Goal: Check status: Check status

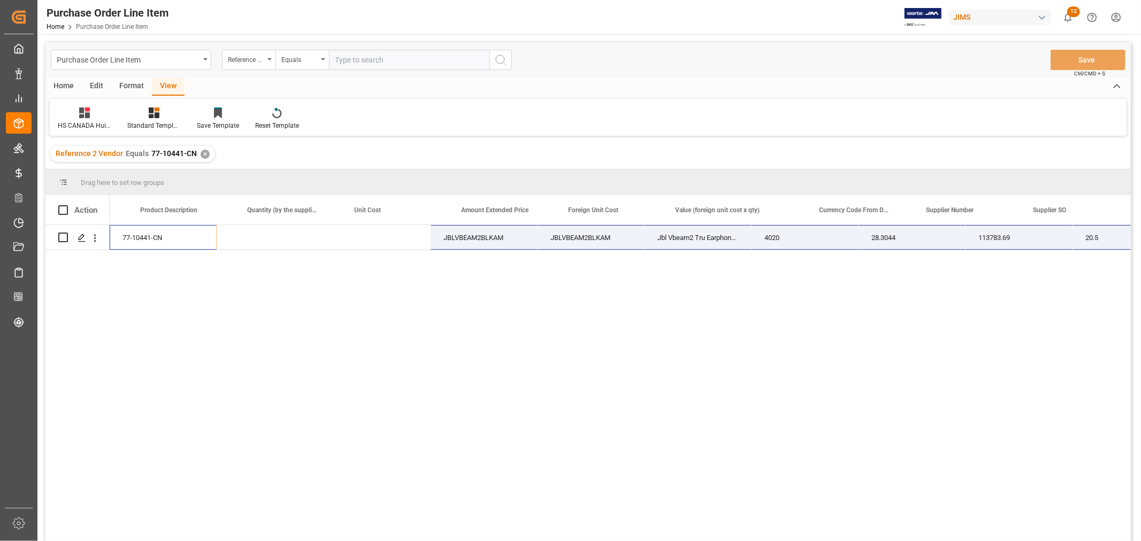
scroll to position [0, 514]
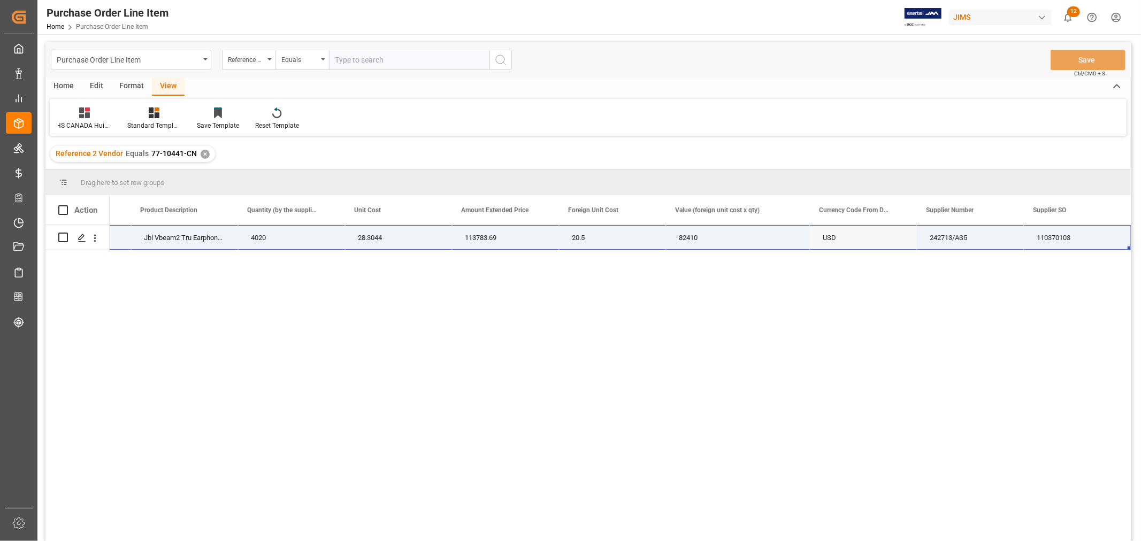
click at [450, 372] on div "77-10441-CN JBLVBEAM2BLKAM JBLVBEAM2BLKAM Jbl Vbeam2 Tru Earphone Blk 4020 28.3…" at bounding box center [620, 386] width 1021 height 323
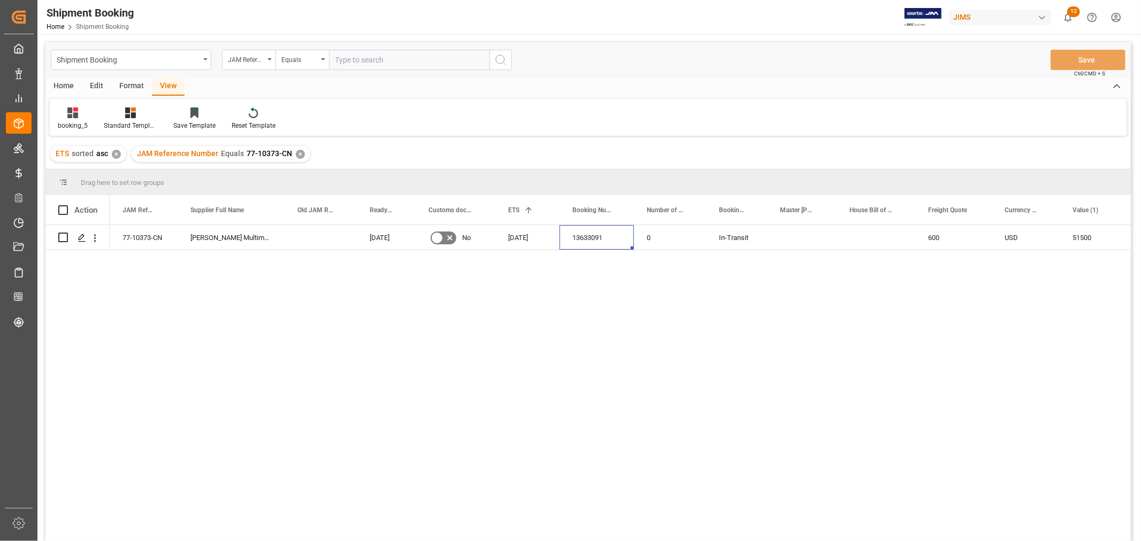
click at [296, 156] on div "✕" at bounding box center [300, 154] width 9 height 9
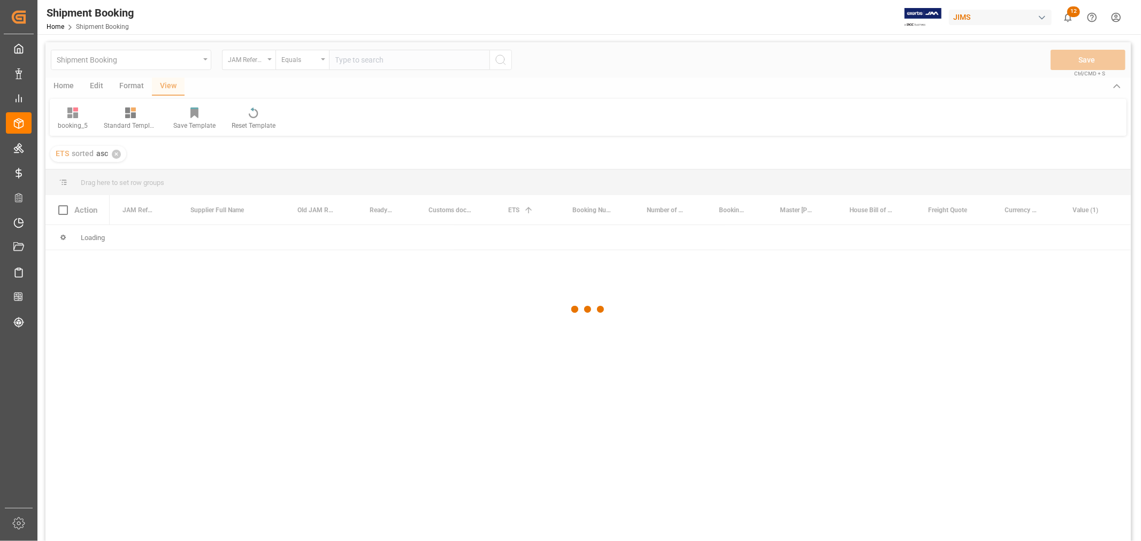
click at [345, 62] on div at bounding box center [587, 309] width 1085 height 535
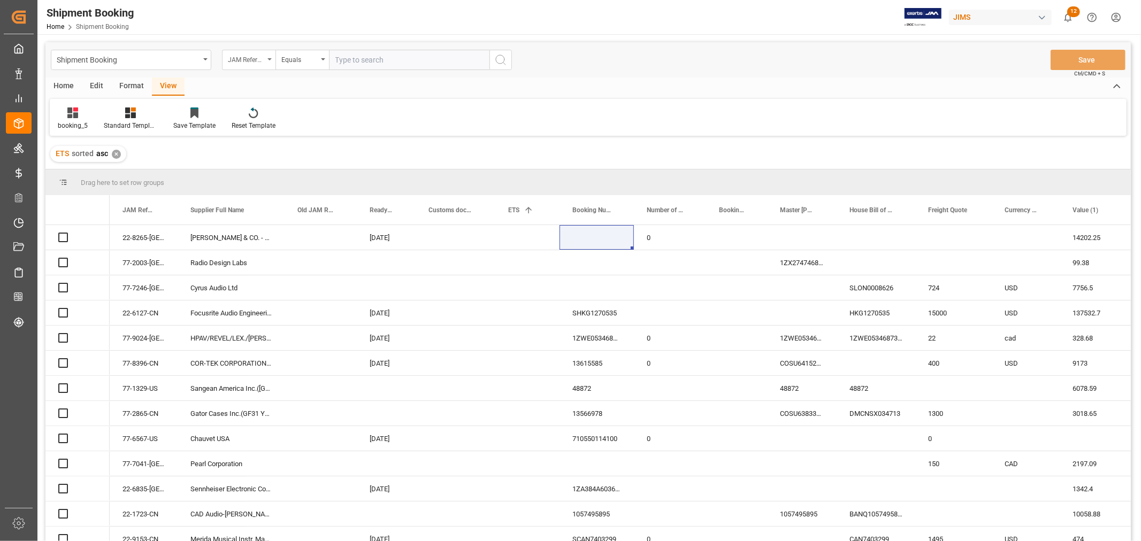
click at [252, 62] on div "JAM Reference Number" at bounding box center [246, 58] width 36 height 12
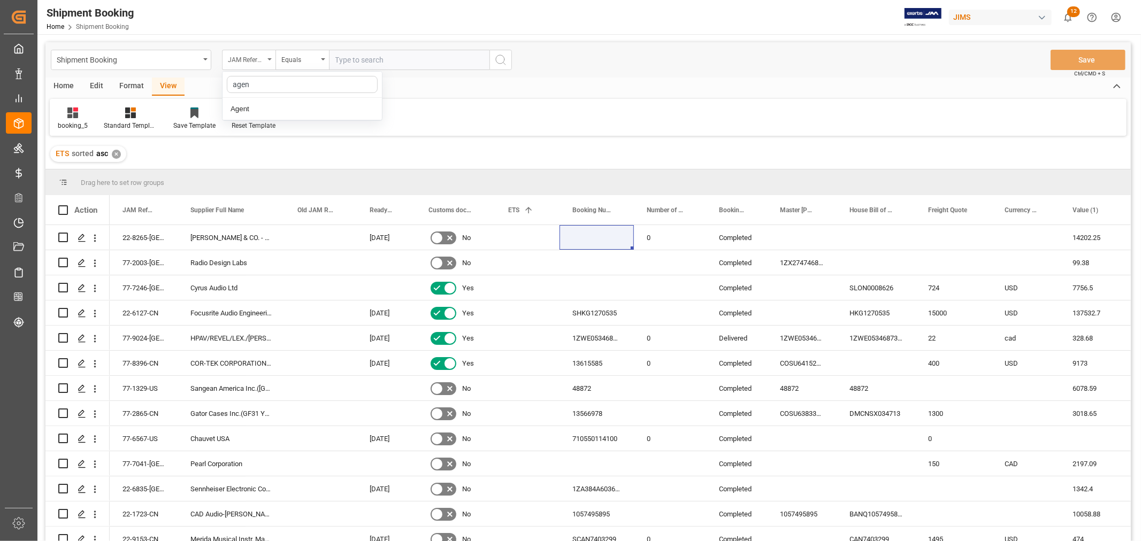
type input "agent"
click at [258, 107] on div "Agent" at bounding box center [302, 109] width 159 height 22
click at [313, 59] on div "Equals" at bounding box center [299, 58] width 36 height 12
click at [350, 59] on span "Select Items" at bounding box center [357, 60] width 45 height 9
type input "hui"
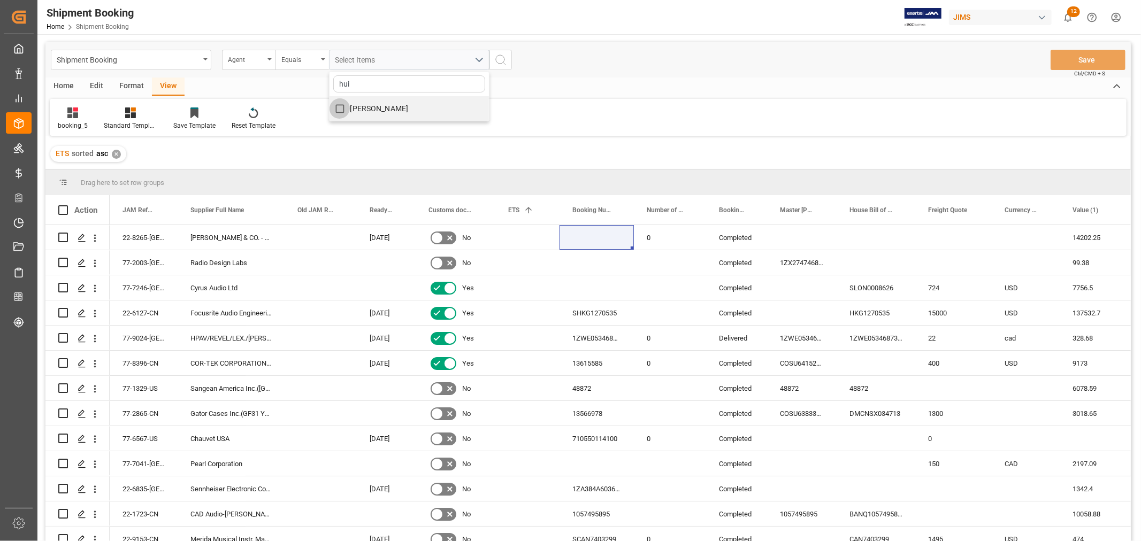
click at [340, 106] on input "[PERSON_NAME]" at bounding box center [340, 108] width 21 height 21
checkbox input "true"
click at [506, 59] on icon "search button" at bounding box center [500, 59] width 13 height 13
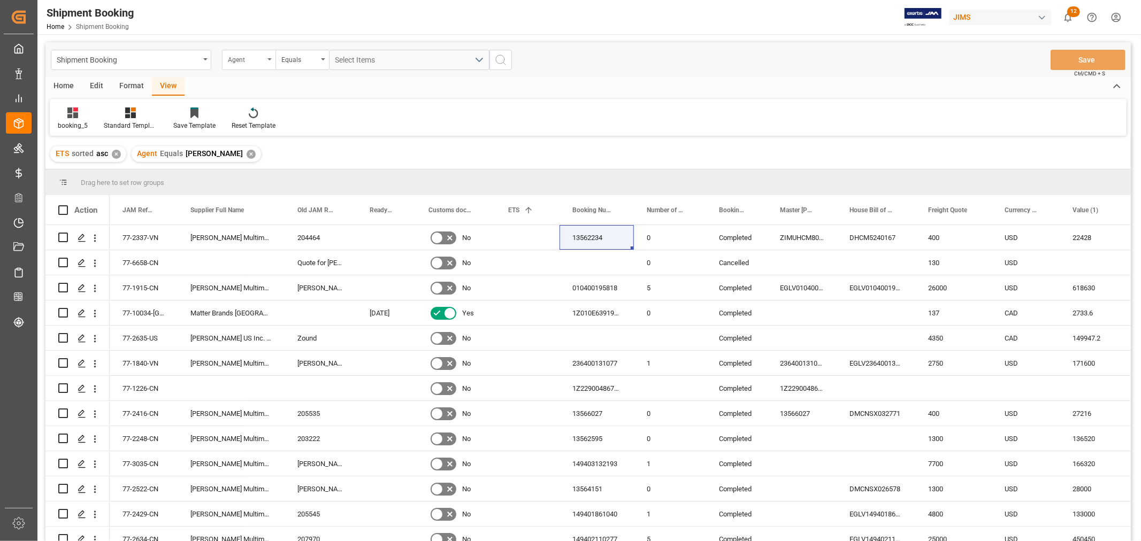
click at [263, 60] on div "Agent" at bounding box center [246, 58] width 36 height 12
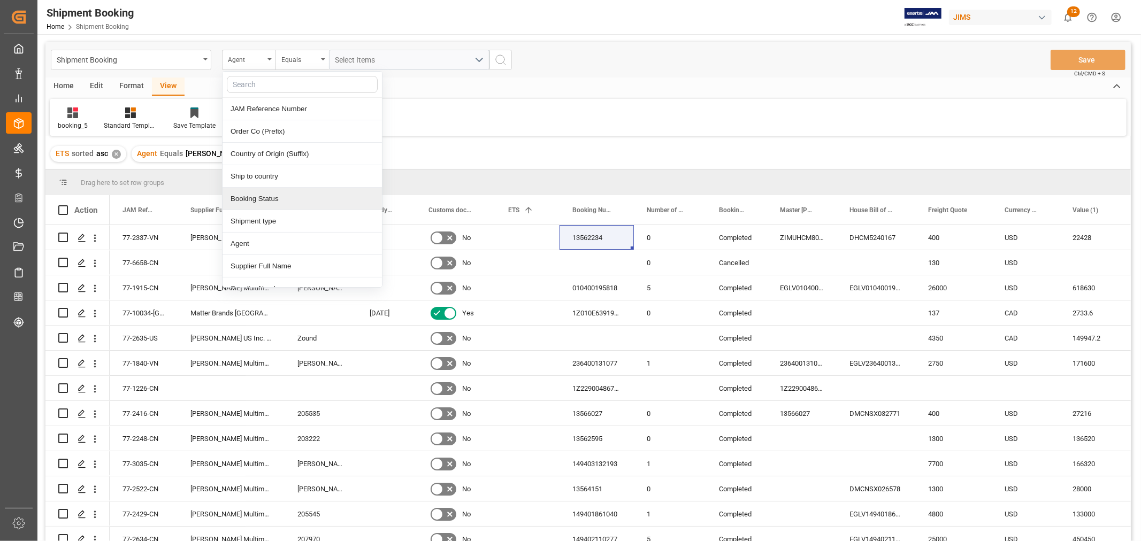
click at [265, 199] on div "Booking Status" at bounding box center [302, 199] width 159 height 22
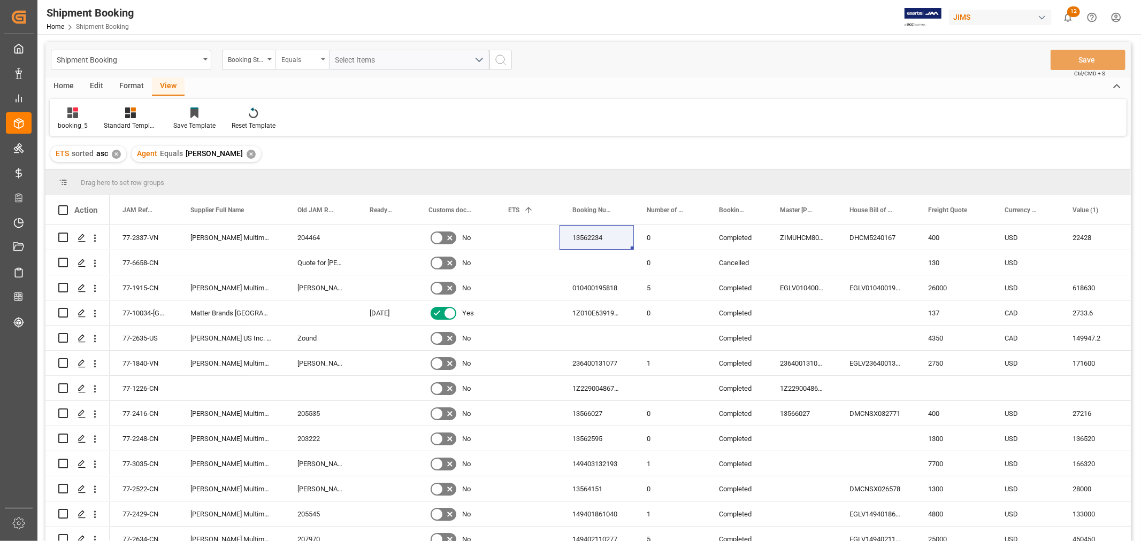
click at [323, 61] on div "Equals" at bounding box center [301, 60] width 53 height 20
click at [298, 158] on div "Contains" at bounding box center [355, 154] width 159 height 22
click at [357, 57] on span "Select Items" at bounding box center [357, 60] width 45 height 9
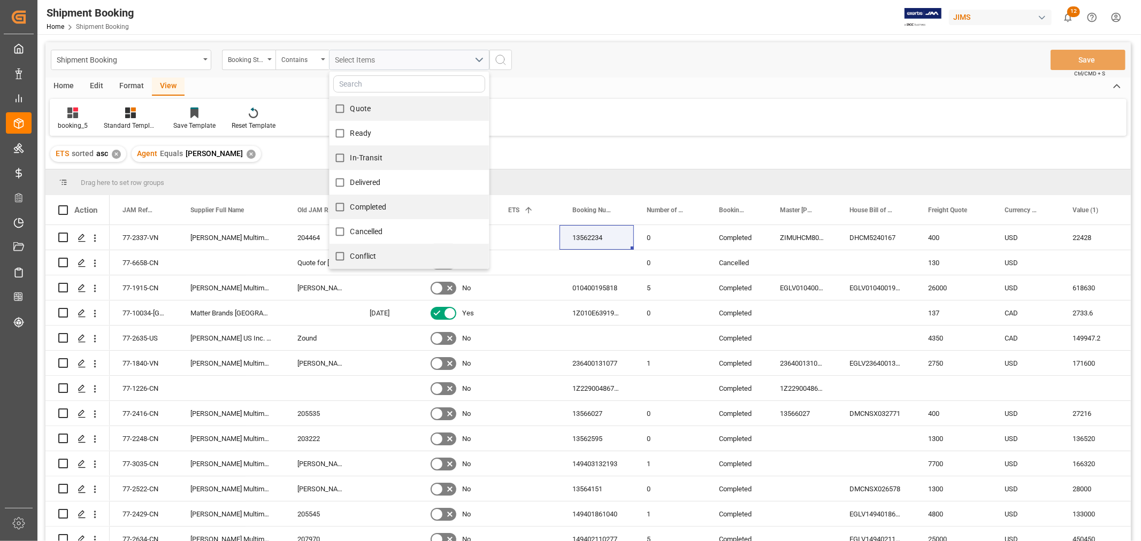
click at [365, 108] on span "Quote" at bounding box center [360, 108] width 21 height 9
click at [350, 108] on input "Quote" at bounding box center [340, 108] width 21 height 21
checkbox input "true"
click at [364, 131] on span "Ready" at bounding box center [360, 133] width 21 height 9
click at [350, 131] on input "Ready" at bounding box center [340, 133] width 21 height 21
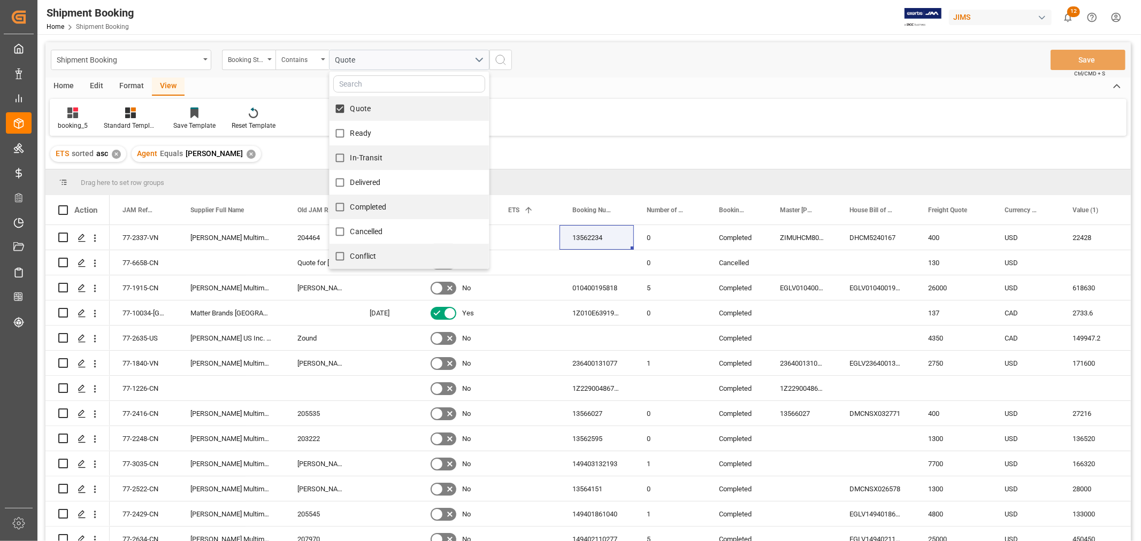
checkbox input "true"
click at [365, 152] on span "In-Transit" at bounding box center [366, 157] width 32 height 11
click at [350, 152] on input "In-Transit" at bounding box center [340, 158] width 21 height 21
checkbox input "true"
click at [500, 59] on icon "search button" at bounding box center [500, 59] width 13 height 13
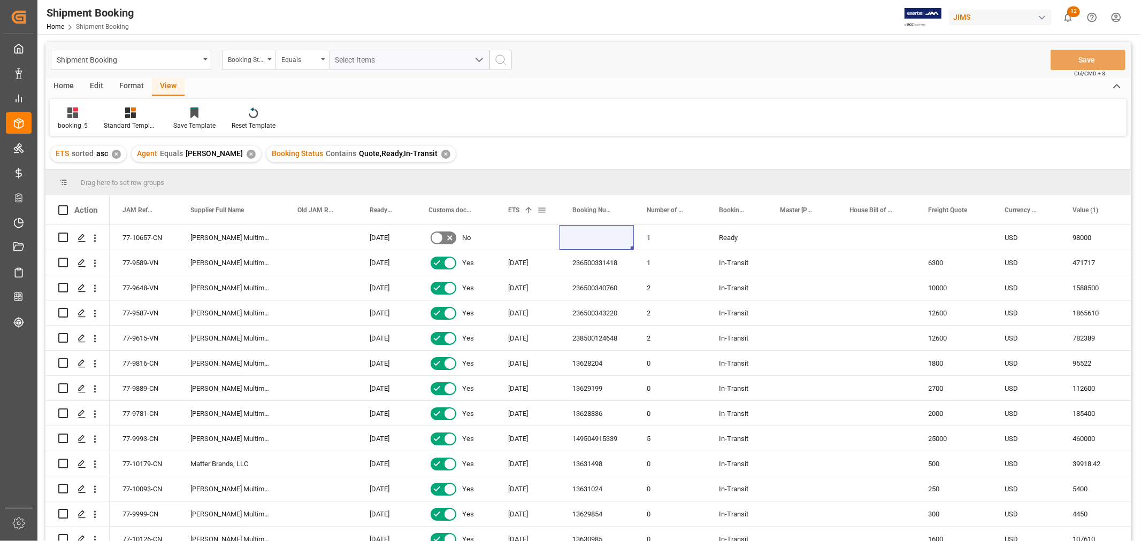
click at [519, 213] on span "ETS" at bounding box center [513, 209] width 11 height 7
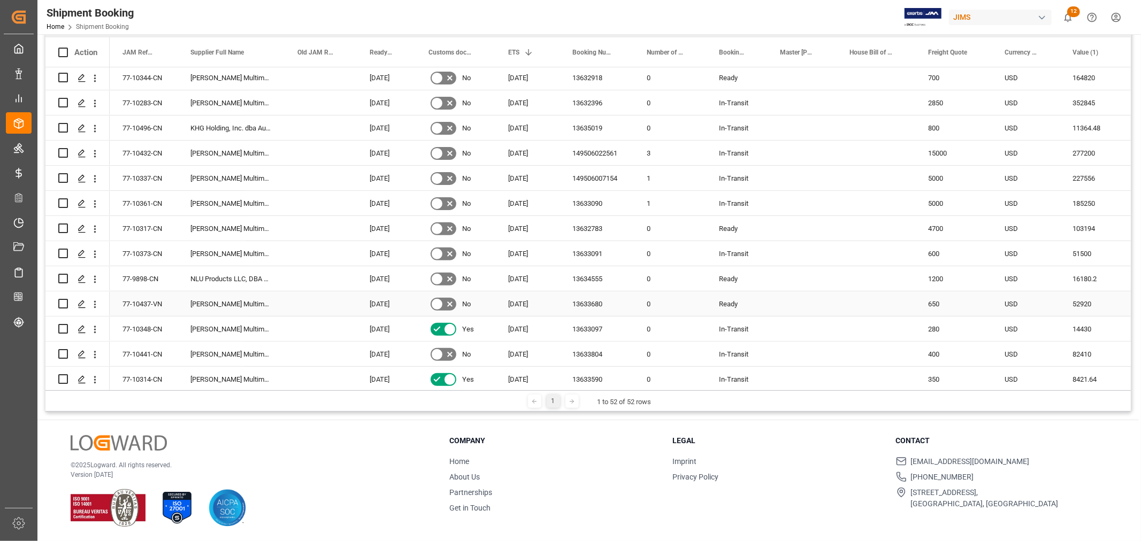
scroll to position [278, 0]
click at [587, 276] on div "13634555" at bounding box center [597, 279] width 74 height 25
click at [589, 355] on div "13633804" at bounding box center [597, 354] width 74 height 25
click at [79, 355] on icon "Press SPACE to select this row." at bounding box center [82, 355] width 9 height 9
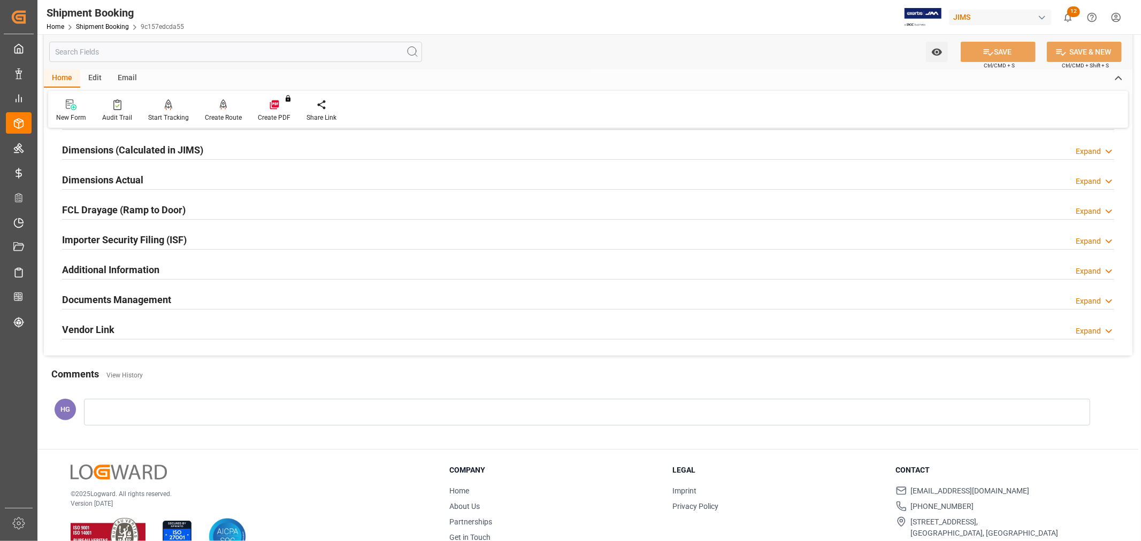
scroll to position [238, 0]
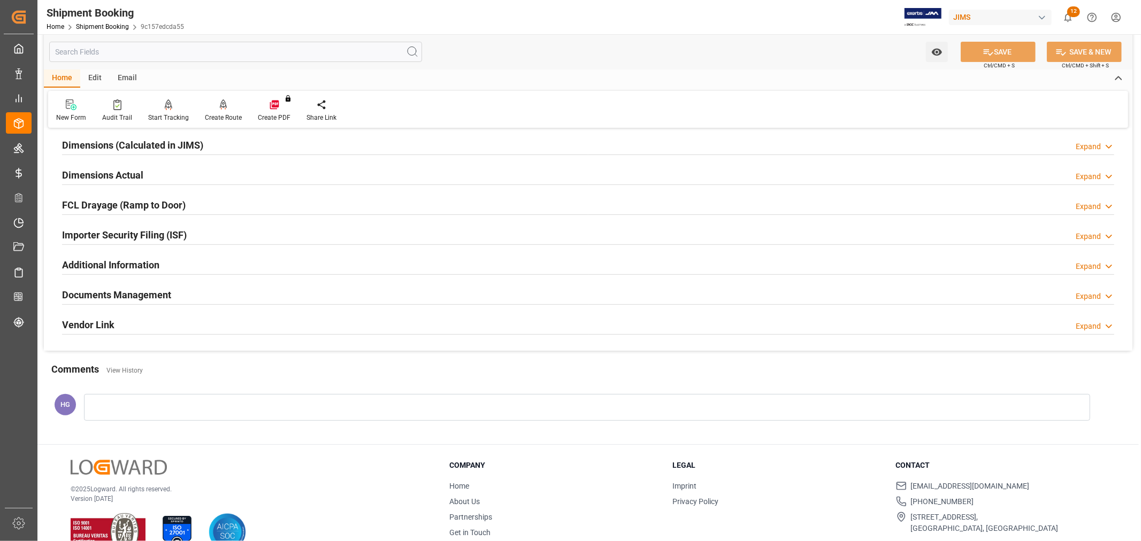
click at [158, 298] on h2 "Documents Management" at bounding box center [116, 295] width 109 height 14
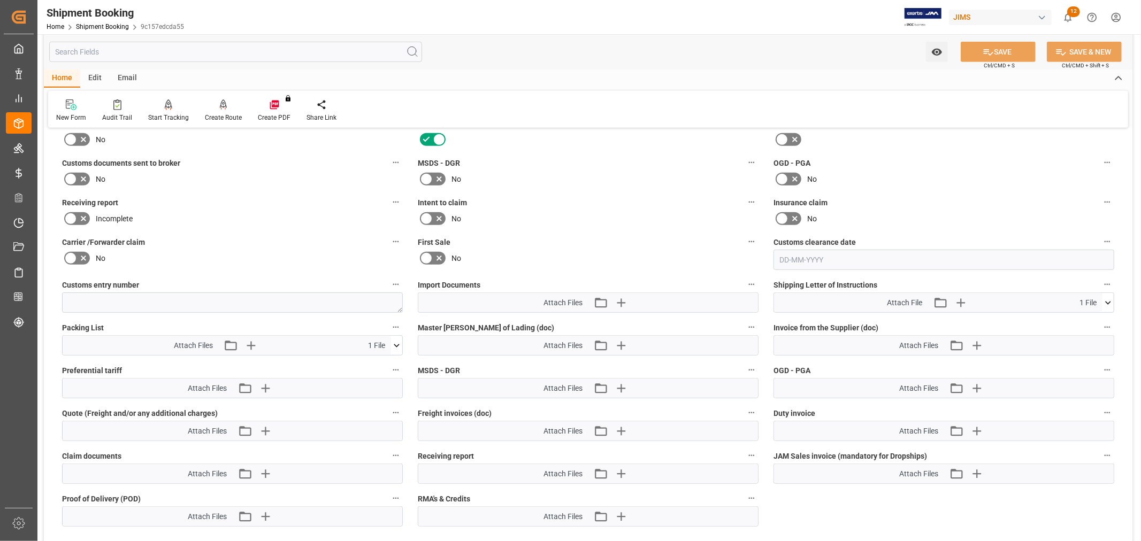
scroll to position [535, 0]
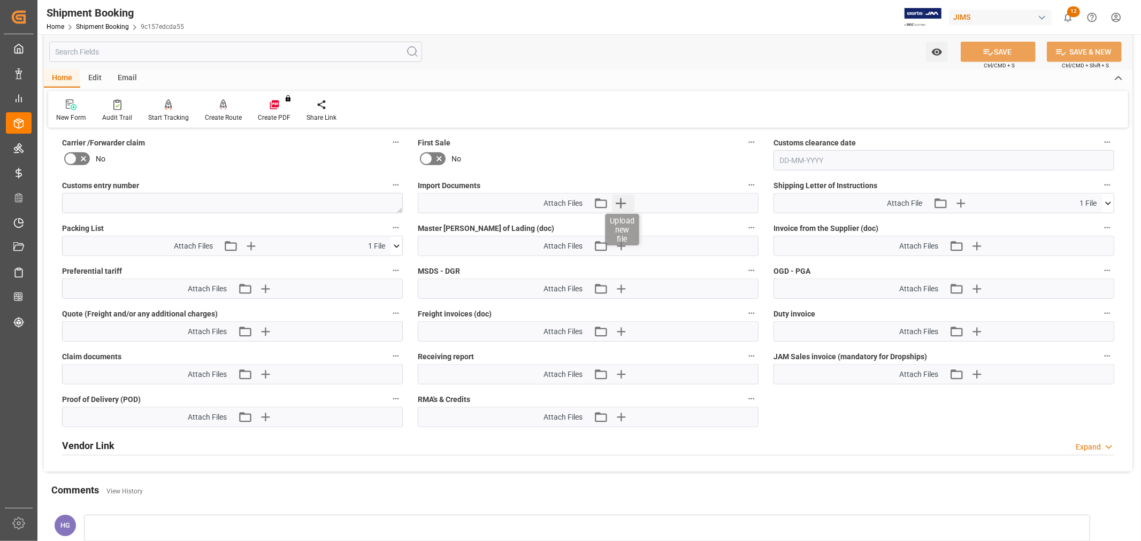
click at [618, 198] on icon "button" at bounding box center [620, 203] width 17 height 17
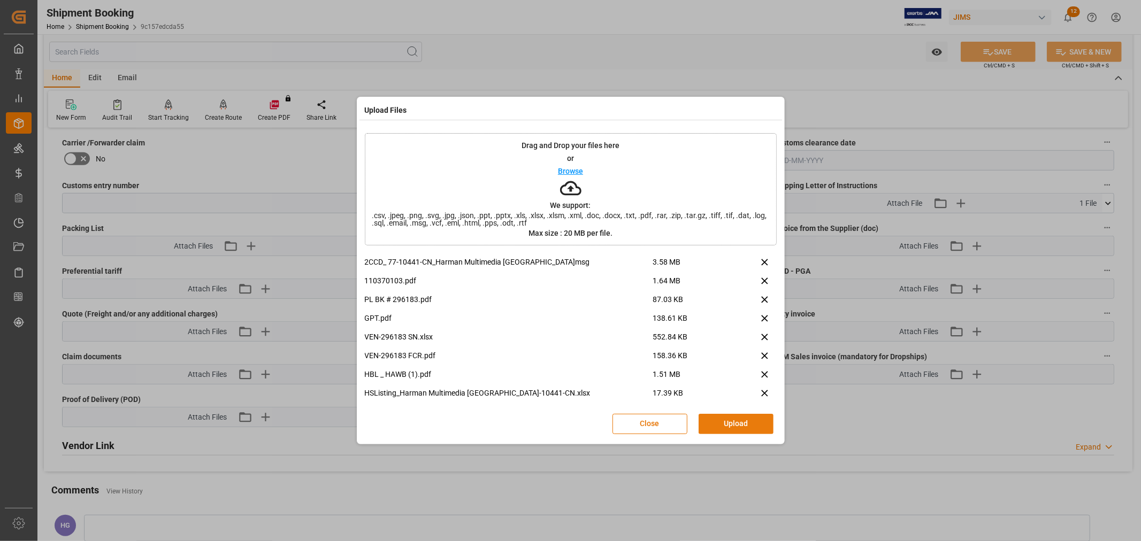
click at [728, 424] on button "Upload" at bounding box center [736, 424] width 75 height 20
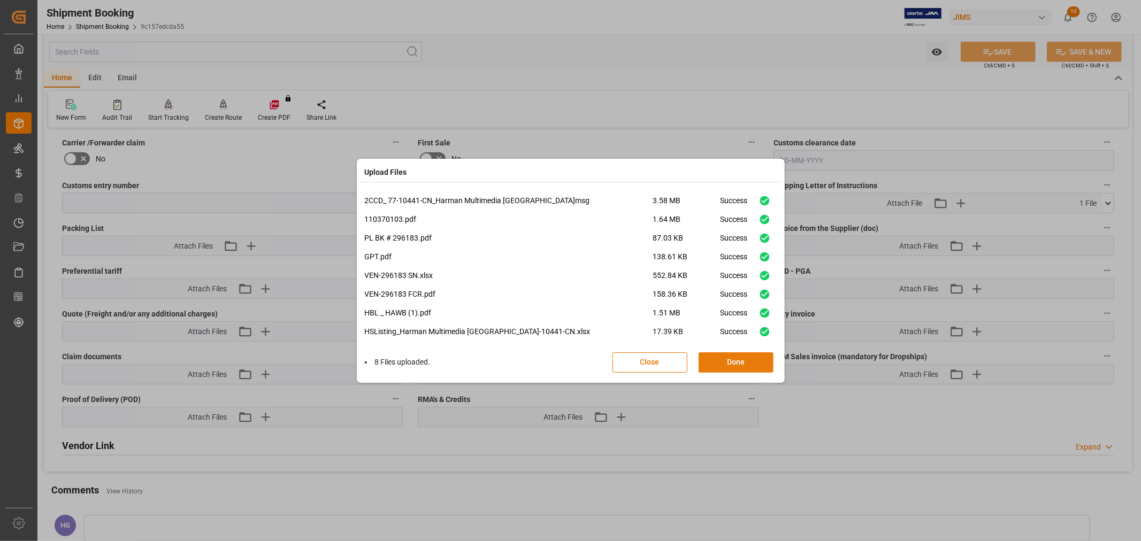
click at [731, 363] on button "Done" at bounding box center [736, 363] width 75 height 20
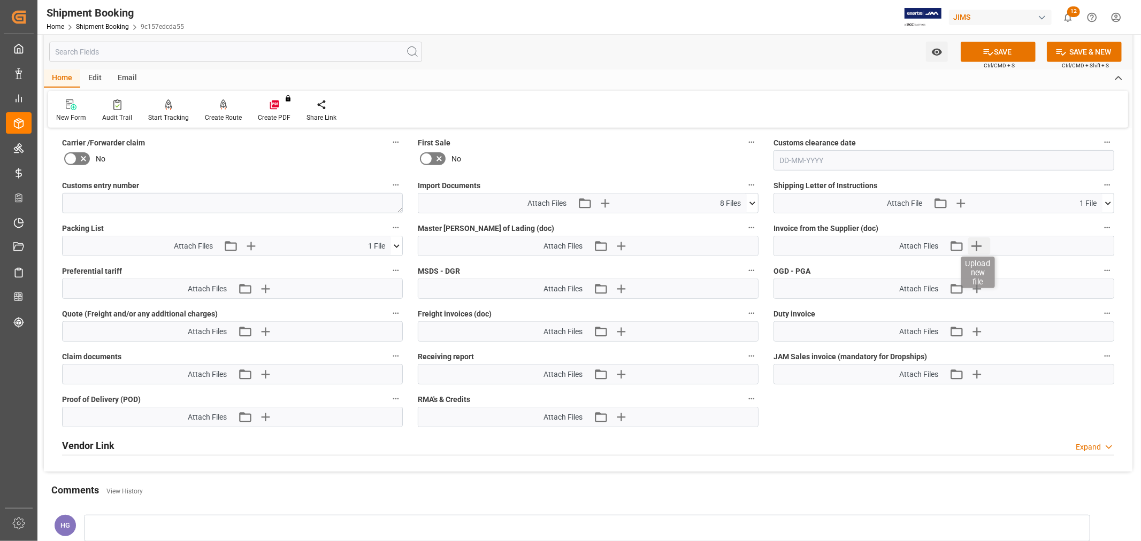
click at [977, 244] on icon "button" at bounding box center [976, 246] width 10 height 10
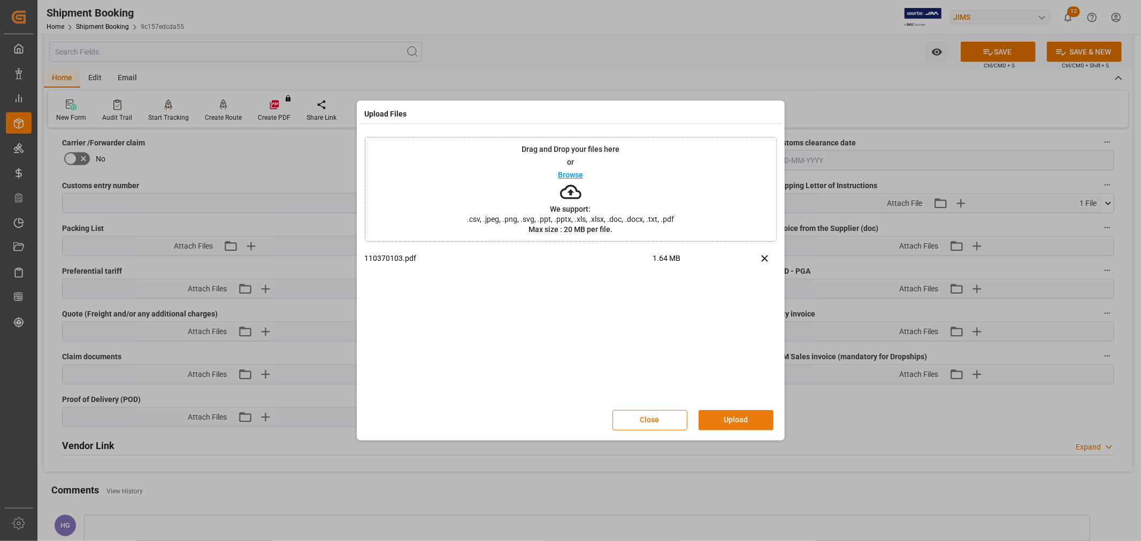
click at [725, 418] on button "Upload" at bounding box center [736, 420] width 75 height 20
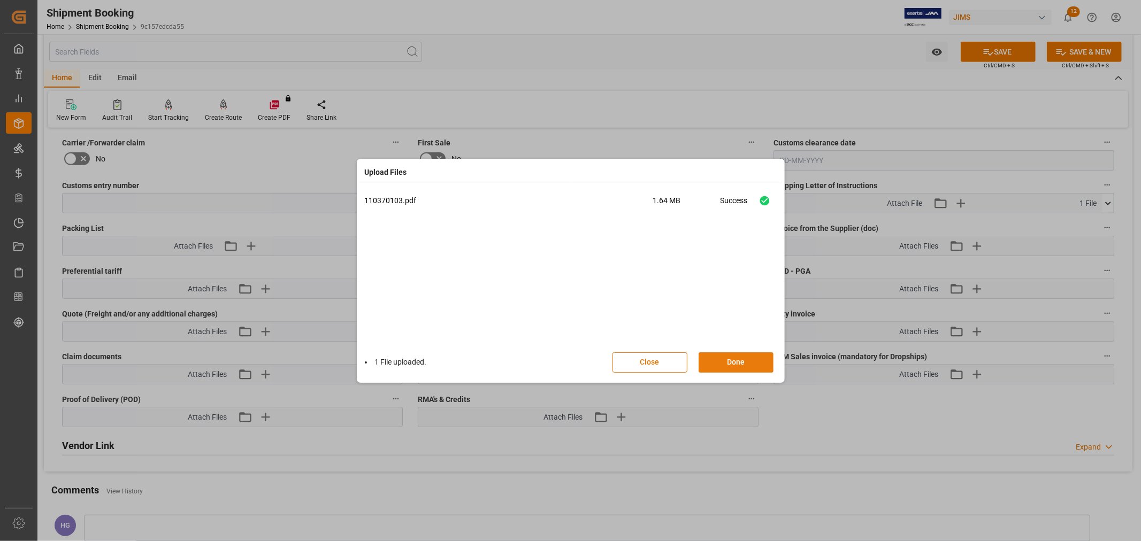
click at [719, 358] on button "Done" at bounding box center [736, 363] width 75 height 20
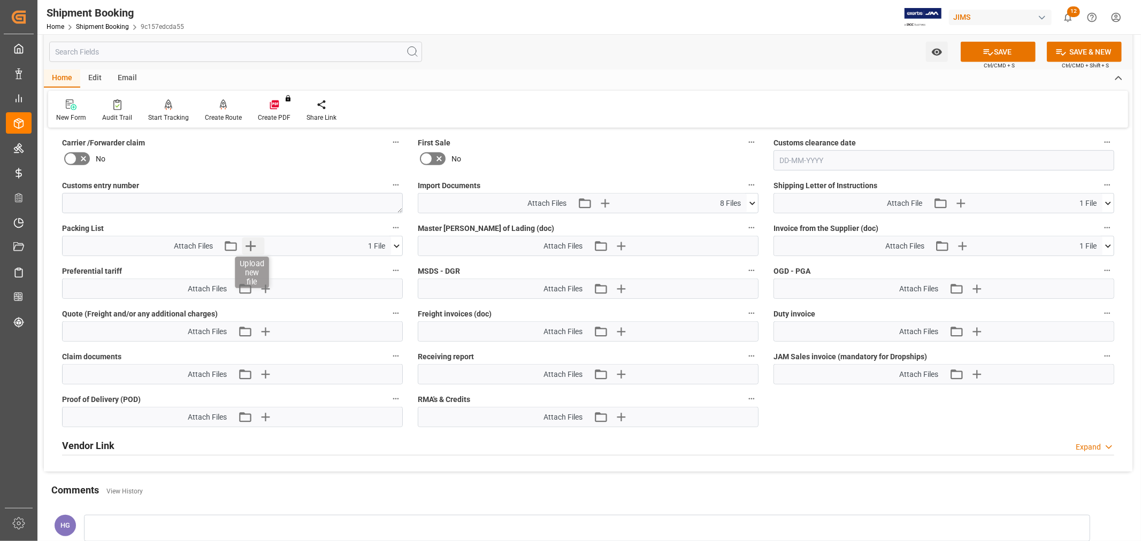
click at [248, 244] on icon "button" at bounding box center [250, 246] width 17 height 17
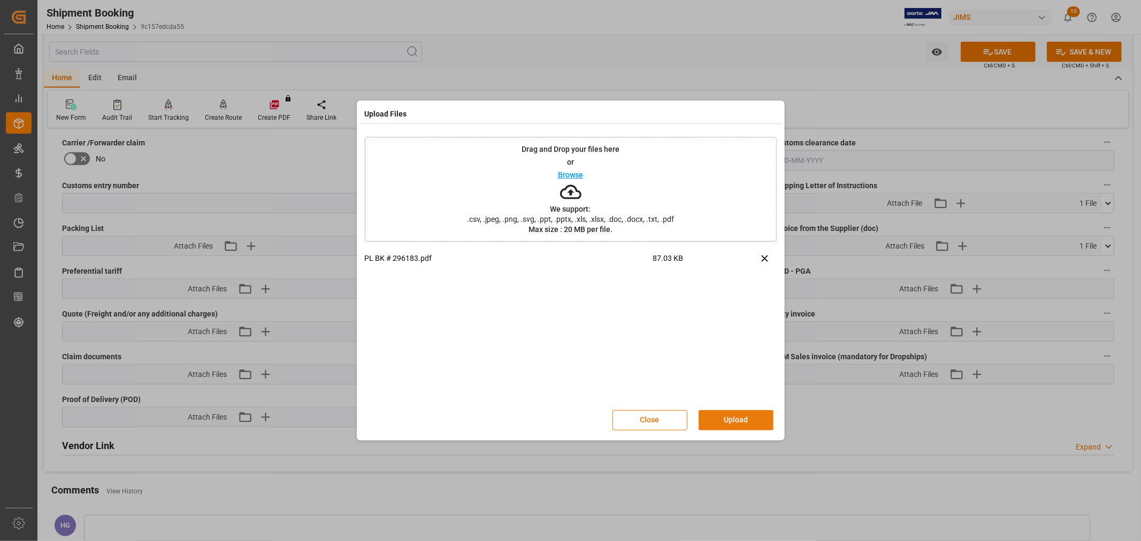
click at [739, 419] on button "Upload" at bounding box center [736, 420] width 75 height 20
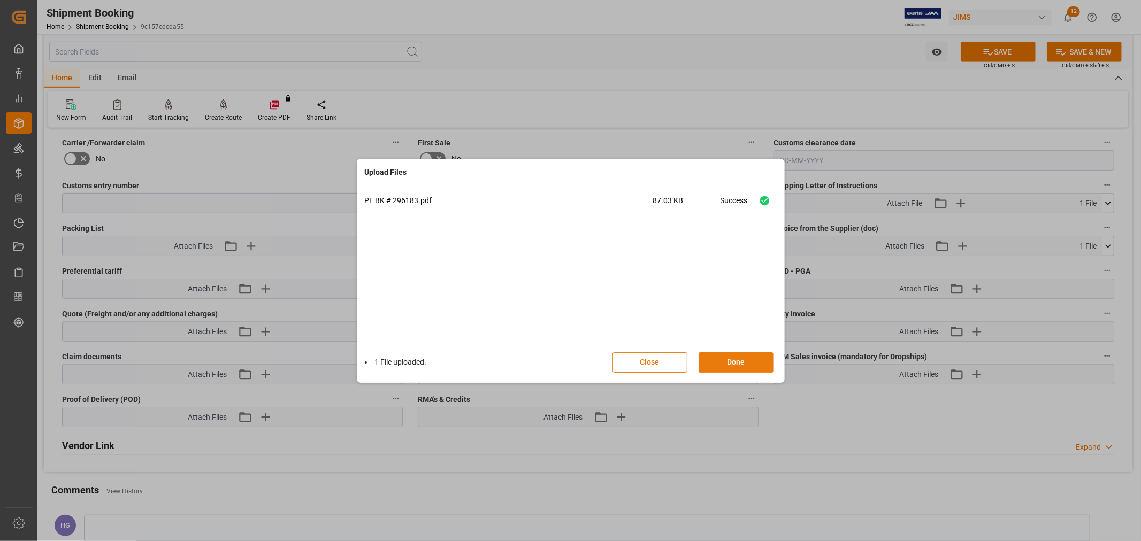
click at [726, 361] on button "Done" at bounding box center [736, 363] width 75 height 20
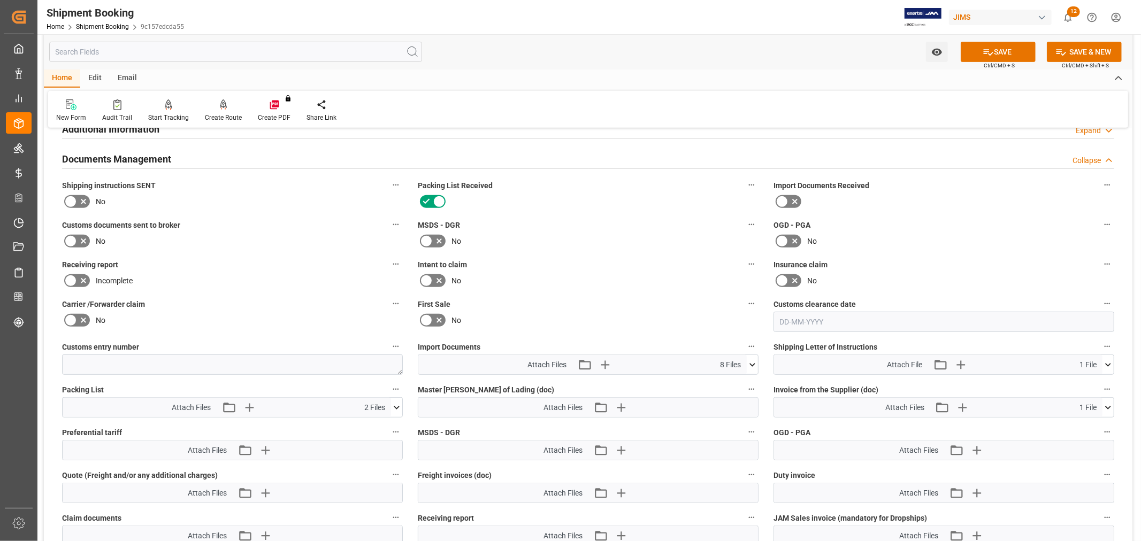
scroll to position [356, 0]
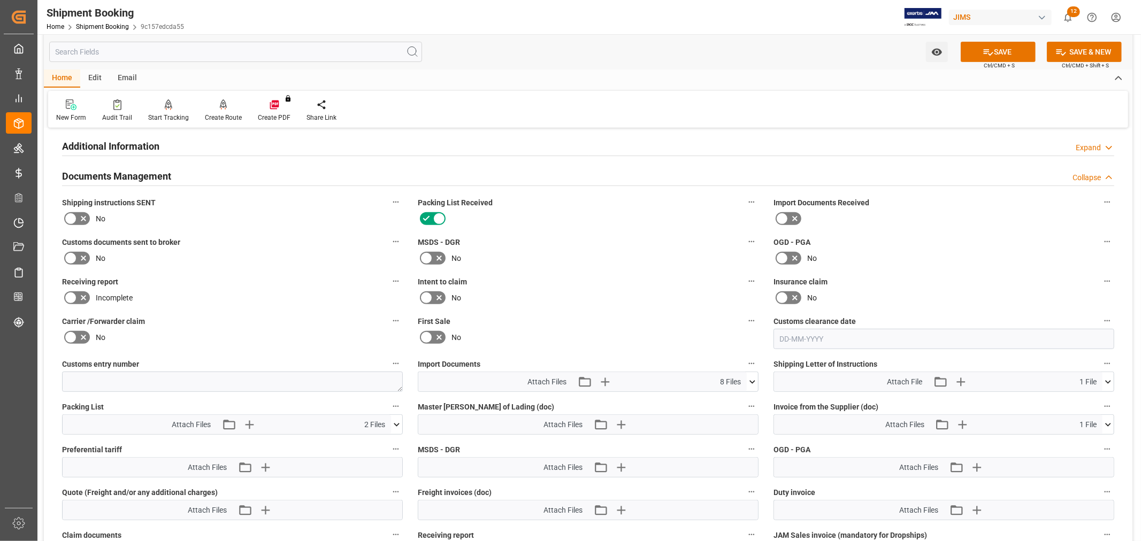
click at [71, 253] on icon at bounding box center [70, 258] width 13 height 13
click at [0, 0] on input "checkbox" at bounding box center [0, 0] width 0 height 0
click at [992, 51] on button "SAVE" at bounding box center [998, 52] width 75 height 20
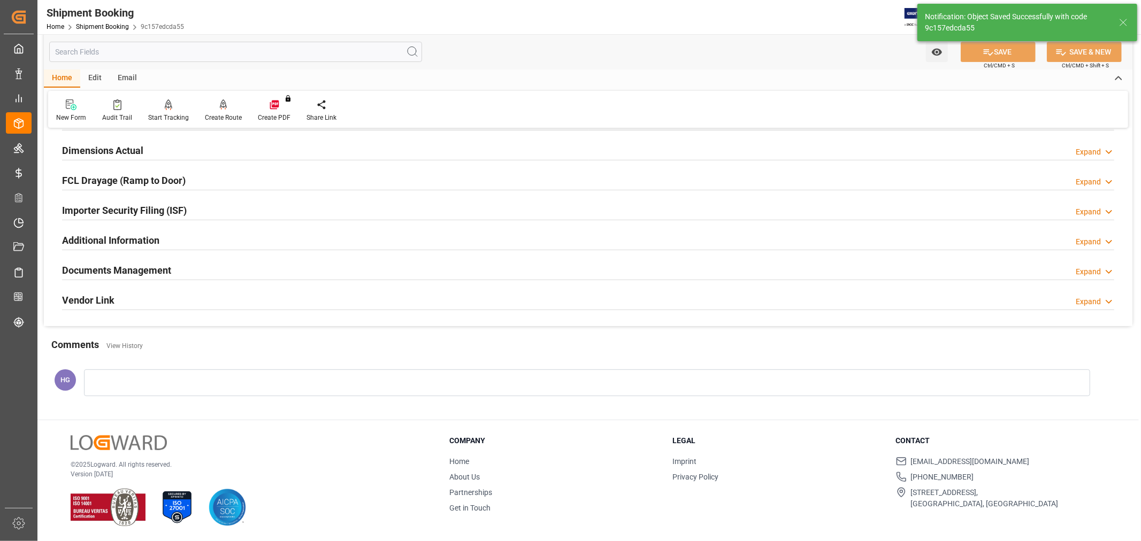
scroll to position [263, 0]
click at [91, 267] on h2 "Documents Management" at bounding box center [116, 270] width 109 height 14
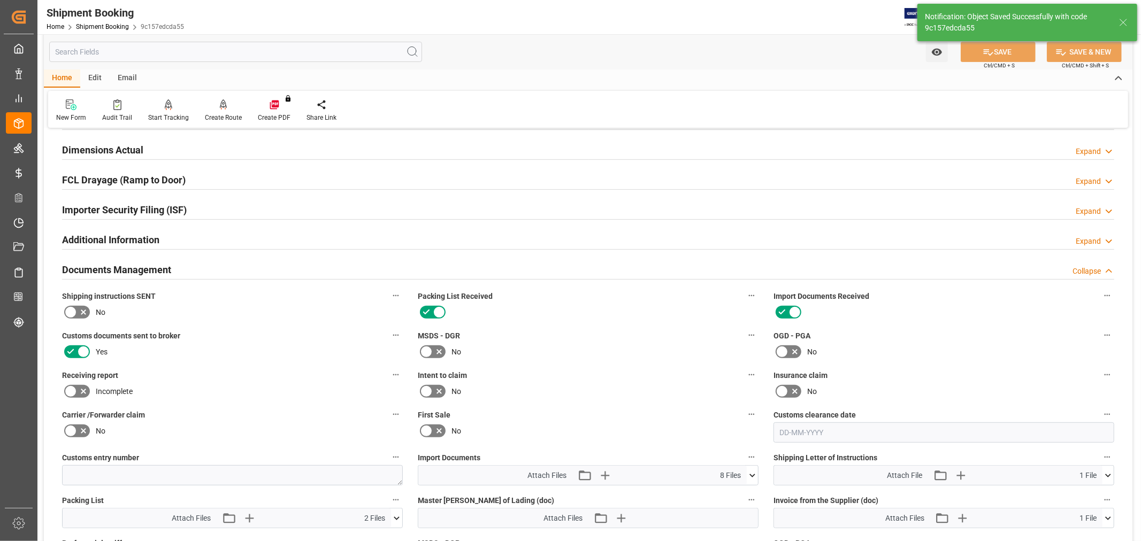
scroll to position [356, 0]
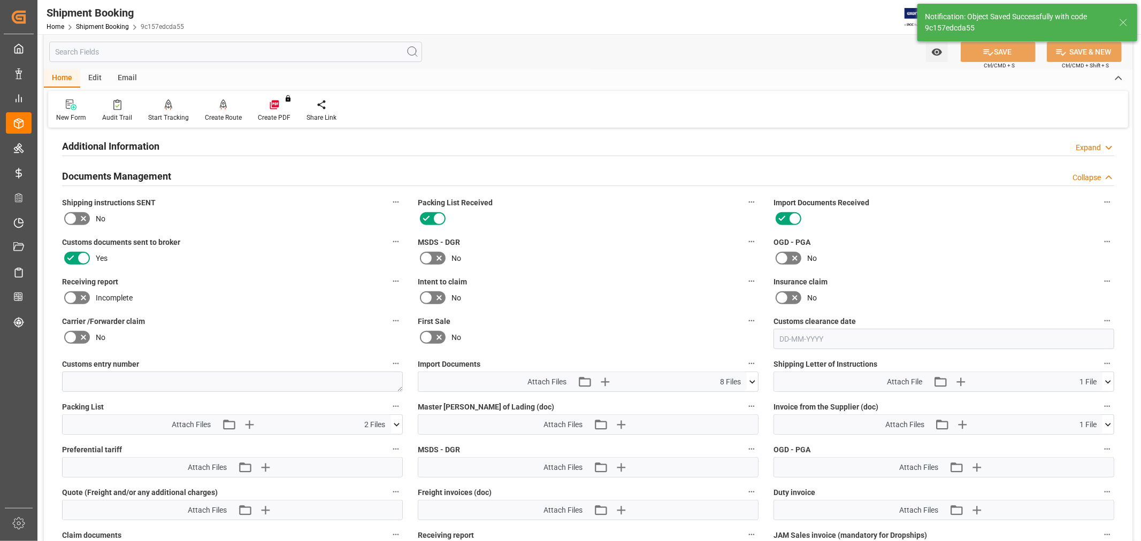
click at [210, 280] on label "Receiving report" at bounding box center [232, 281] width 341 height 15
click at [389, 280] on button "Receiving report" at bounding box center [396, 281] width 14 height 14
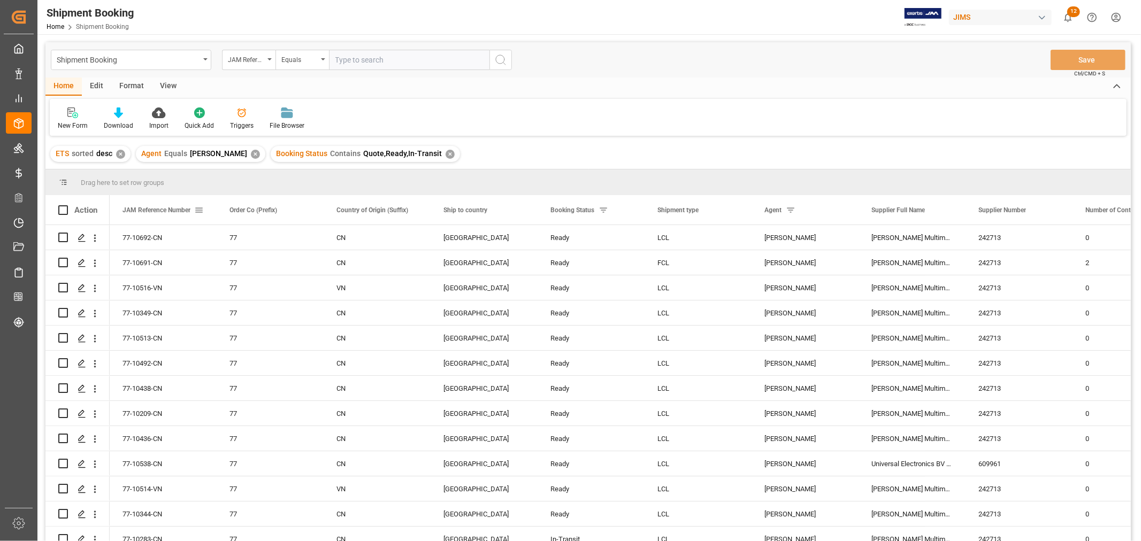
click at [164, 208] on span "JAM Reference Number" at bounding box center [157, 209] width 68 height 7
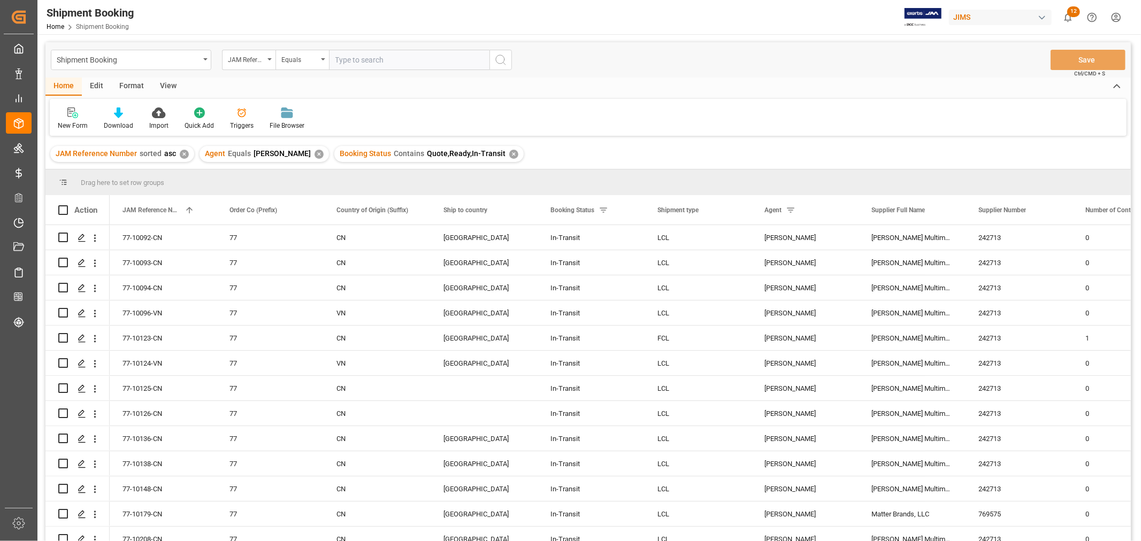
click at [163, 81] on div "View" at bounding box center [168, 87] width 33 height 18
click at [71, 119] on div "Default" at bounding box center [68, 119] width 37 height 24
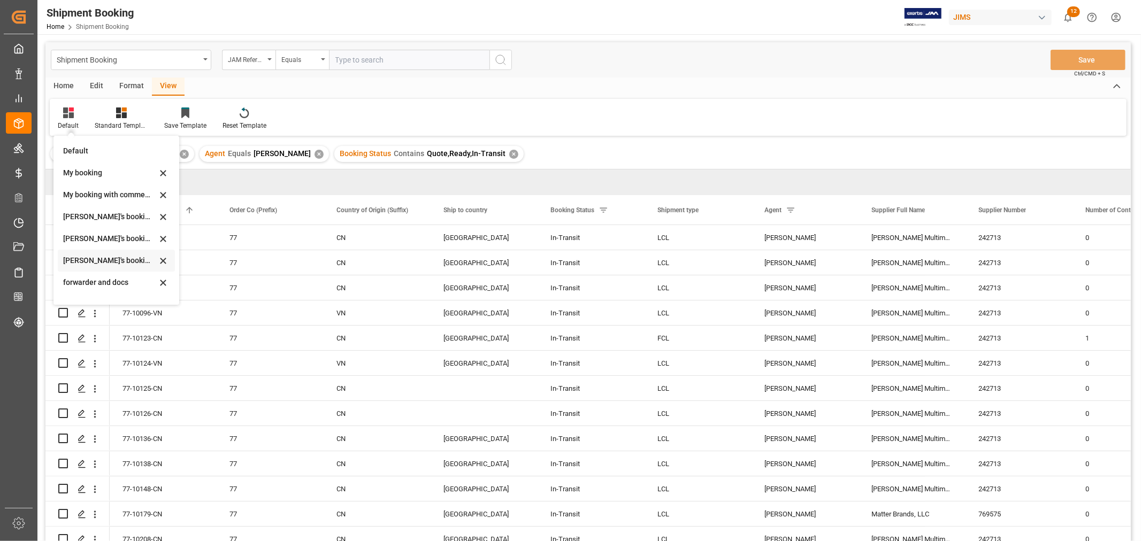
scroll to position [102, 0]
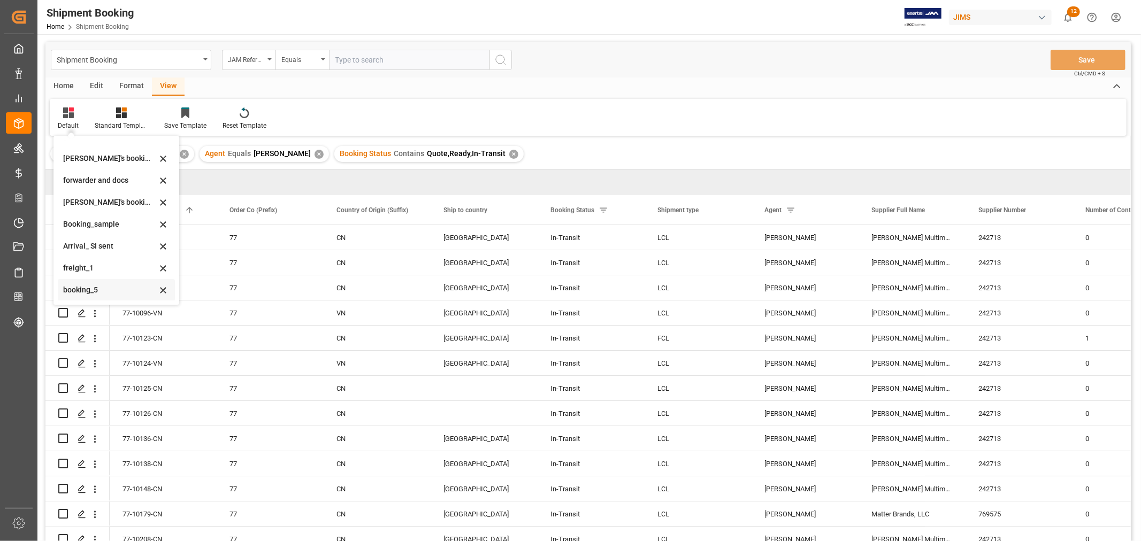
click at [71, 288] on div "booking_5" at bounding box center [110, 290] width 94 height 11
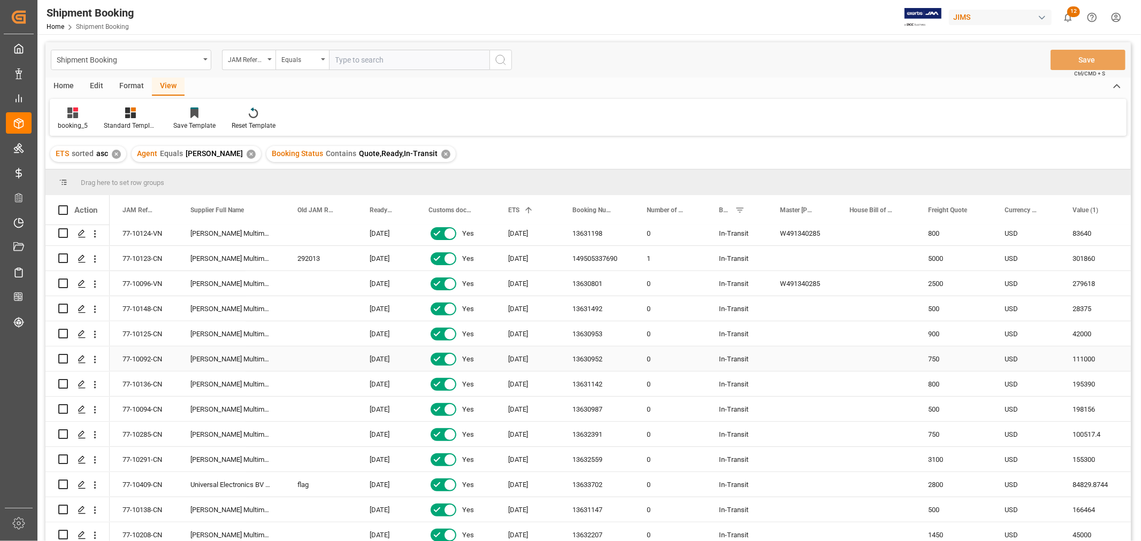
scroll to position [594, 0]
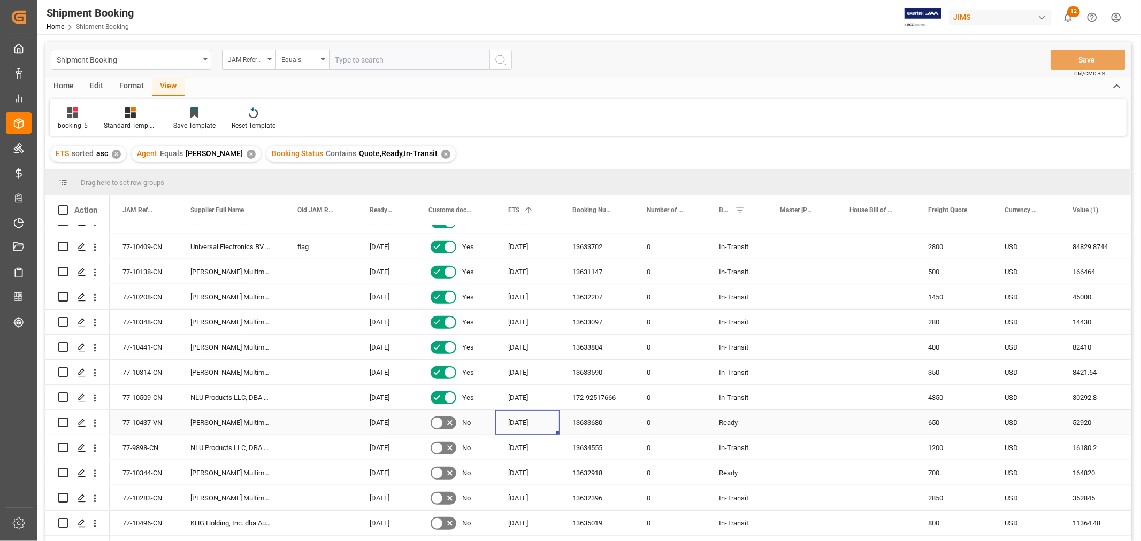
click at [527, 416] on div "25-08-2025" at bounding box center [527, 422] width 64 height 25
click at [525, 449] on div "28-08-2025" at bounding box center [527, 447] width 64 height 25
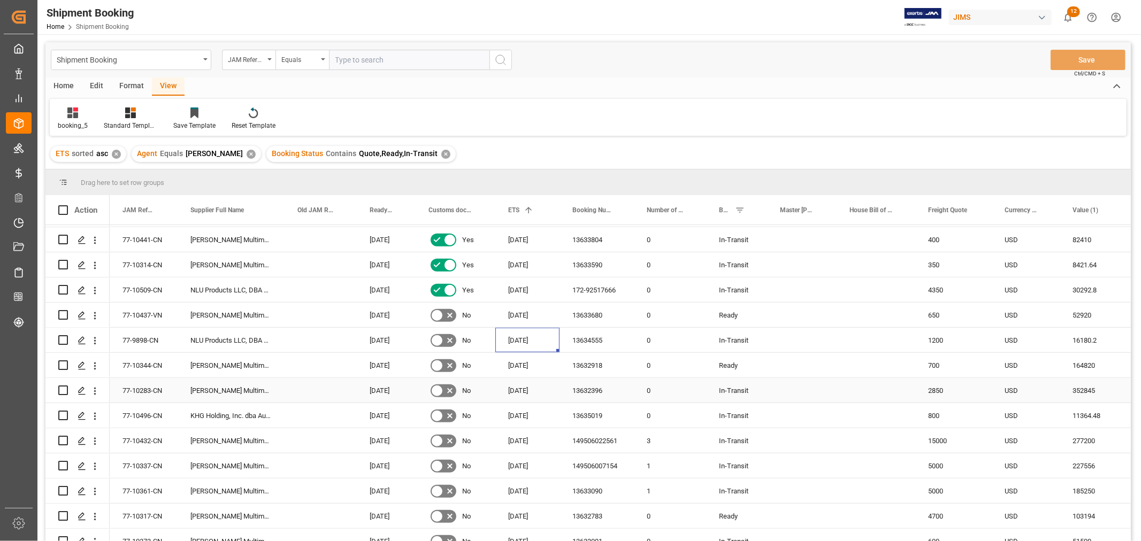
scroll to position [713, 0]
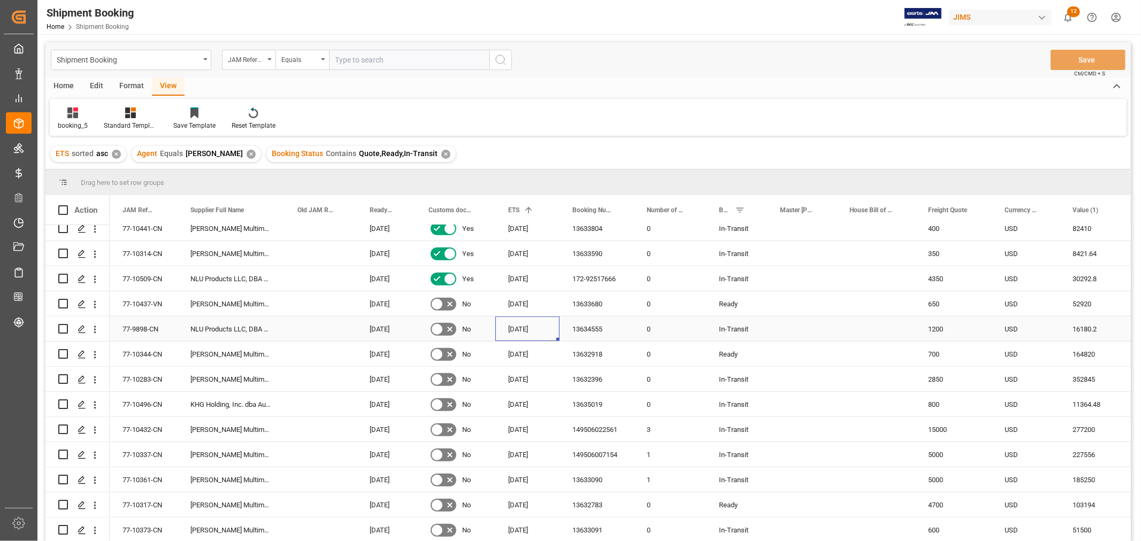
click at [588, 324] on div "13634555" at bounding box center [597, 329] width 74 height 25
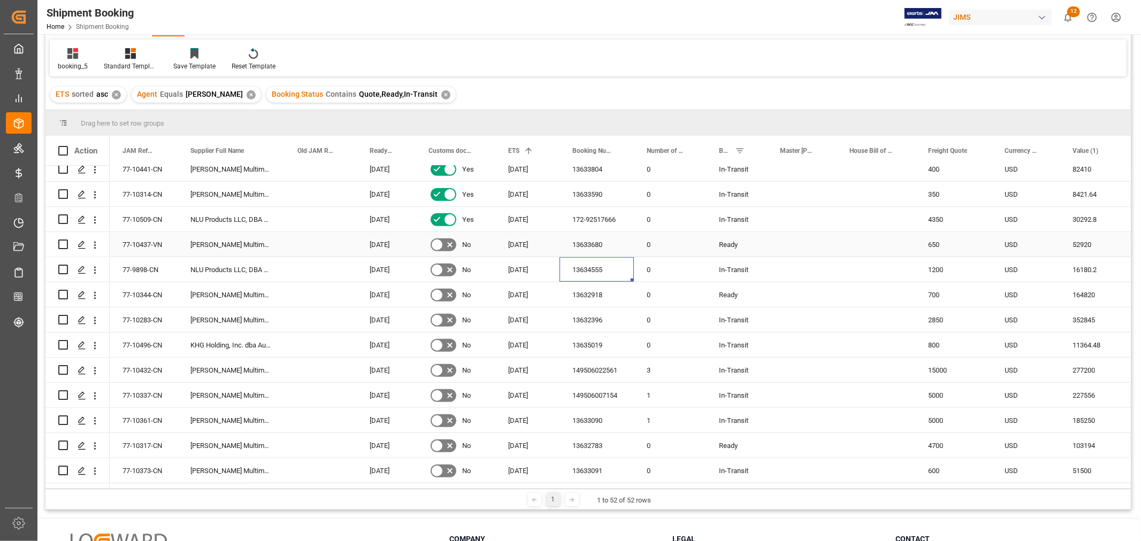
click at [585, 243] on div "13633680" at bounding box center [597, 244] width 74 height 25
click at [521, 245] on div "25-08-2025" at bounding box center [527, 244] width 64 height 25
click at [521, 244] on div "25-08-2025" at bounding box center [527, 244] width 64 height 25
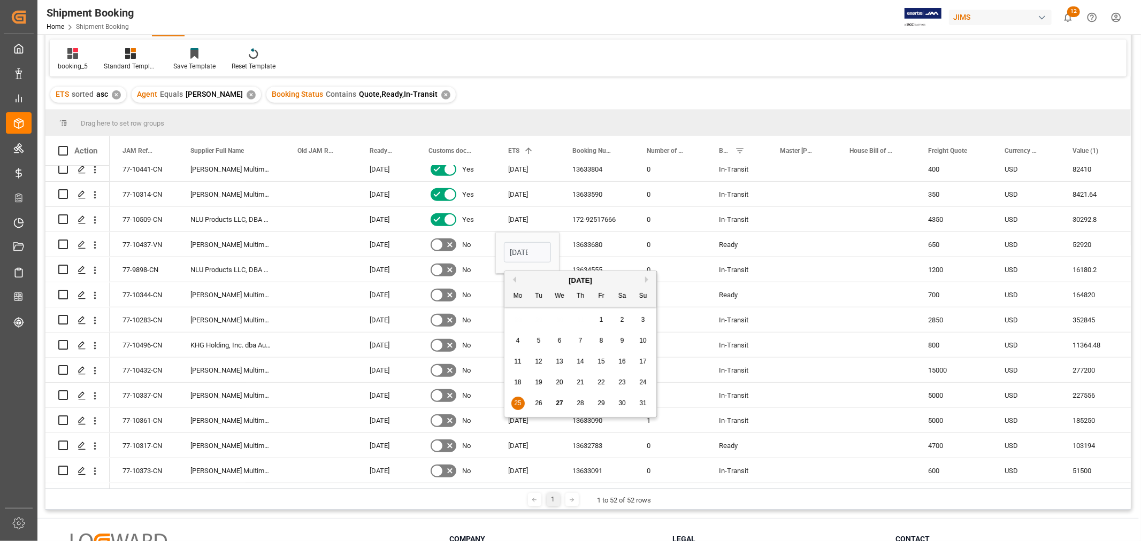
click at [647, 273] on div "August 2025 Mo Tu We Th Fr Sa Su" at bounding box center [580, 289] width 152 height 36
click at [646, 277] on button "Next Month" at bounding box center [648, 280] width 6 height 6
click at [517, 320] on span "1" at bounding box center [518, 319] width 4 height 7
type input "01-09-2025"
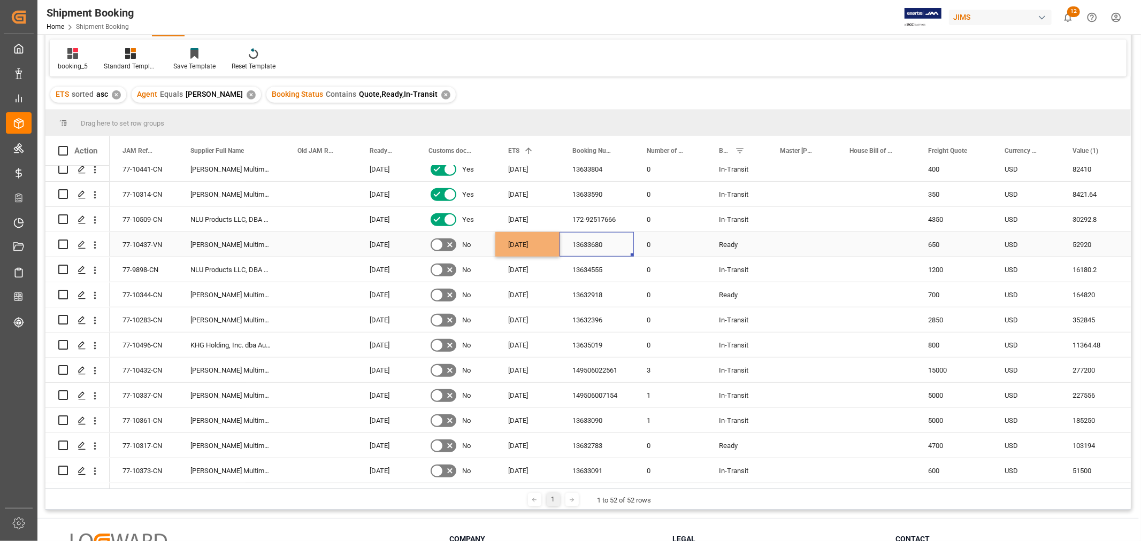
click at [579, 249] on div "13633680" at bounding box center [597, 244] width 74 height 25
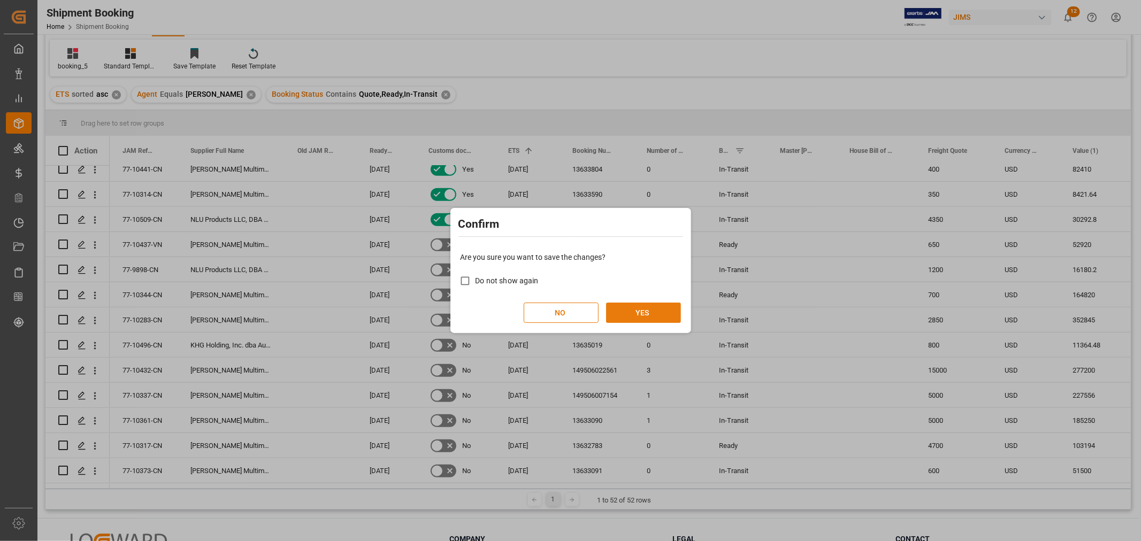
click at [630, 311] on button "YES" at bounding box center [643, 313] width 75 height 20
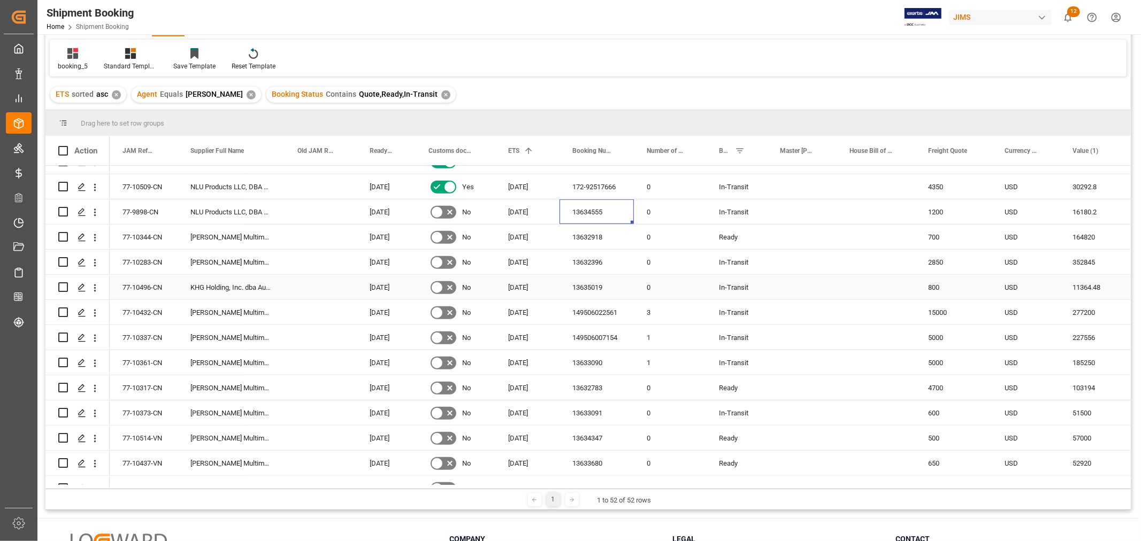
scroll to position [772, 0]
click at [606, 438] on div "13633680" at bounding box center [597, 436] width 74 height 25
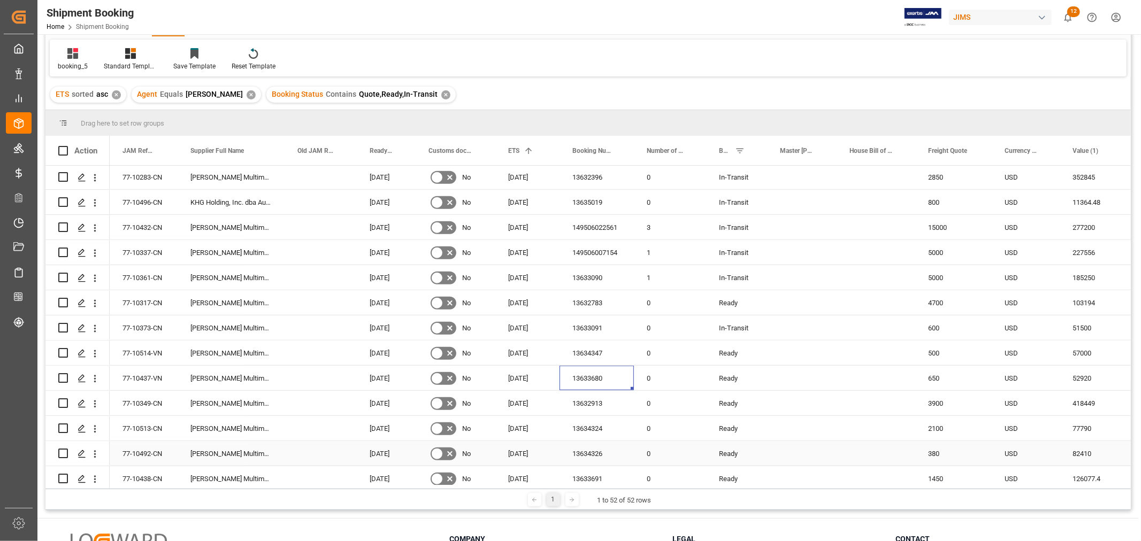
scroll to position [832, 0]
click at [594, 300] on div "13632783" at bounding box center [597, 301] width 74 height 25
click at [585, 354] on div "13634347" at bounding box center [597, 352] width 74 height 25
click at [516, 153] on span "ETS" at bounding box center [513, 150] width 11 height 7
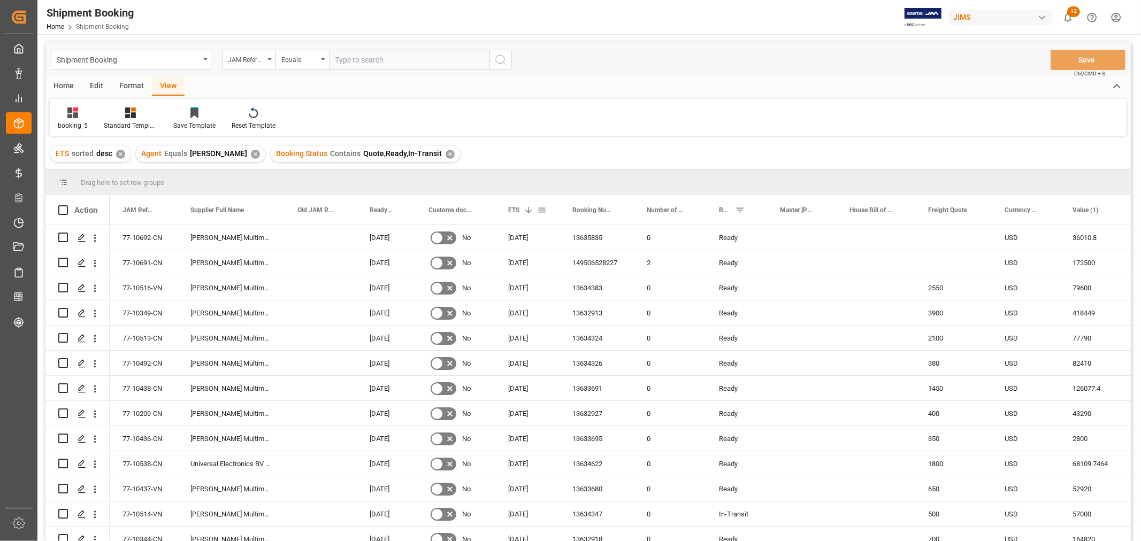
click at [512, 212] on span "ETS" at bounding box center [513, 209] width 11 height 7
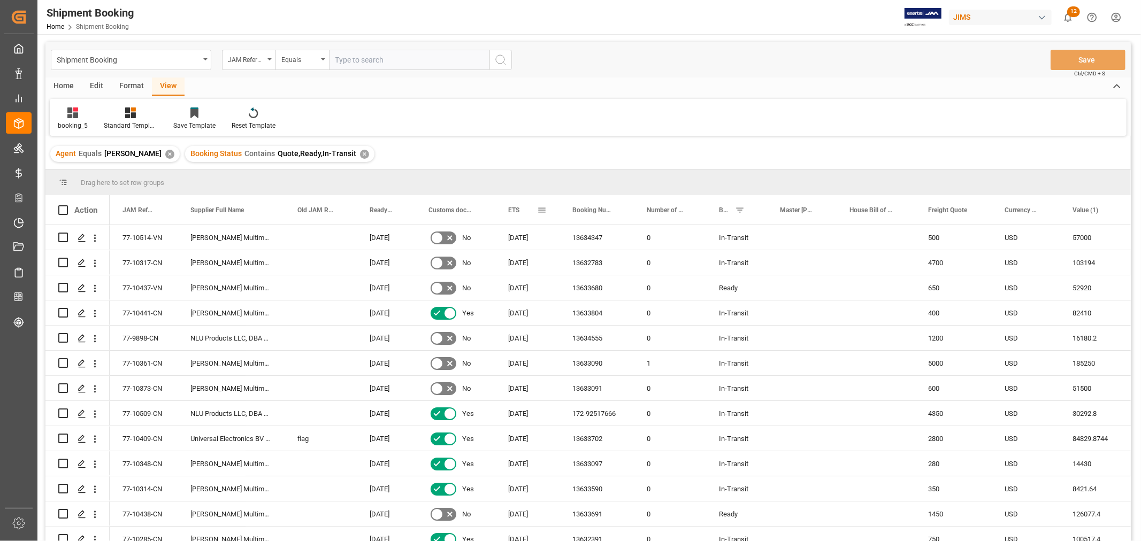
click at [516, 206] on span "ETS" at bounding box center [513, 209] width 11 height 7
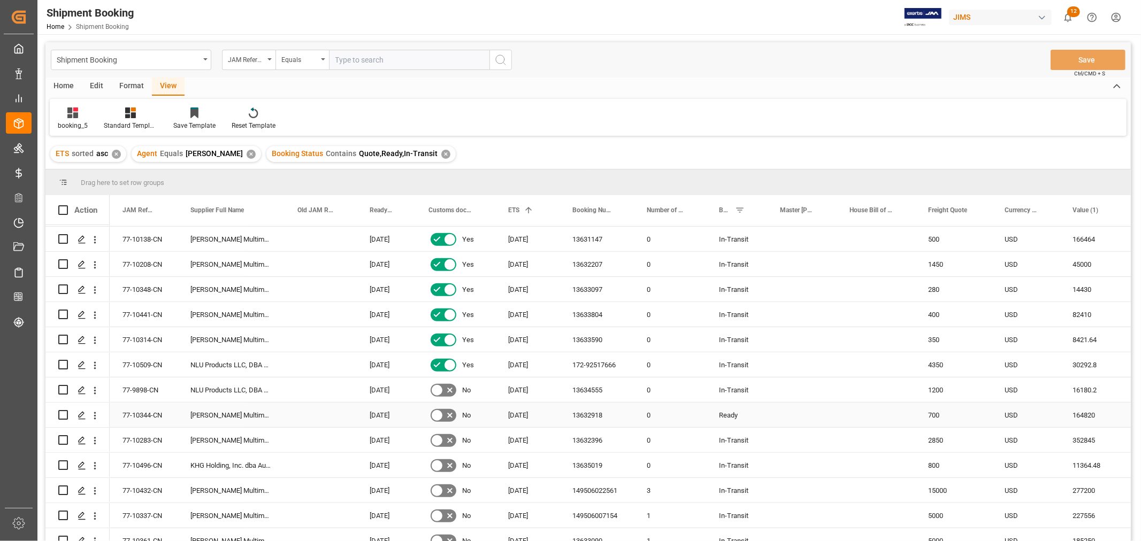
scroll to position [654, 0]
click at [594, 385] on div "13632918" at bounding box center [597, 388] width 74 height 25
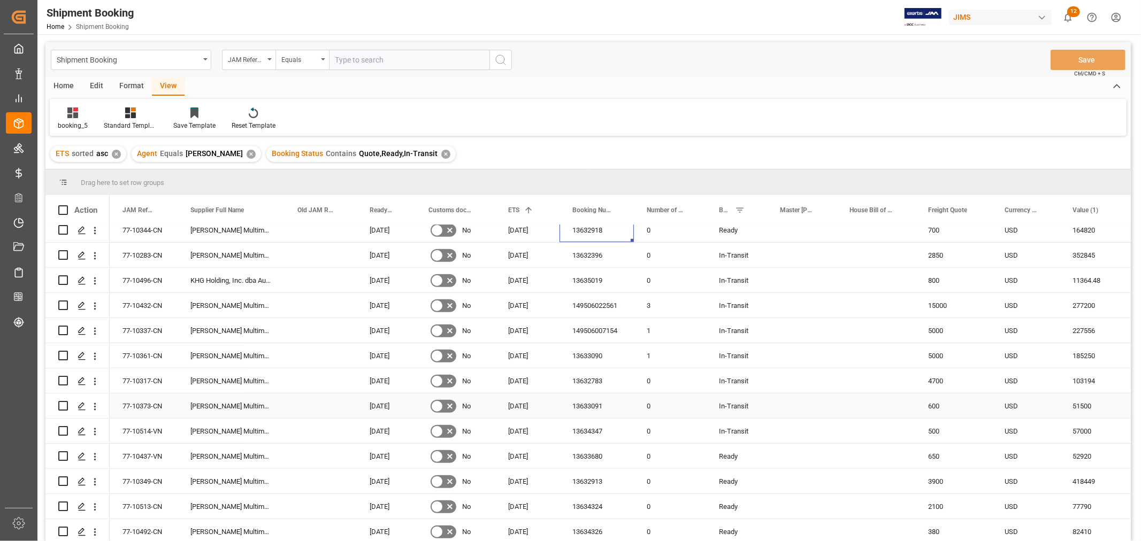
scroll to position [832, 0]
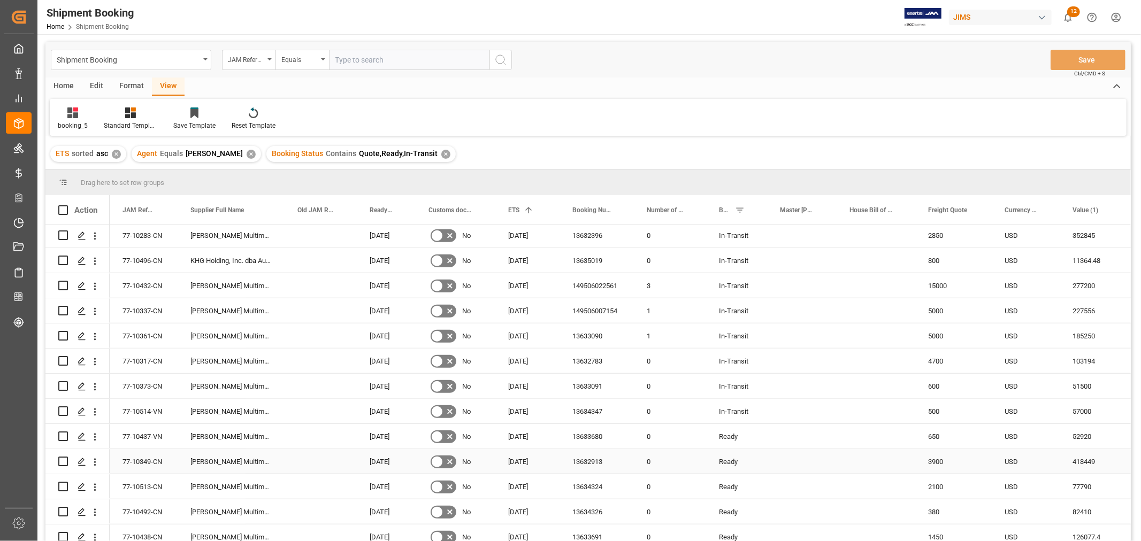
click at [593, 462] on div "13632913" at bounding box center [597, 461] width 74 height 25
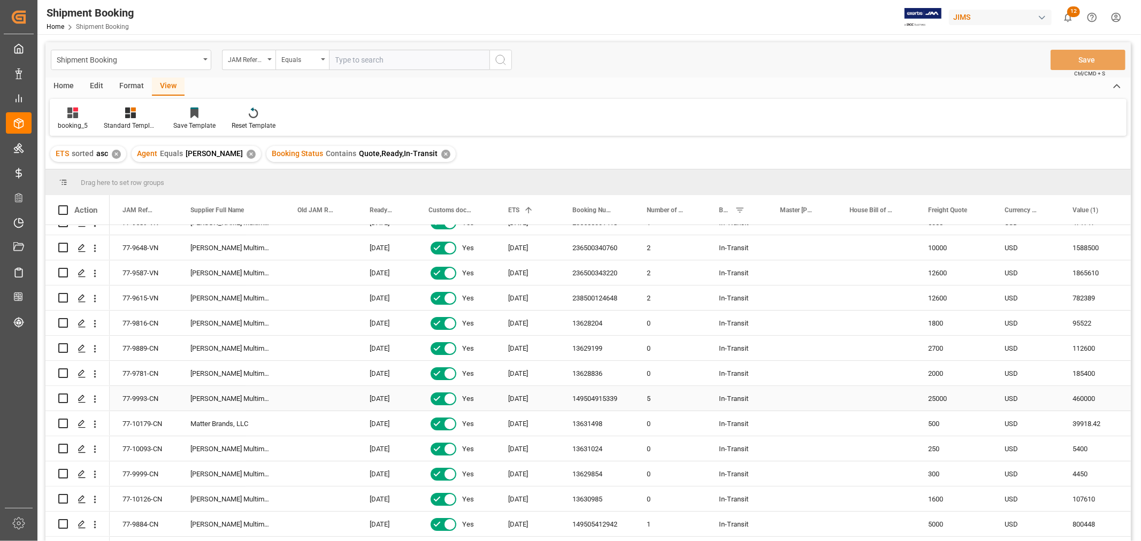
scroll to position [0, 0]
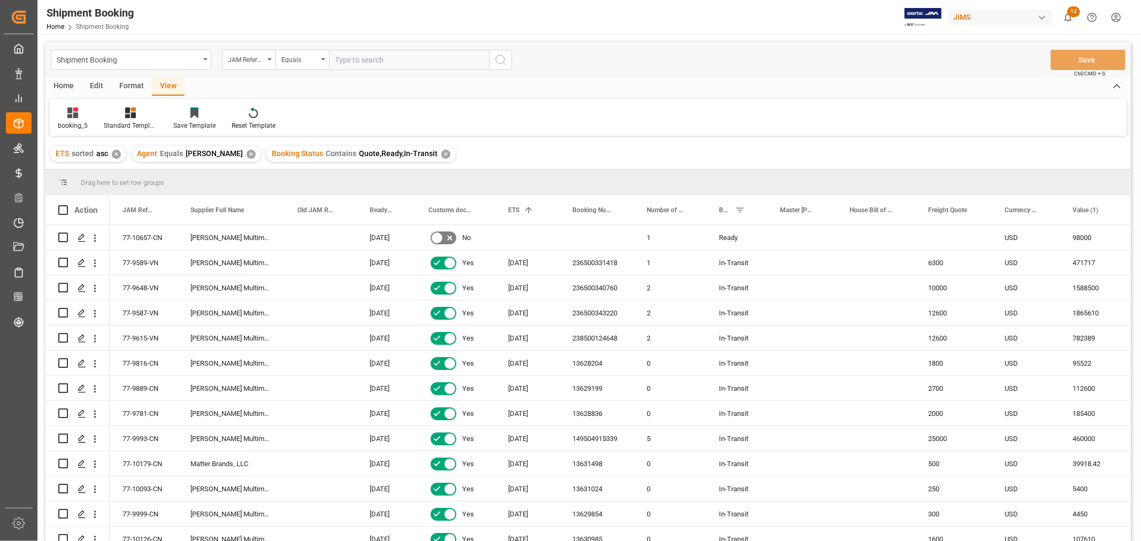
click at [500, 148] on div "ETS sorted asc ✕ Agent Equals HuiXin Gao ✕ Booking Status Contains Quote,Ready,…" at bounding box center [587, 154] width 1085 height 30
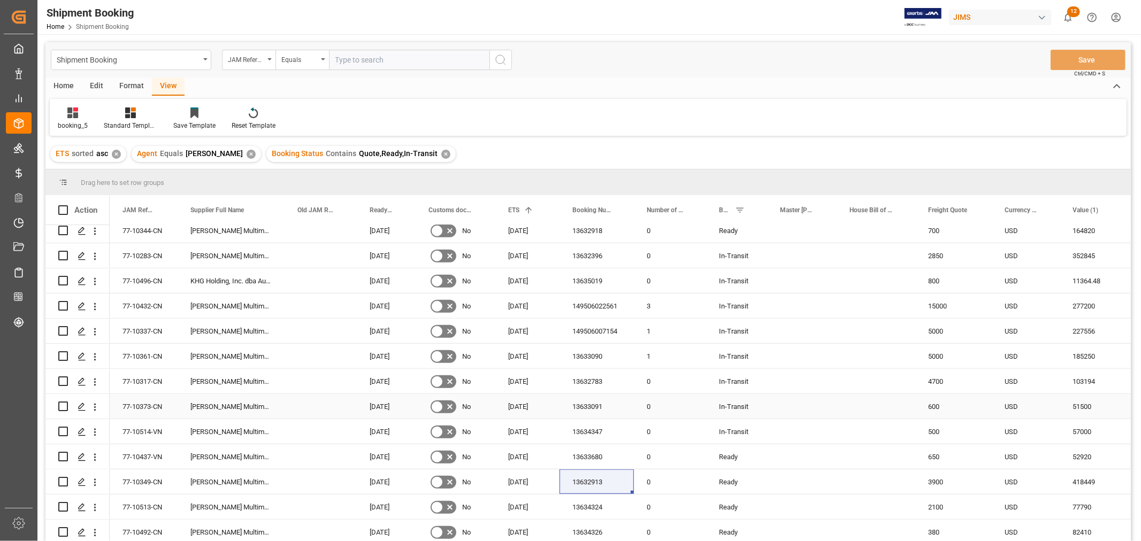
scroll to position [832, 0]
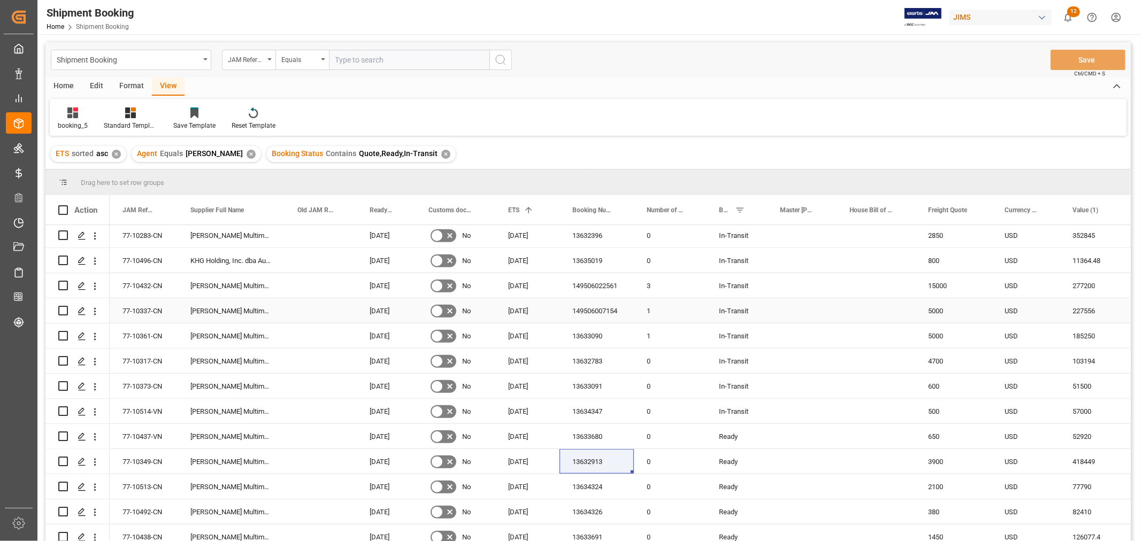
click at [617, 310] on div "149506007154" at bounding box center [597, 311] width 74 height 25
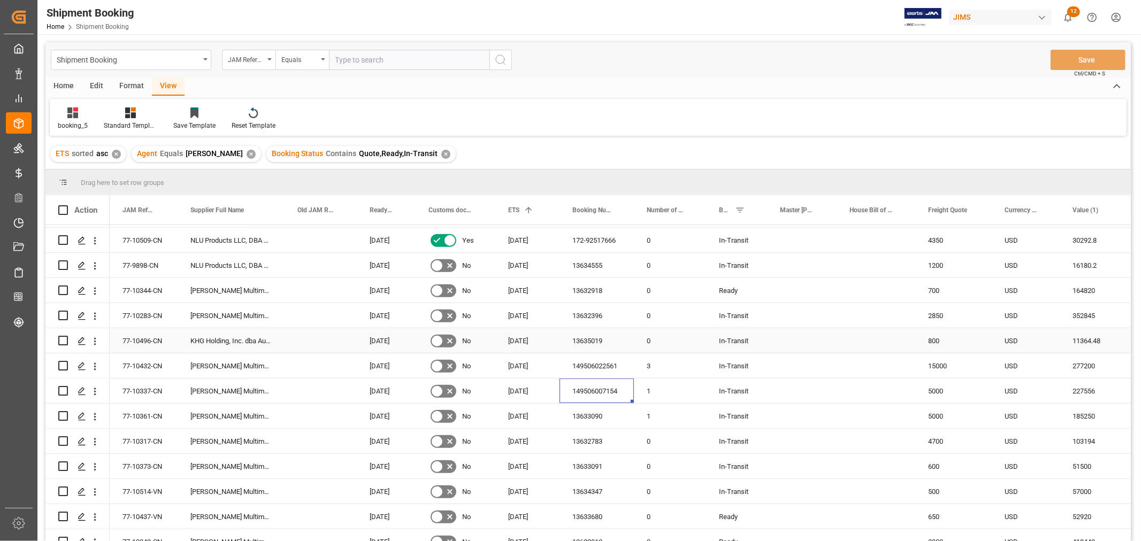
scroll to position [772, 0]
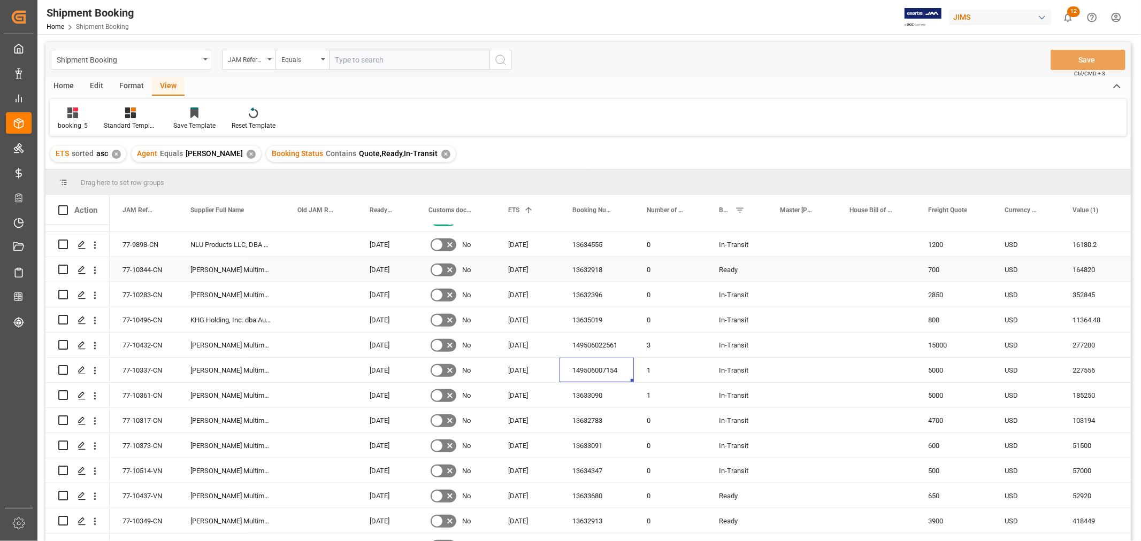
click at [584, 263] on div "13632918" at bounding box center [597, 269] width 74 height 25
click at [519, 208] on span "ETS" at bounding box center [513, 209] width 11 height 7
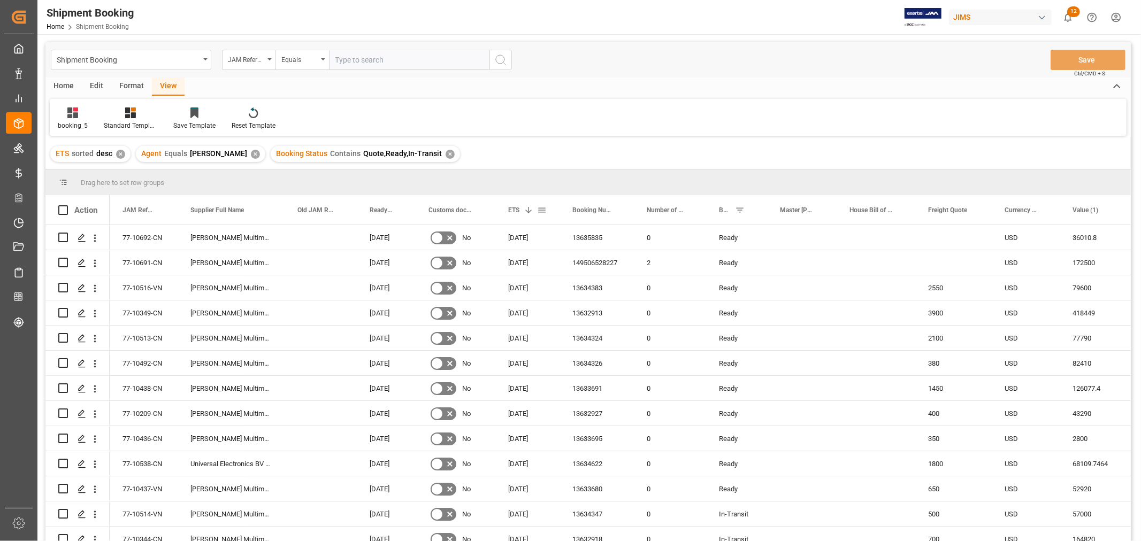
click at [520, 206] on div "ETS 1" at bounding box center [522, 209] width 29 height 29
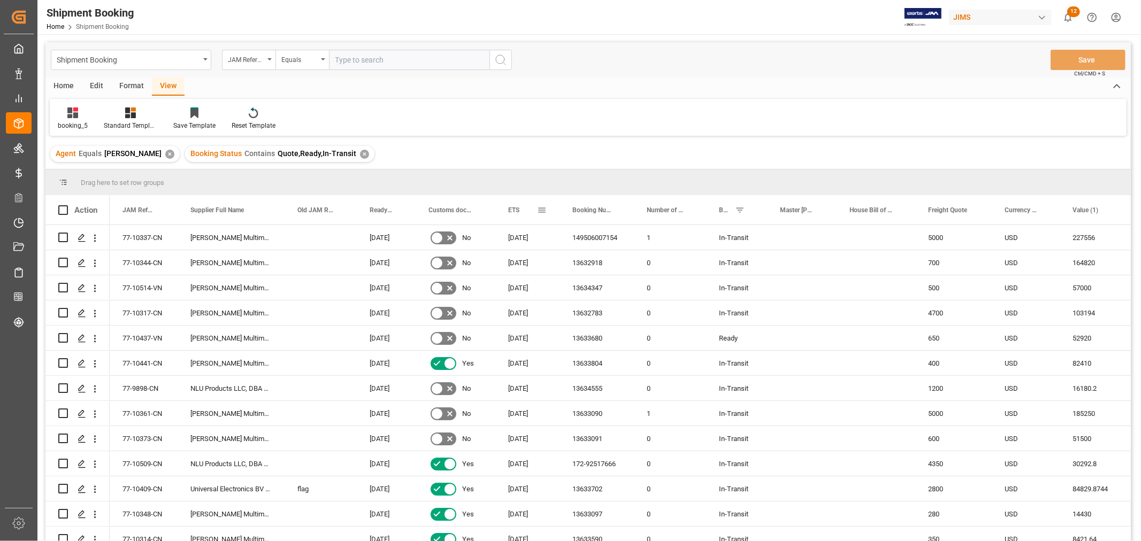
click at [523, 208] on div "ETS" at bounding box center [522, 209] width 29 height 29
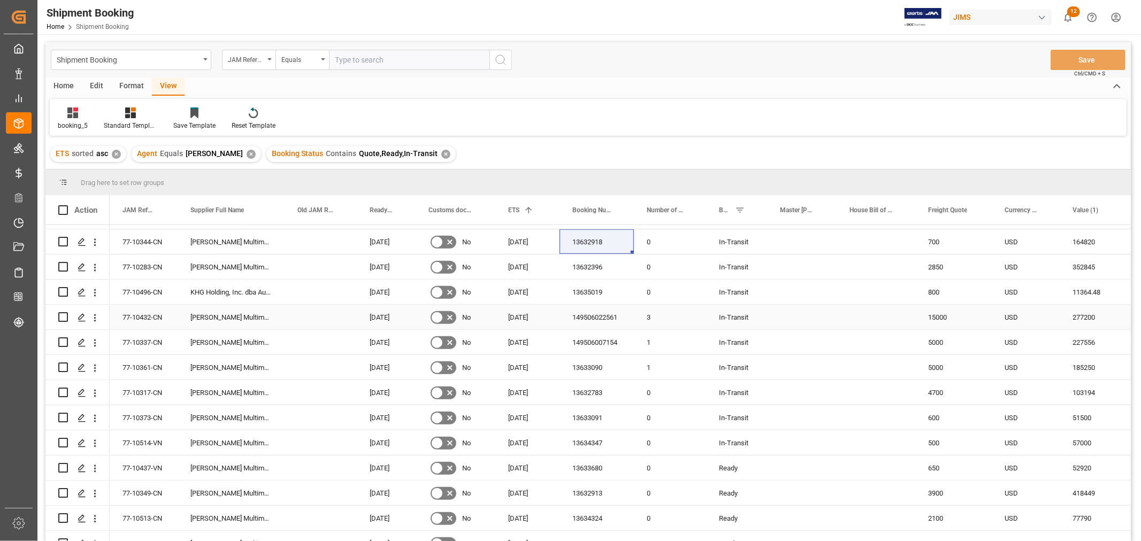
scroll to position [772, 0]
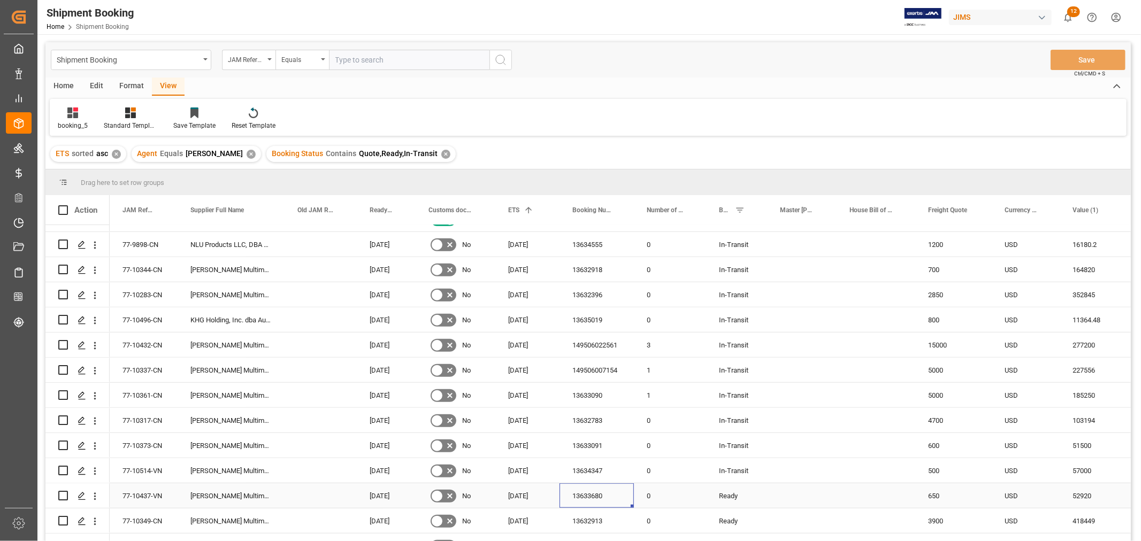
click at [584, 491] on div "13633680" at bounding box center [597, 496] width 74 height 25
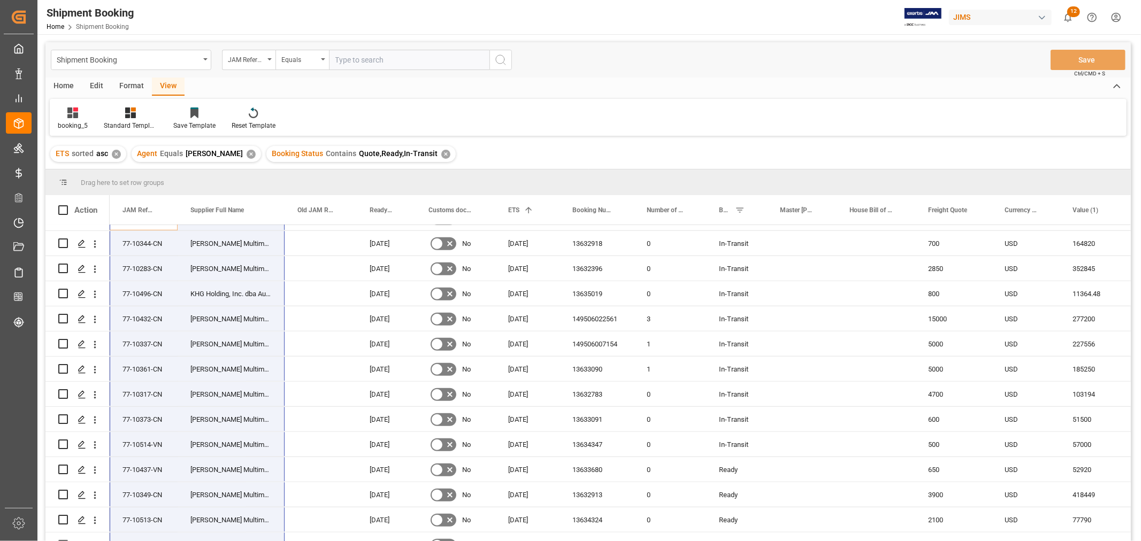
scroll to position [841, 0]
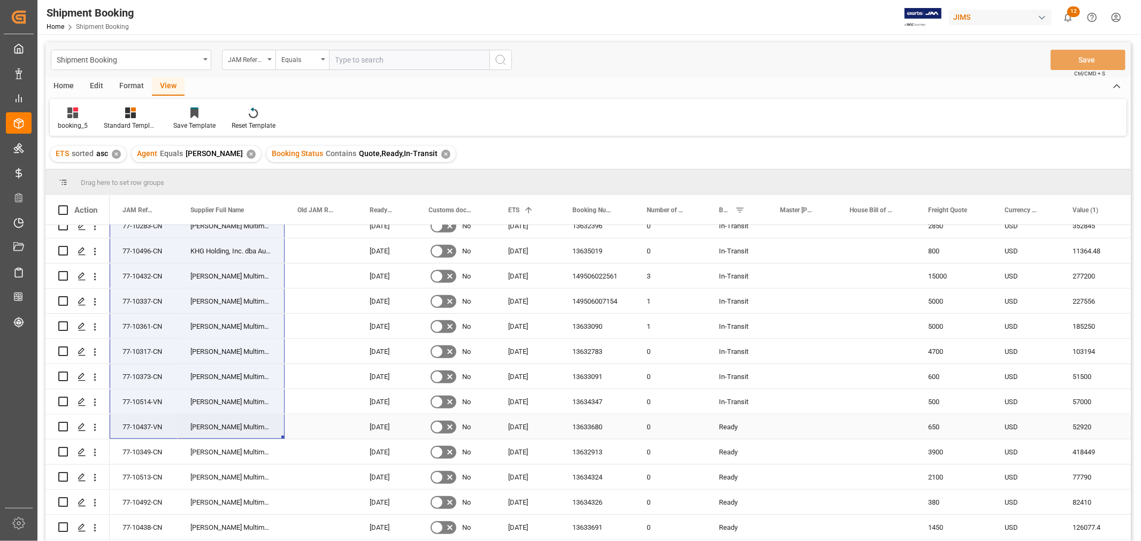
drag, startPoint x: 119, startPoint y: 301, endPoint x: 247, endPoint y: 430, distance: 181.6
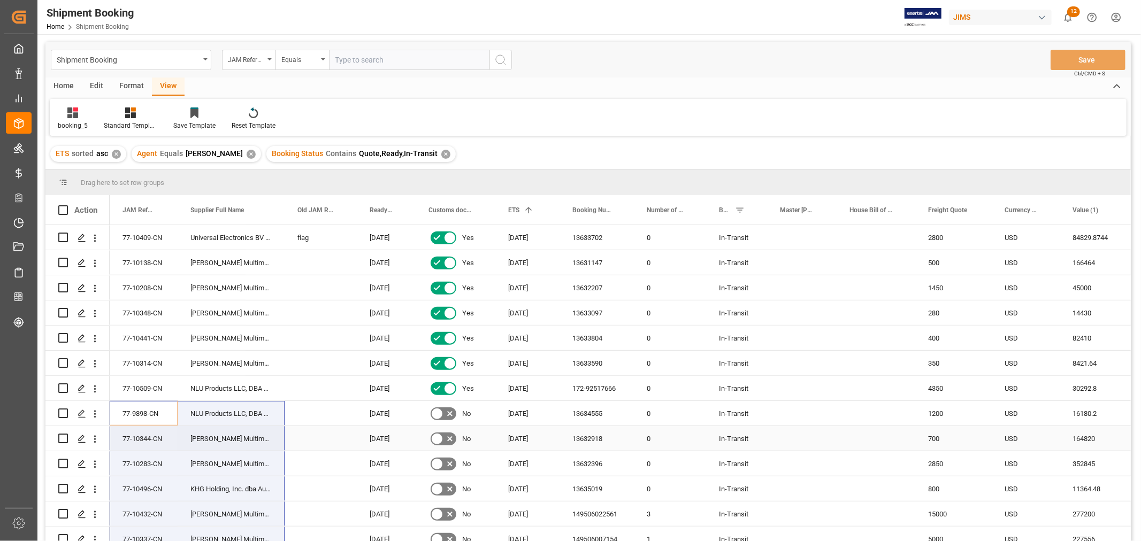
scroll to position [544, 0]
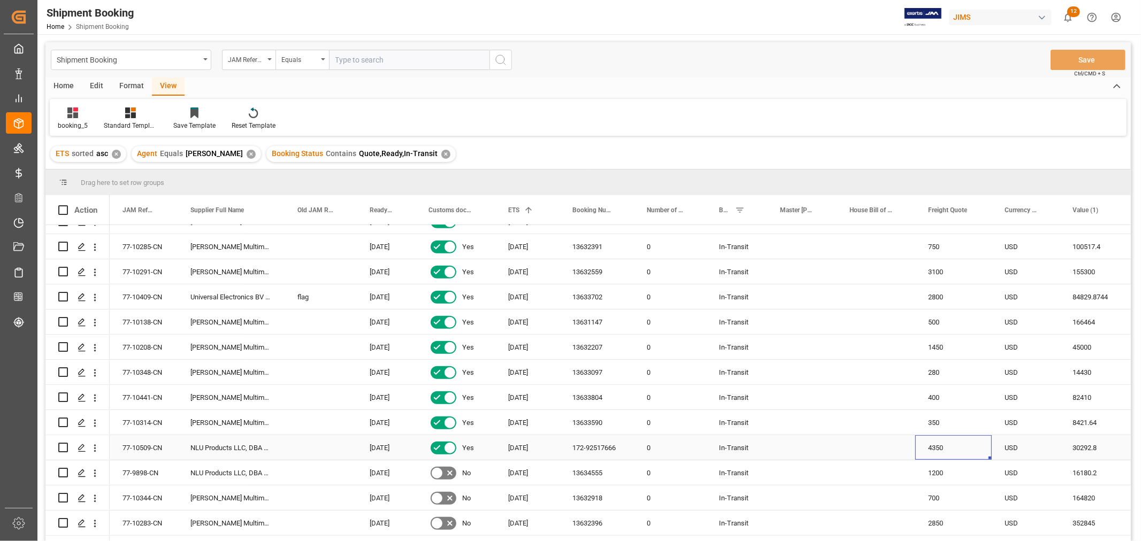
click at [943, 448] on div "4350" at bounding box center [953, 447] width 76 height 25
type input "2775"
click at [960, 412] on div "350" at bounding box center [953, 422] width 76 height 25
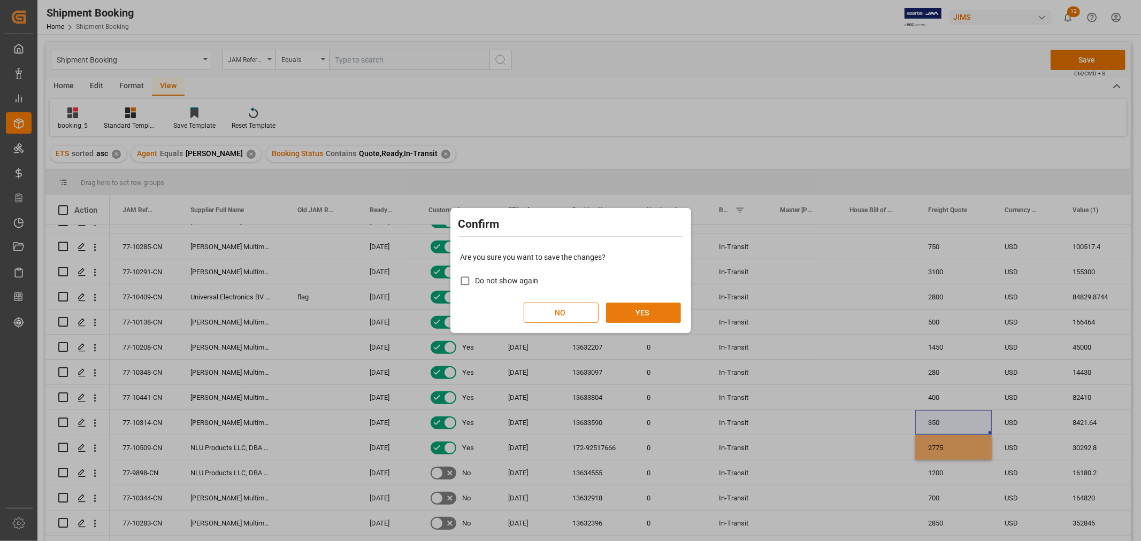
click at [630, 309] on button "YES" at bounding box center [643, 313] width 75 height 20
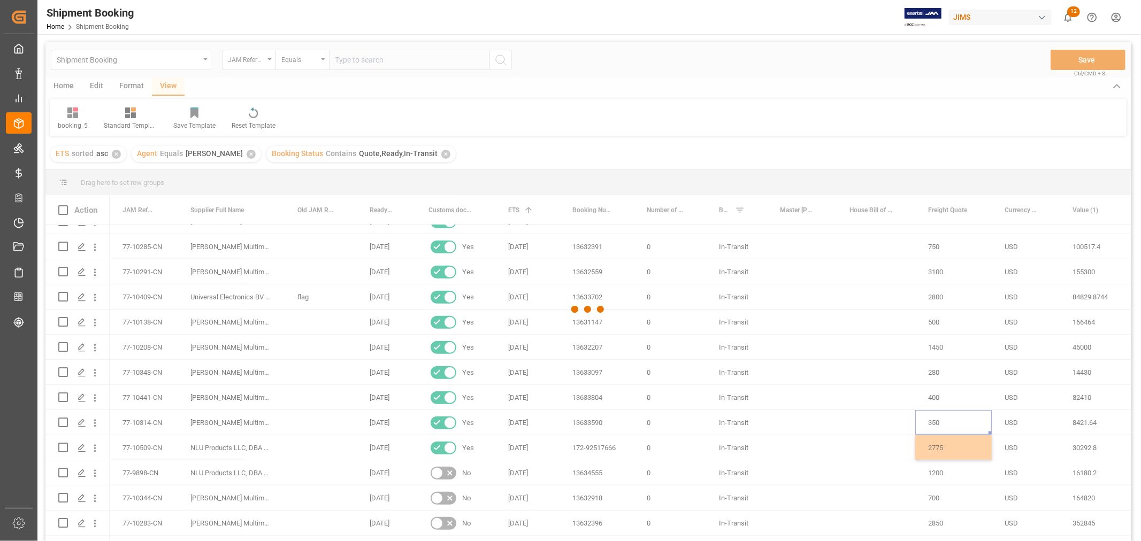
click at [925, 452] on div at bounding box center [587, 309] width 1085 height 535
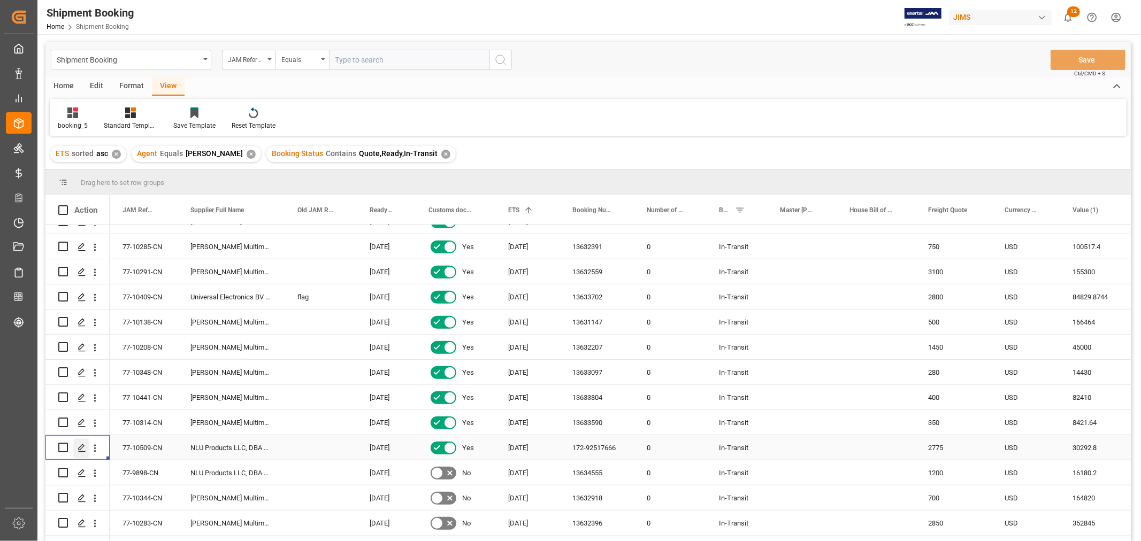
click at [82, 448] on icon "Press SPACE to select this row." at bounding box center [82, 448] width 9 height 9
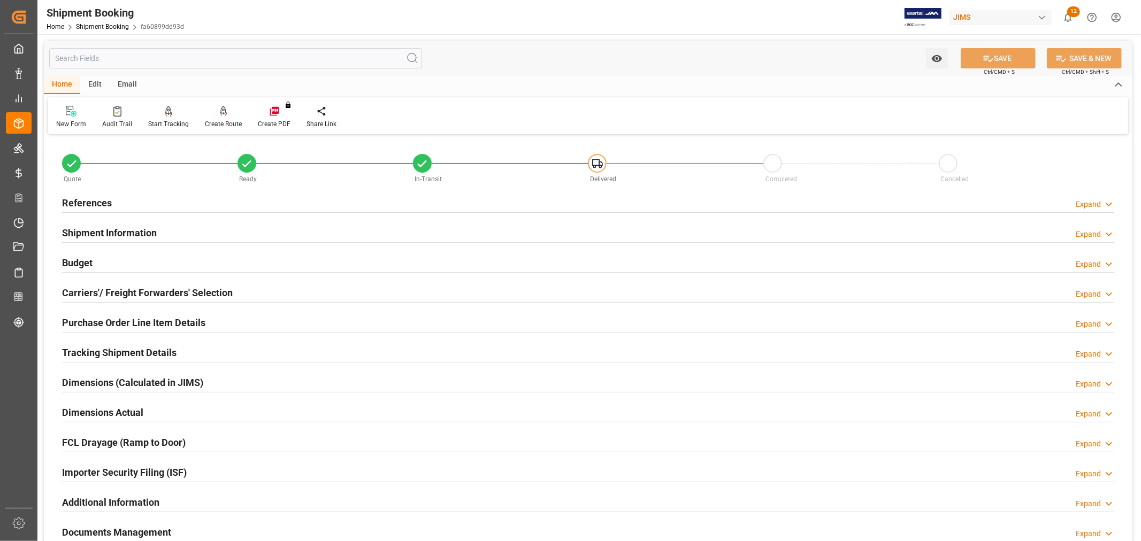
scroll to position [119, 0]
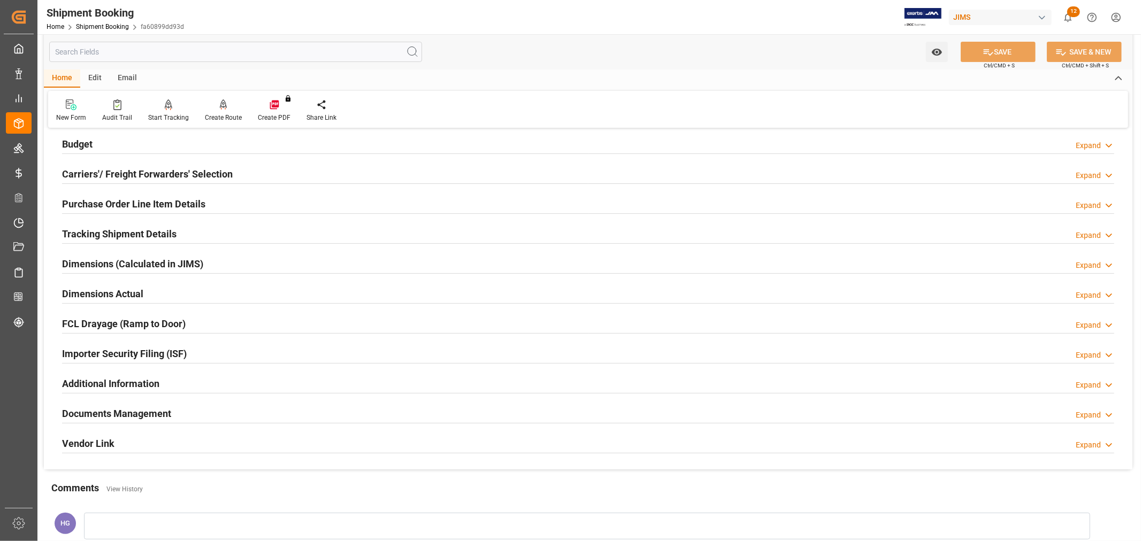
click at [168, 415] on h2 "Documents Management" at bounding box center [116, 414] width 109 height 14
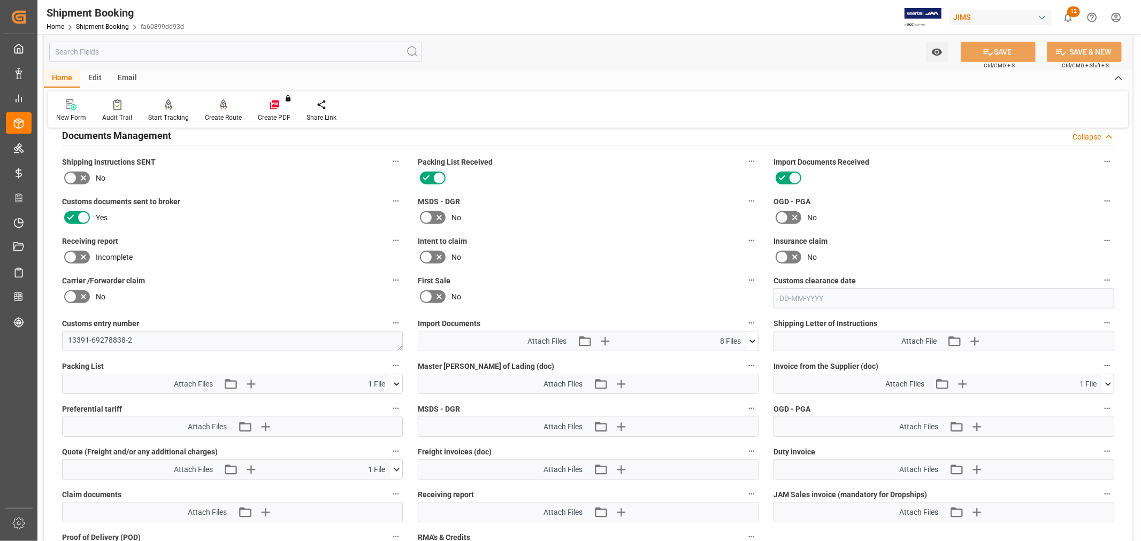
scroll to position [416, 0]
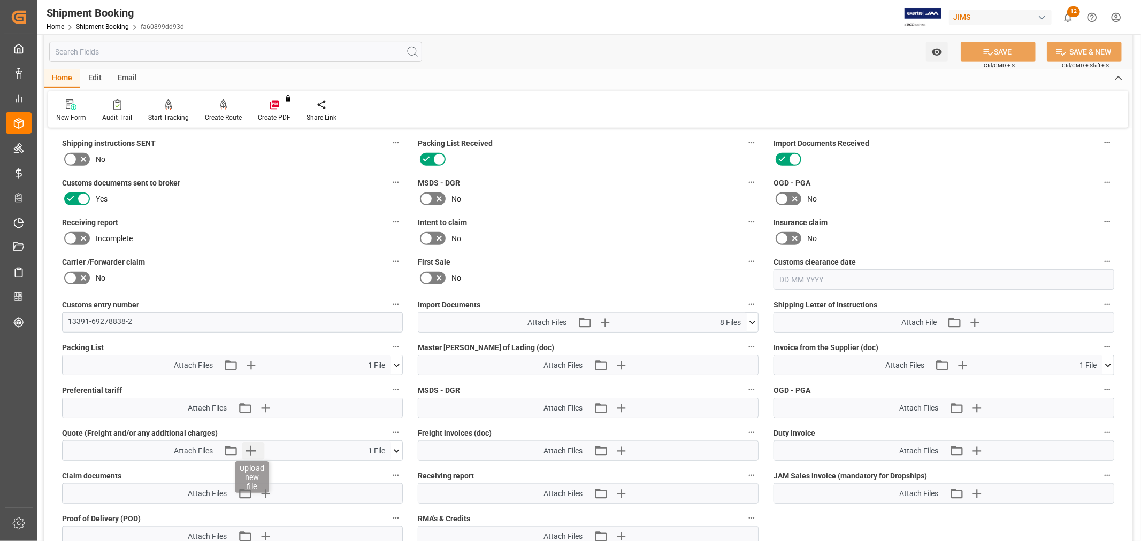
click at [248, 450] on icon "button" at bounding box center [250, 450] width 17 height 17
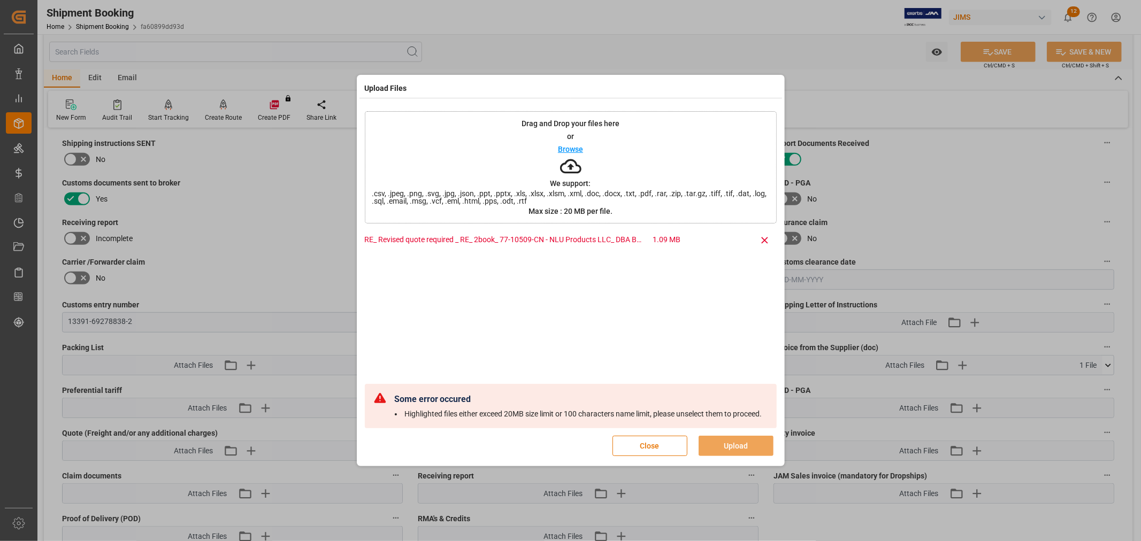
click at [639, 446] on button "Close" at bounding box center [650, 446] width 75 height 20
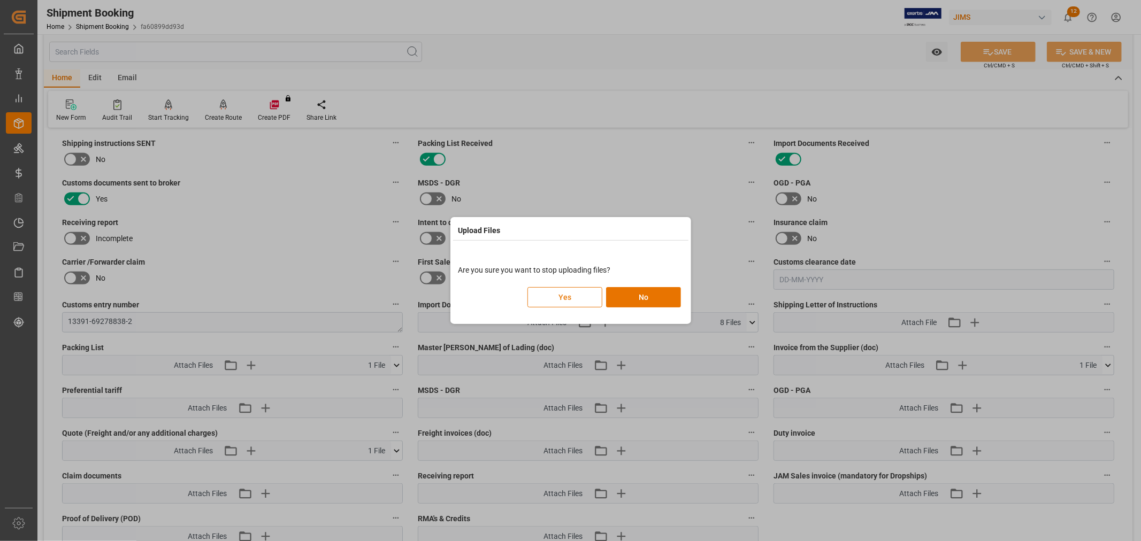
click at [585, 297] on button "Yes" at bounding box center [564, 297] width 75 height 20
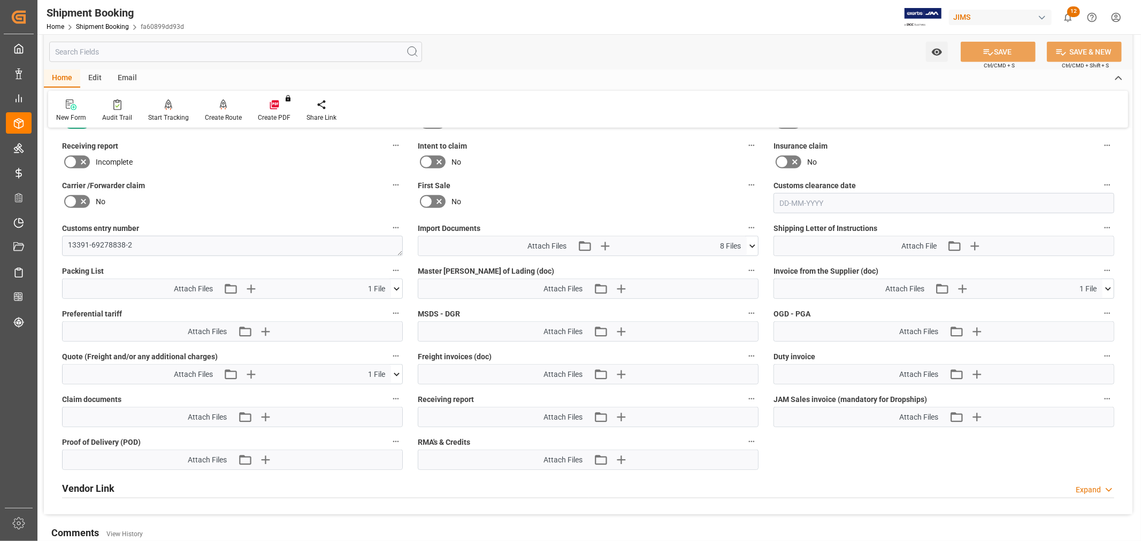
scroll to position [535, 0]
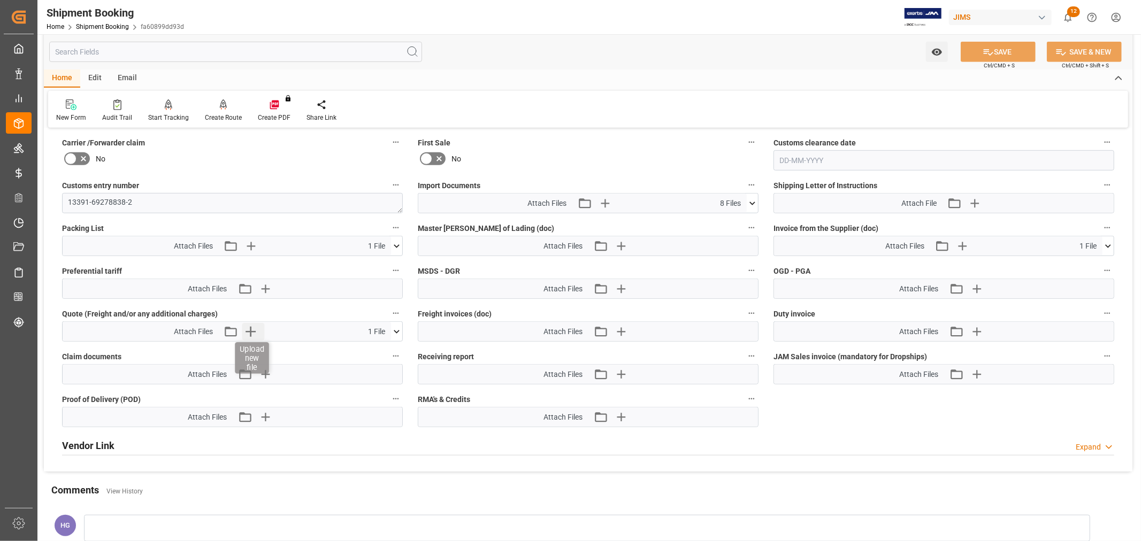
click at [253, 333] on icon "button" at bounding box center [250, 331] width 17 height 17
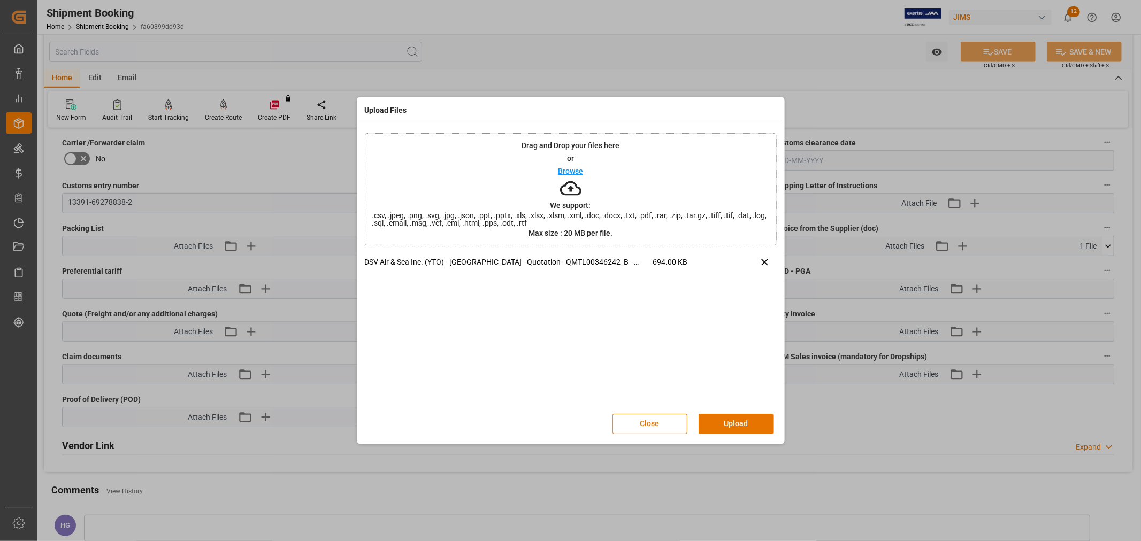
click at [749, 420] on button "Upload" at bounding box center [736, 424] width 75 height 20
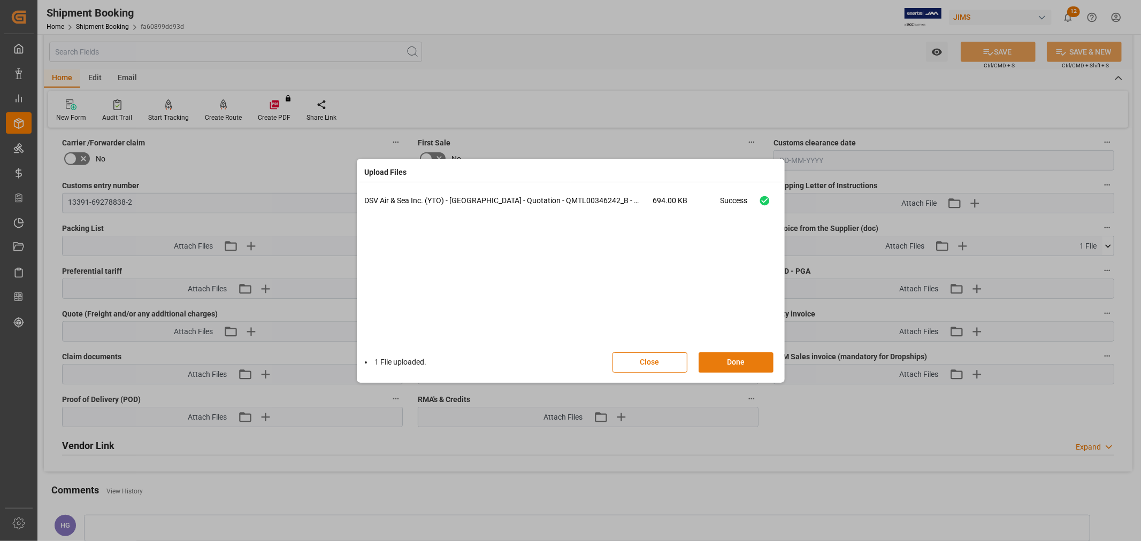
click at [731, 359] on button "Done" at bounding box center [736, 363] width 75 height 20
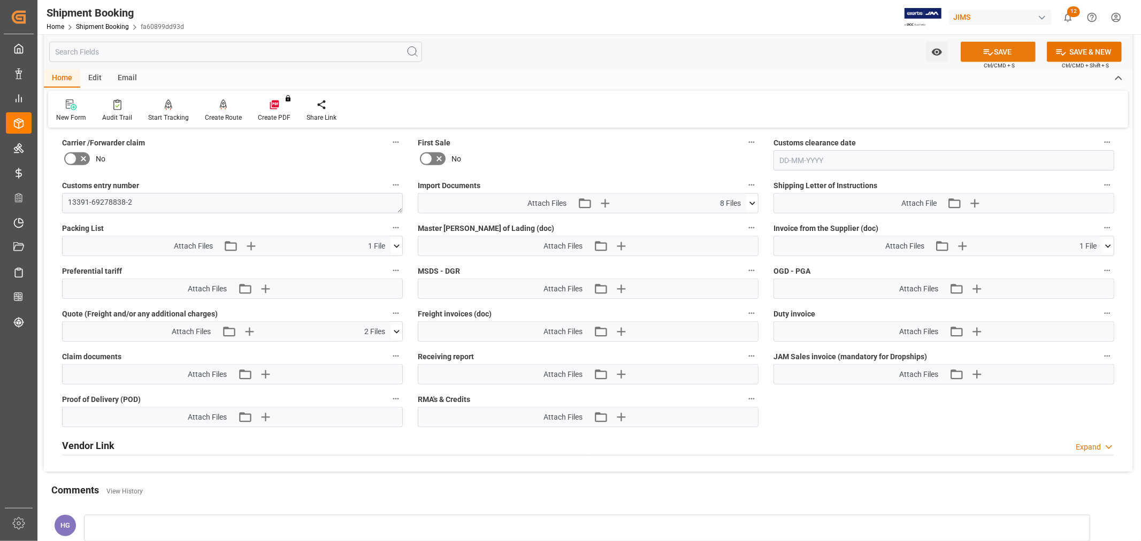
click at [991, 48] on icon at bounding box center [988, 52] width 11 height 11
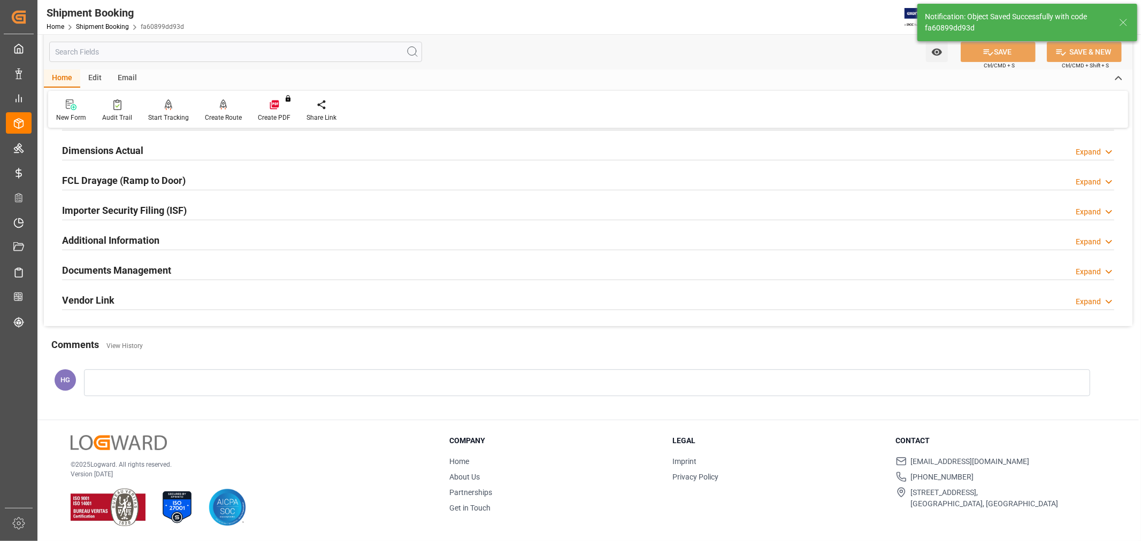
scroll to position [119, 0]
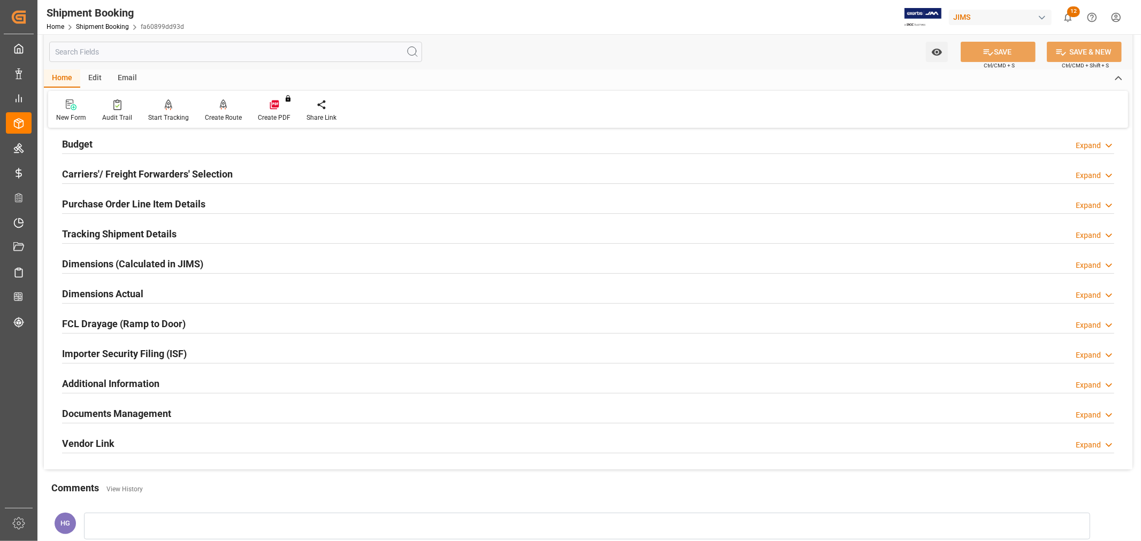
click at [538, 94] on div "New Form Audit Trail Start Tracking Create Empty Shipment Tracking Create Route…" at bounding box center [588, 109] width 1080 height 37
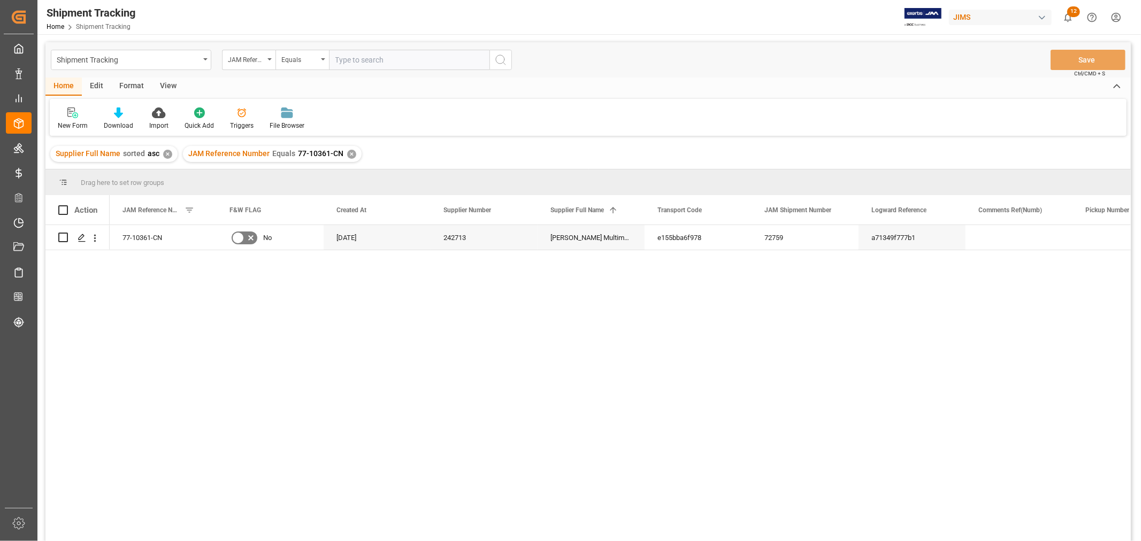
click at [348, 148] on div "JAM Reference Number Equals 77-10361-CN ✕" at bounding box center [272, 154] width 179 height 16
click at [347, 152] on div "✕" at bounding box center [351, 154] width 9 height 9
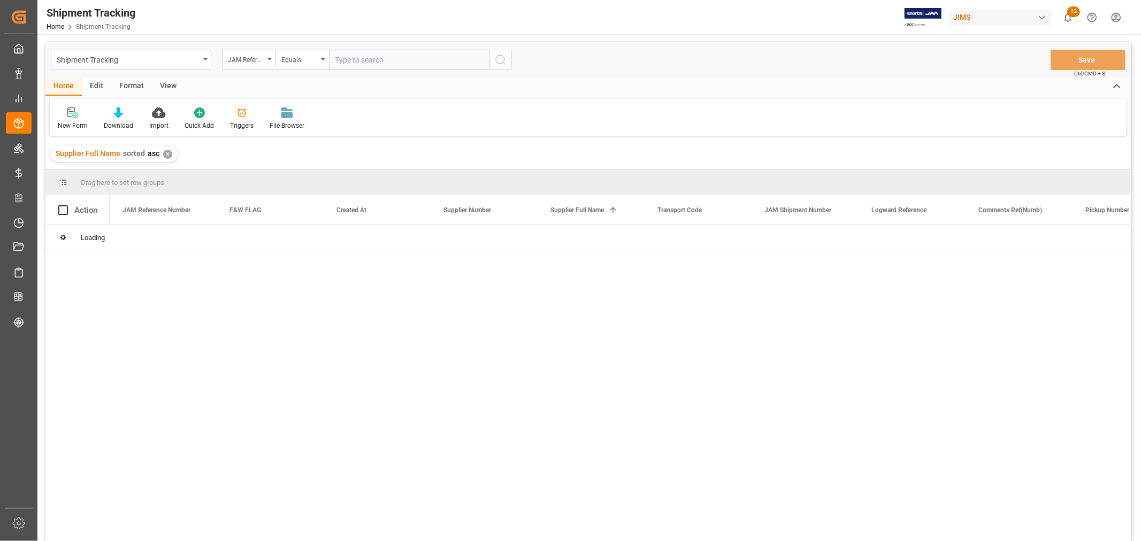
click at [263, 60] on div "JAM Reference Number" at bounding box center [246, 58] width 36 height 12
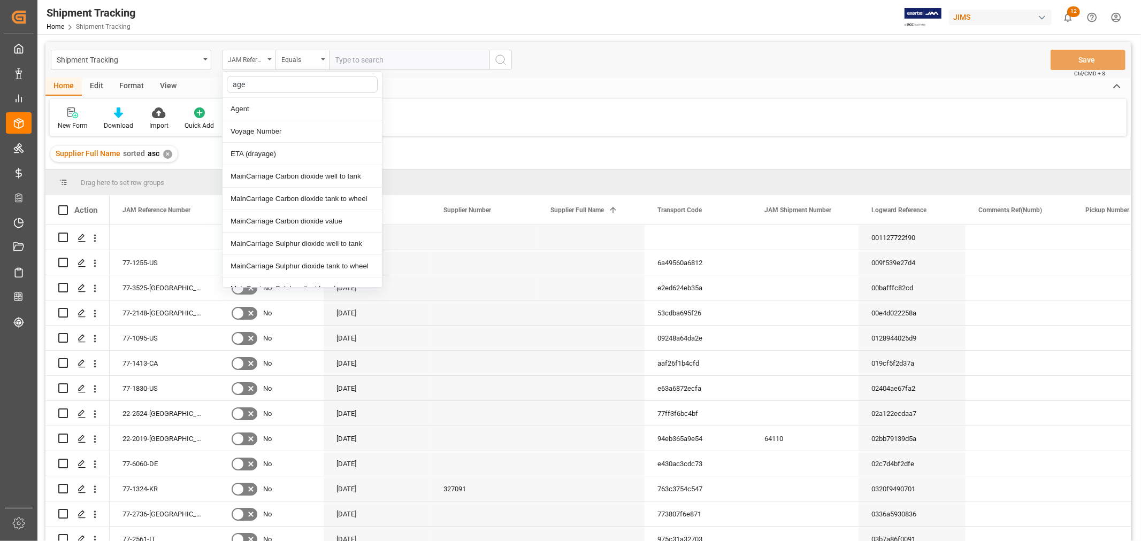
type input "agen"
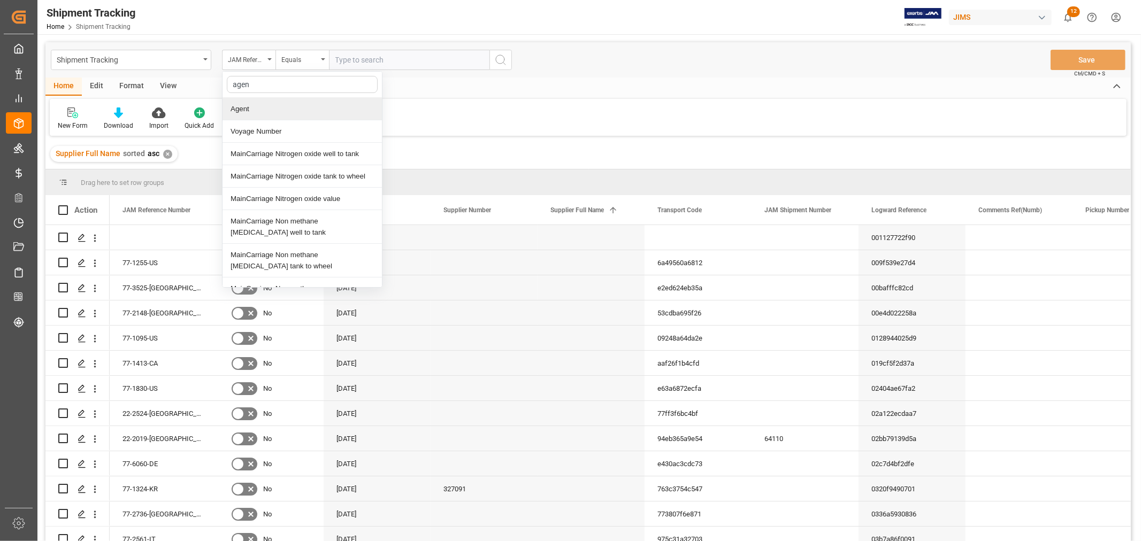
click at [254, 116] on div "Agent" at bounding box center [302, 109] width 159 height 22
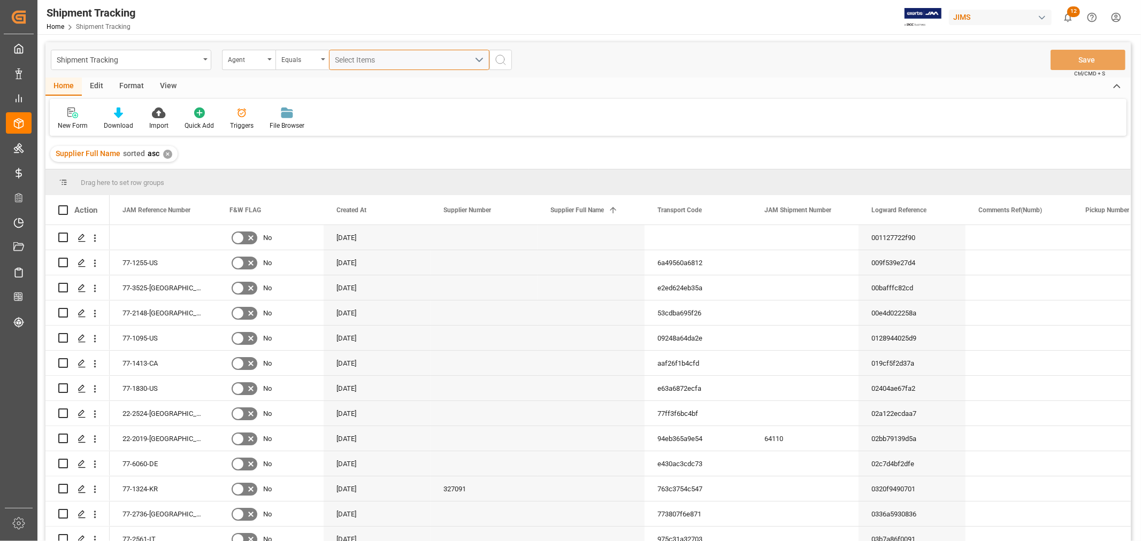
click at [346, 56] on span "Select Items" at bounding box center [357, 60] width 45 height 9
type input "hui"
click at [339, 103] on input "[PERSON_NAME]" at bounding box center [340, 108] width 21 height 21
checkbox input "true"
click at [498, 55] on icon "search button" at bounding box center [500, 59] width 13 height 13
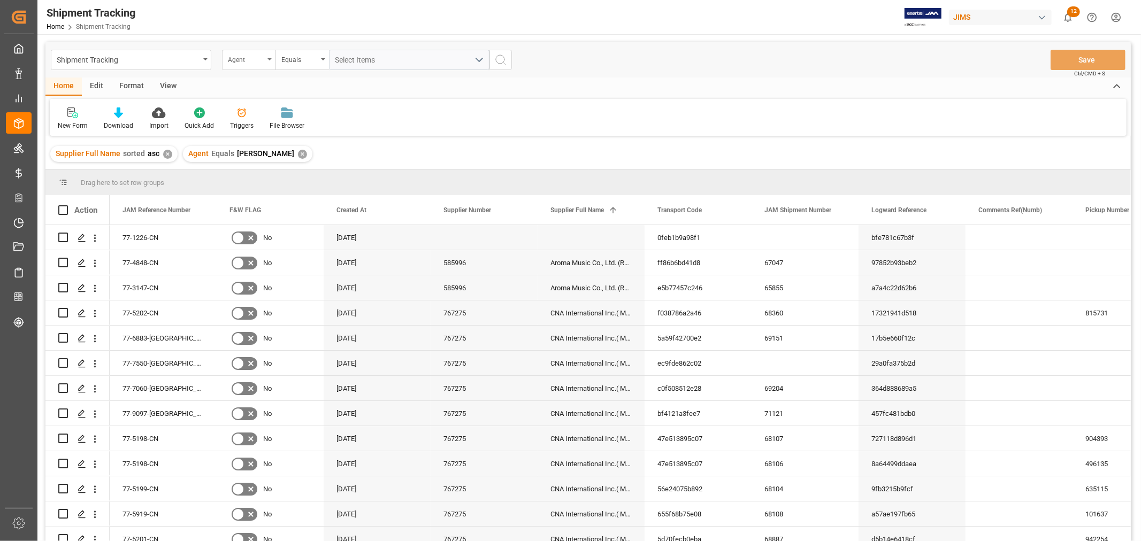
click at [269, 57] on div "Agent" at bounding box center [248, 60] width 53 height 20
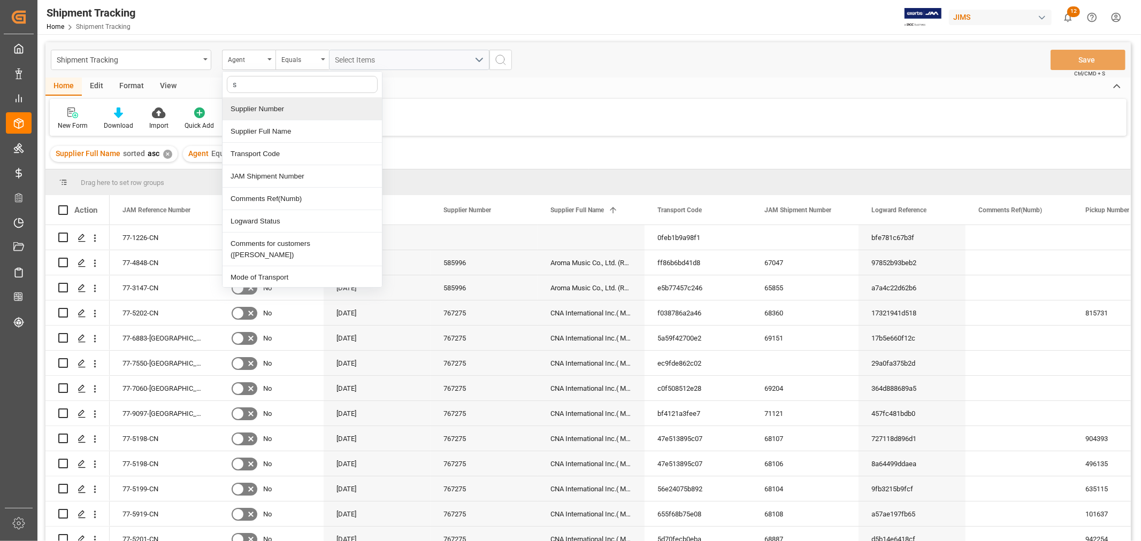
type input "st"
click at [261, 108] on div "Logward Status" at bounding box center [302, 109] width 159 height 22
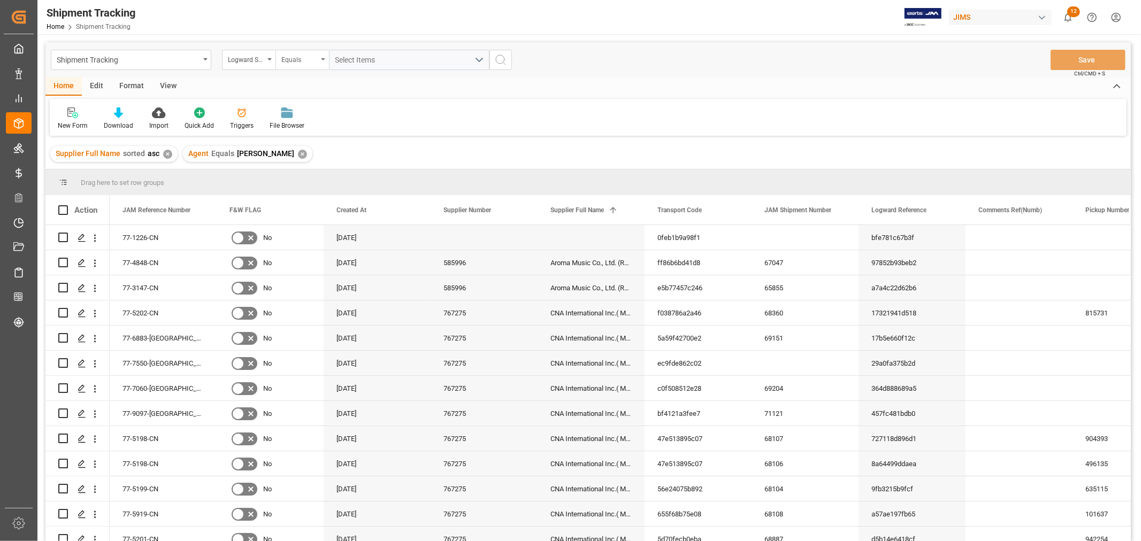
click at [297, 63] on div "Equals" at bounding box center [299, 58] width 36 height 12
click at [307, 152] on div "Contains" at bounding box center [355, 154] width 159 height 22
click at [370, 56] on span "Select Items" at bounding box center [357, 60] width 45 height 9
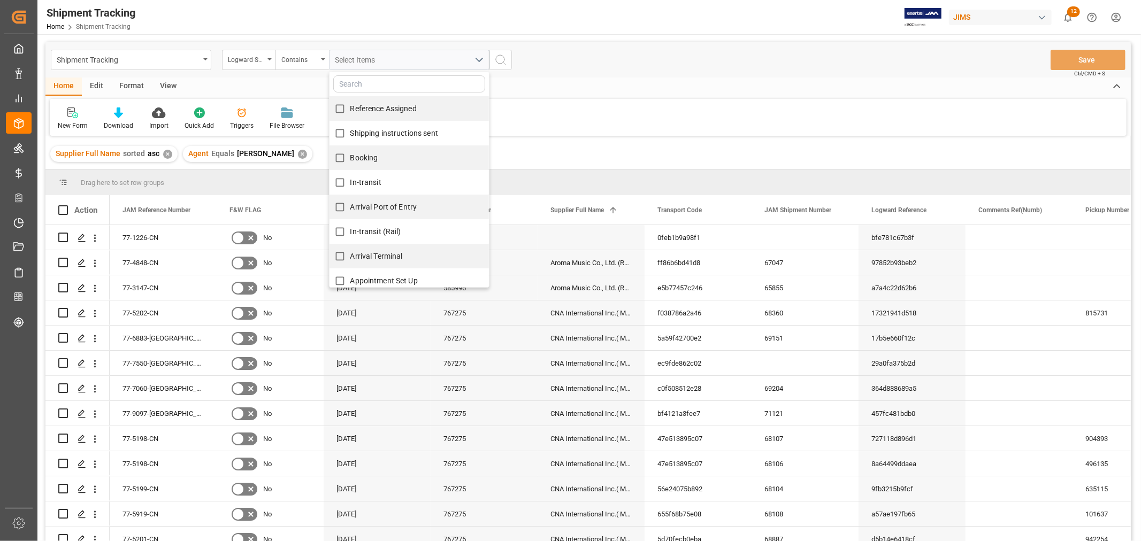
click at [360, 108] on span "Reference Assigned" at bounding box center [383, 108] width 66 height 9
click at [350, 108] on input "Reference Assigned" at bounding box center [340, 108] width 21 height 21
checkbox input "true"
click at [360, 130] on span "Shipping instructions sent" at bounding box center [394, 133] width 88 height 9
click at [350, 130] on input "Shipping instructions sent" at bounding box center [340, 133] width 21 height 21
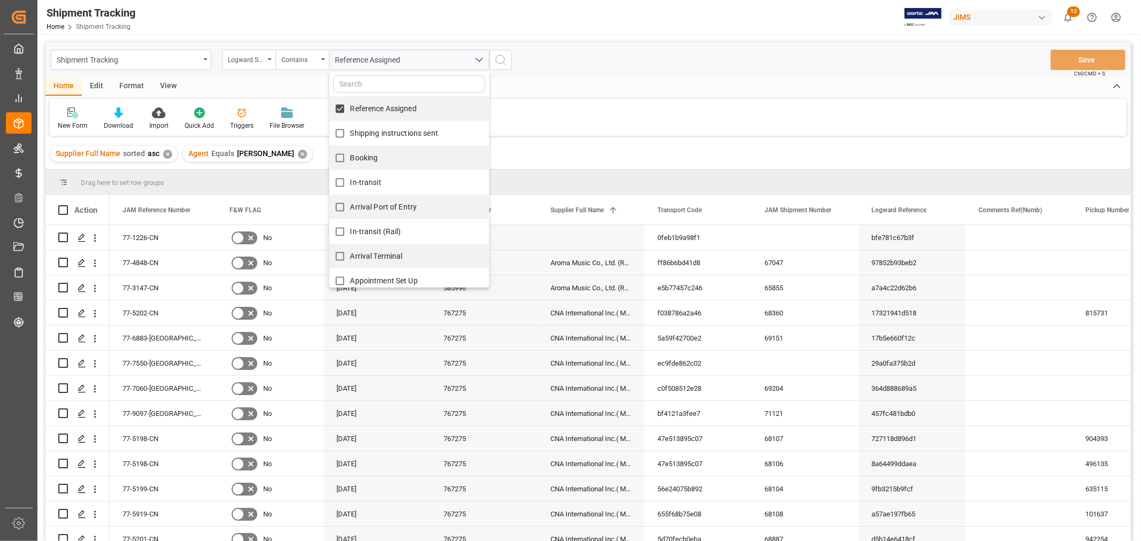
checkbox input "true"
click at [362, 151] on label "Booking" at bounding box center [354, 158] width 49 height 21
click at [350, 151] on input "Booking" at bounding box center [340, 158] width 21 height 21
checkbox input "true"
click at [362, 178] on span "In-transit" at bounding box center [365, 182] width 31 height 9
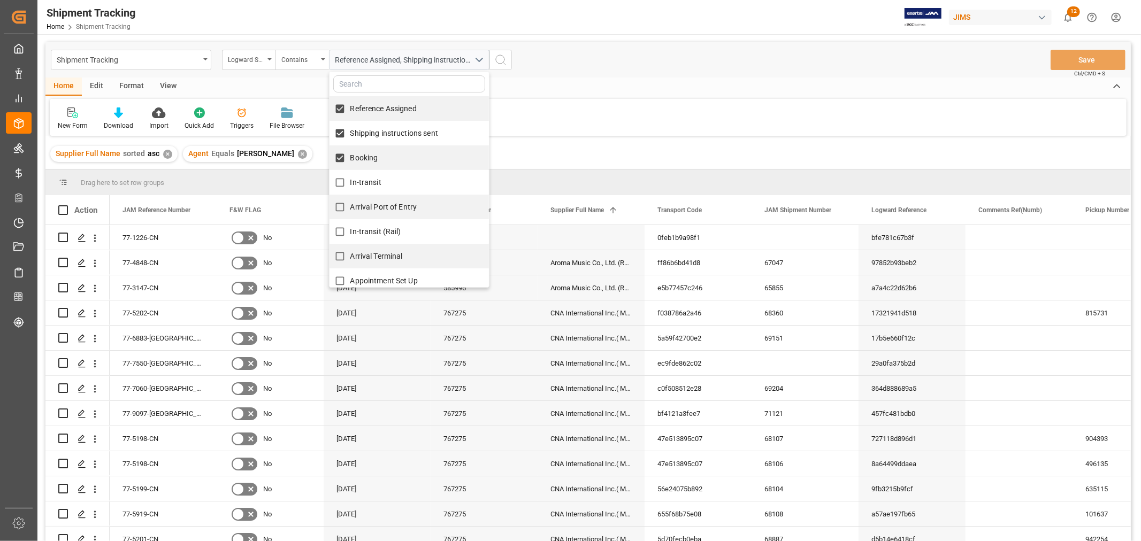
click at [350, 177] on input "In-transit" at bounding box center [340, 182] width 21 height 21
checkbox input "true"
click at [371, 207] on span "Arrival Port of Entry" at bounding box center [383, 207] width 67 height 9
click at [350, 207] on input "Arrival Port of Entry" at bounding box center [340, 207] width 21 height 21
checkbox input "true"
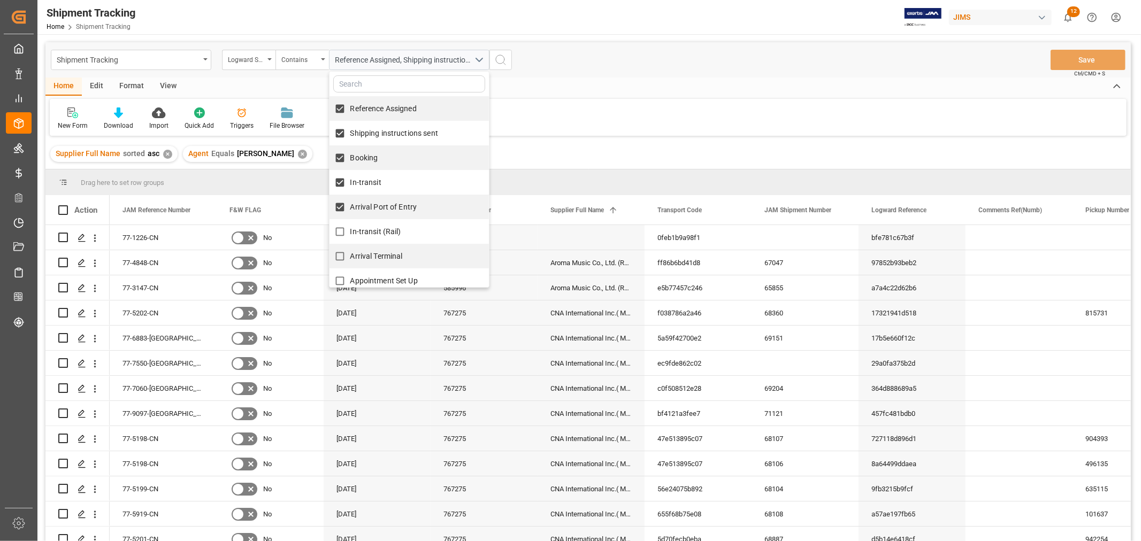
click at [374, 235] on span "In-transit (Rail)" at bounding box center [375, 231] width 51 height 9
click at [350, 235] on input "In-transit (Rail)" at bounding box center [340, 231] width 21 height 21
checkbox input "true"
click at [383, 258] on span "Arrival Terminal" at bounding box center [376, 256] width 52 height 9
click at [350, 258] on input "Arrival Terminal" at bounding box center [340, 256] width 21 height 21
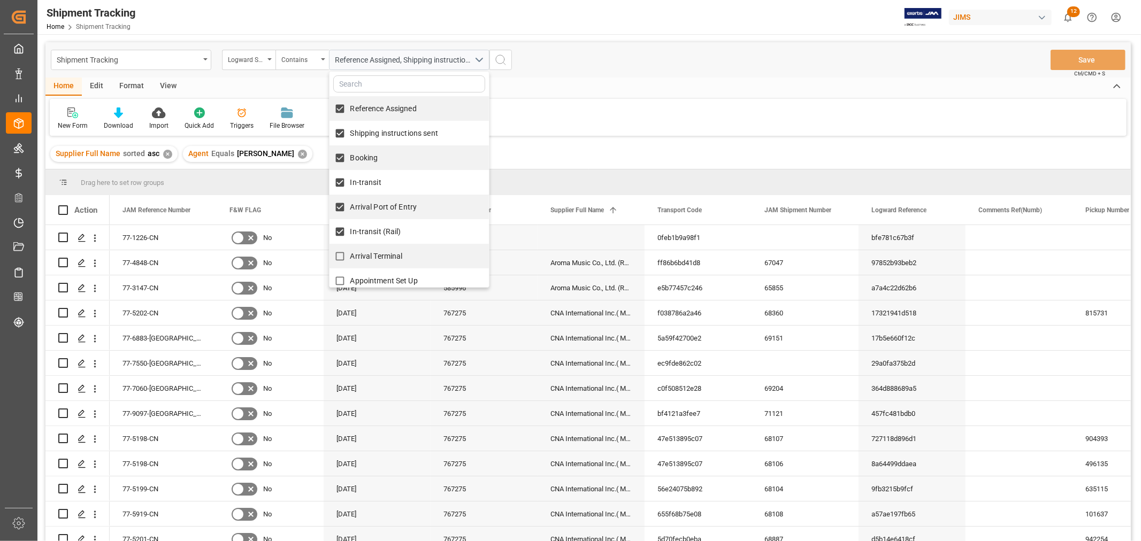
checkbox input "true"
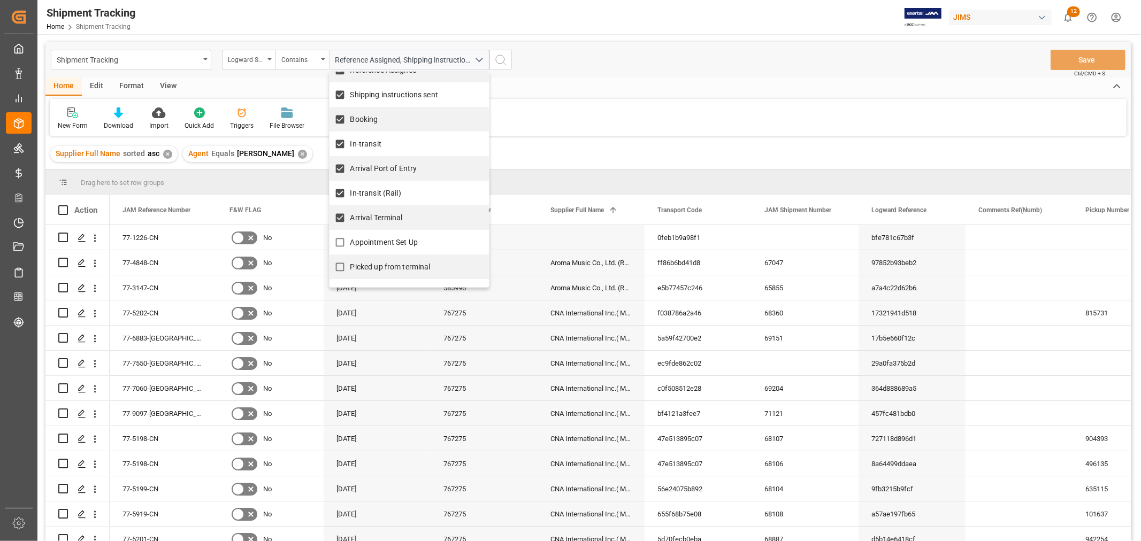
scroll to position [59, 0]
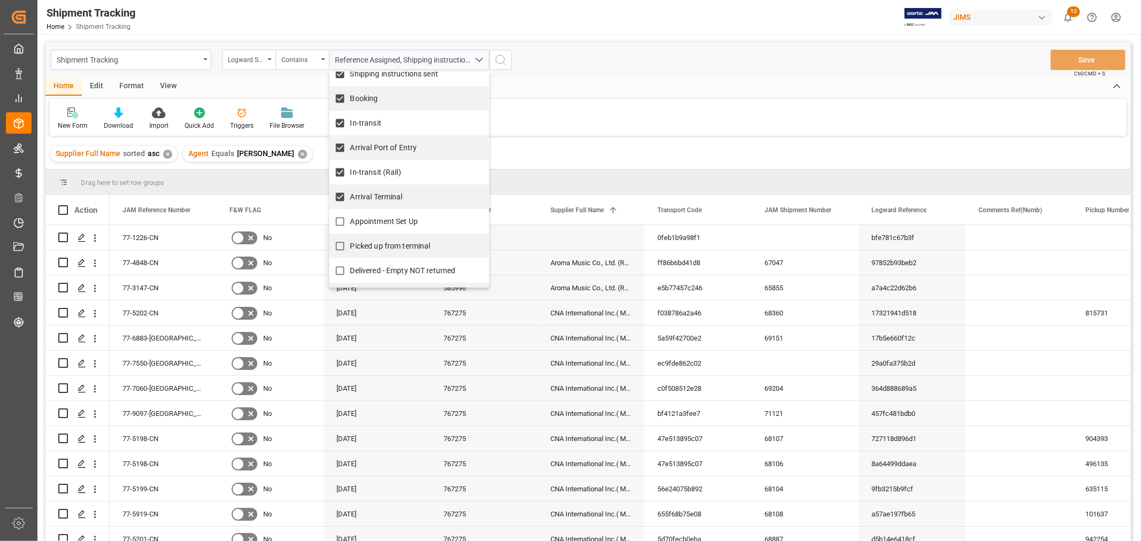
click at [380, 220] on span "Appointment Set Up" at bounding box center [383, 221] width 67 height 9
click at [350, 220] on input "Appointment Set Up" at bounding box center [340, 221] width 21 height 21
click at [371, 227] on label "Appointment Set Up" at bounding box center [374, 221] width 88 height 21
click at [350, 227] on input "Appointment Set Up" at bounding box center [340, 221] width 21 height 21
click at [368, 216] on span "Appointment Set Up" at bounding box center [383, 221] width 67 height 11
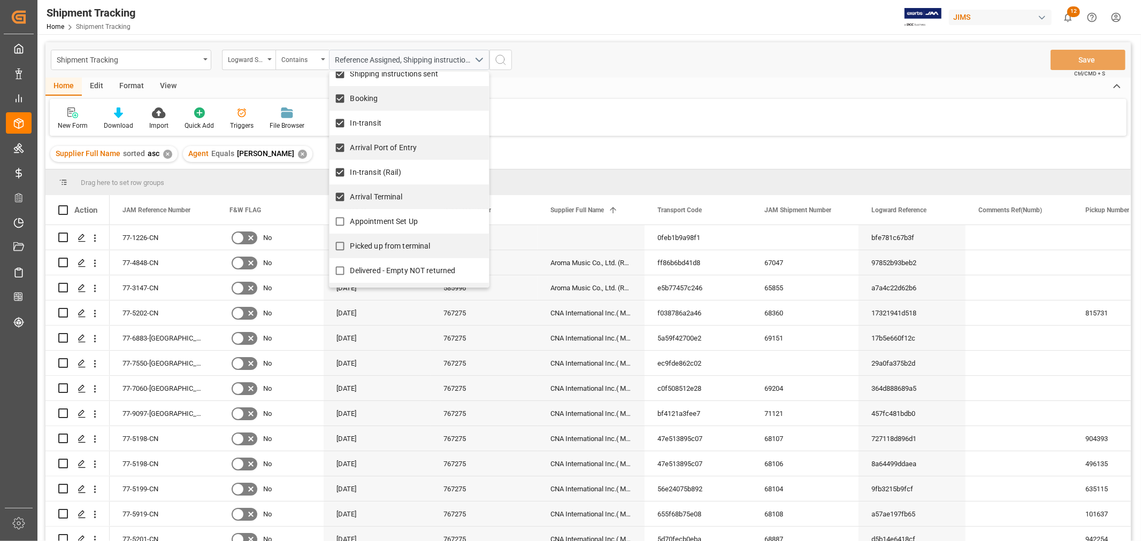
click at [350, 215] on input "Appointment Set Up" at bounding box center [340, 221] width 21 height 21
checkbox input "true"
click at [368, 247] on span "Picked up from terminal" at bounding box center [390, 246] width 80 height 9
click at [350, 247] on input "Picked up from terminal" at bounding box center [340, 246] width 21 height 21
checkbox input "true"
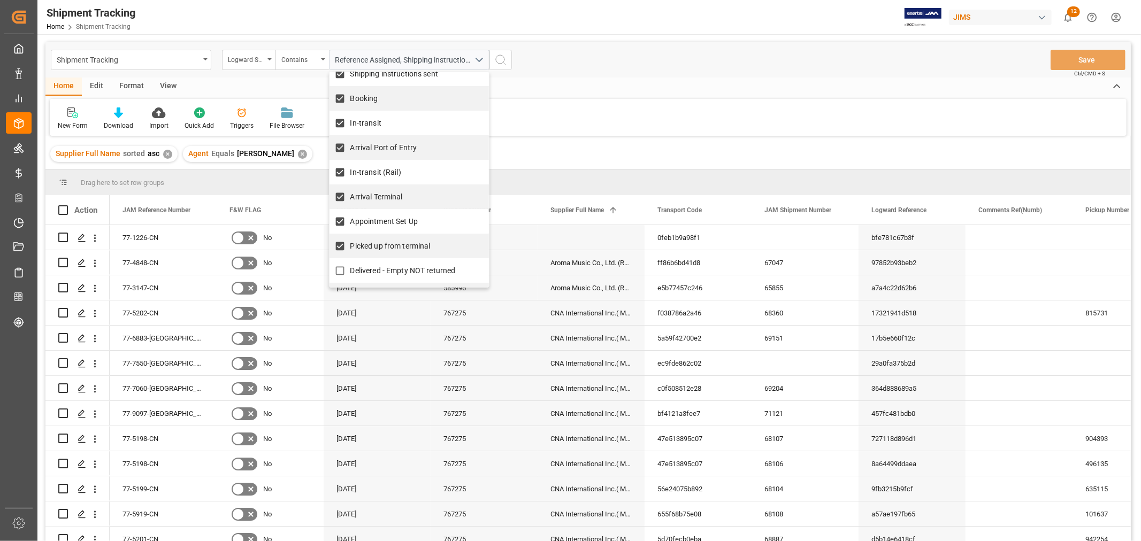
click at [499, 60] on icon "search button" at bounding box center [500, 59] width 13 height 13
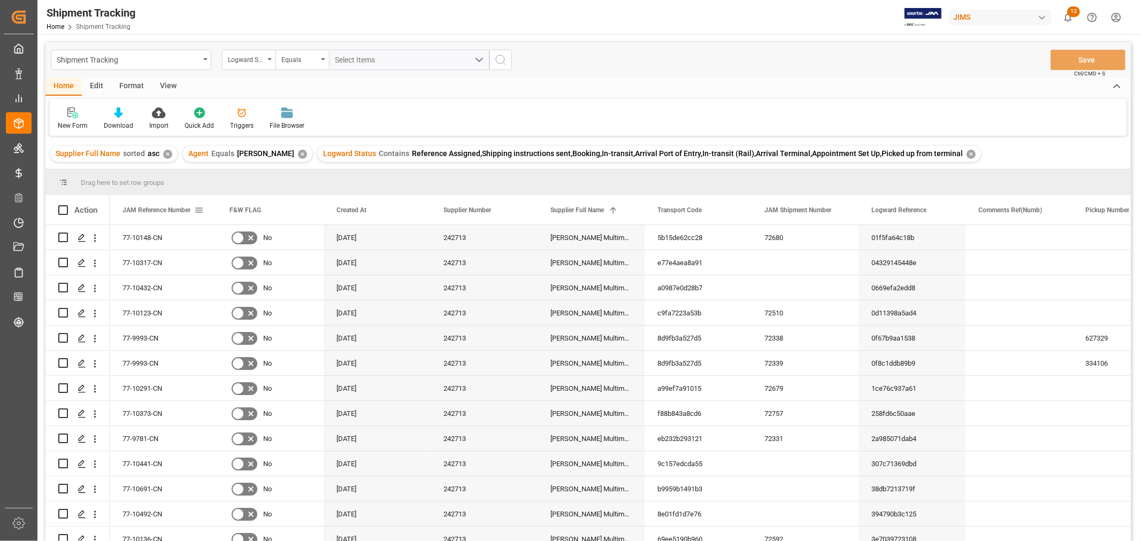
click at [162, 210] on span "JAM Reference Number" at bounding box center [157, 209] width 68 height 7
click at [173, 89] on div "View" at bounding box center [168, 87] width 33 height 18
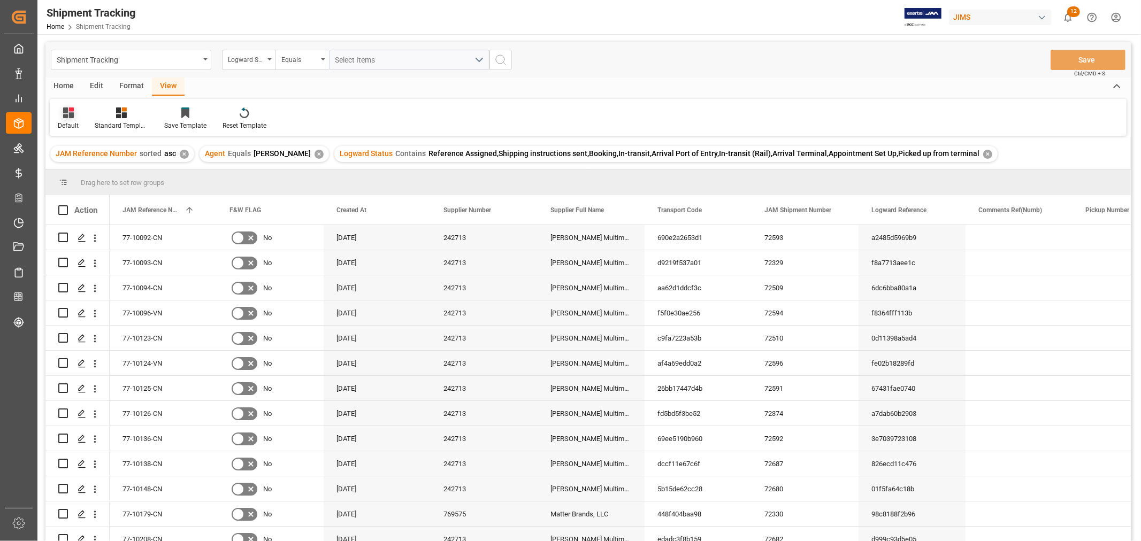
click at [64, 125] on div "Default" at bounding box center [68, 126] width 21 height 10
click at [109, 179] on div "[PERSON_NAME]'s tracking all # _5" at bounding box center [110, 180] width 94 height 11
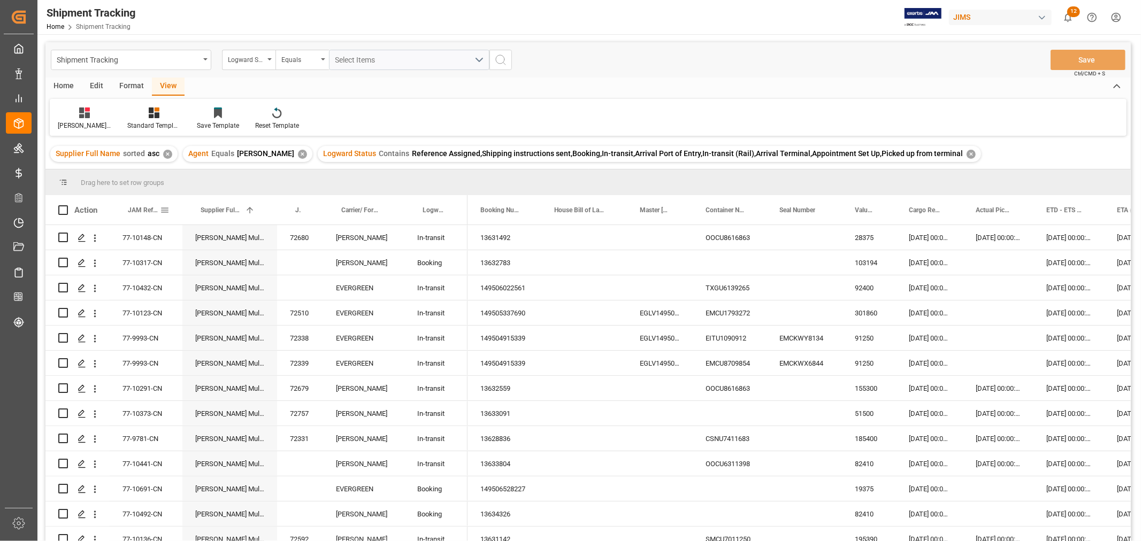
click at [148, 210] on span "JAM Reference Number" at bounding box center [144, 209] width 32 height 7
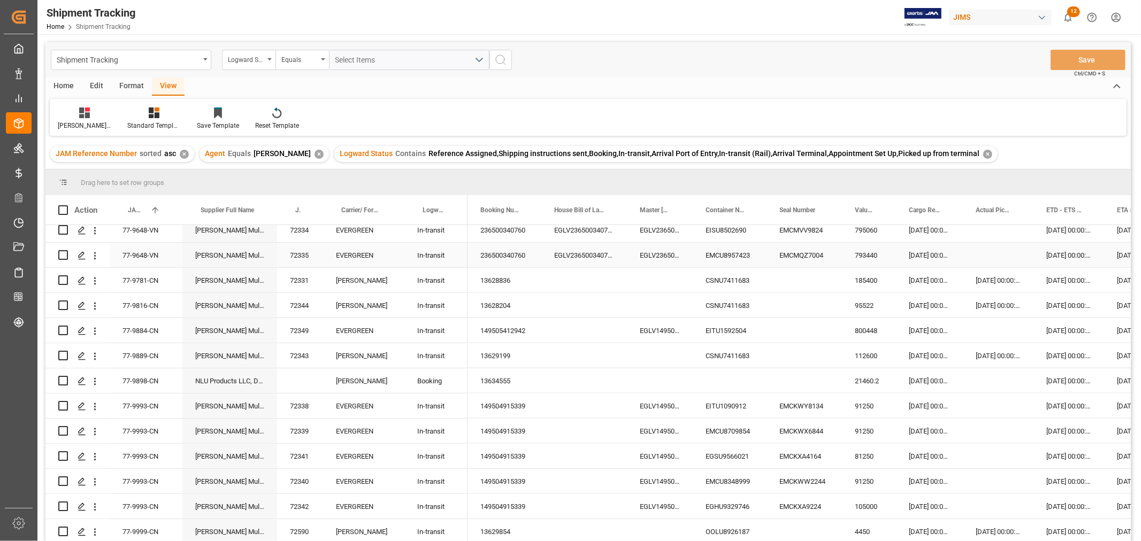
scroll to position [1243, 0]
click at [999, 381] on div "Press SPACE to select this row." at bounding box center [998, 381] width 71 height 25
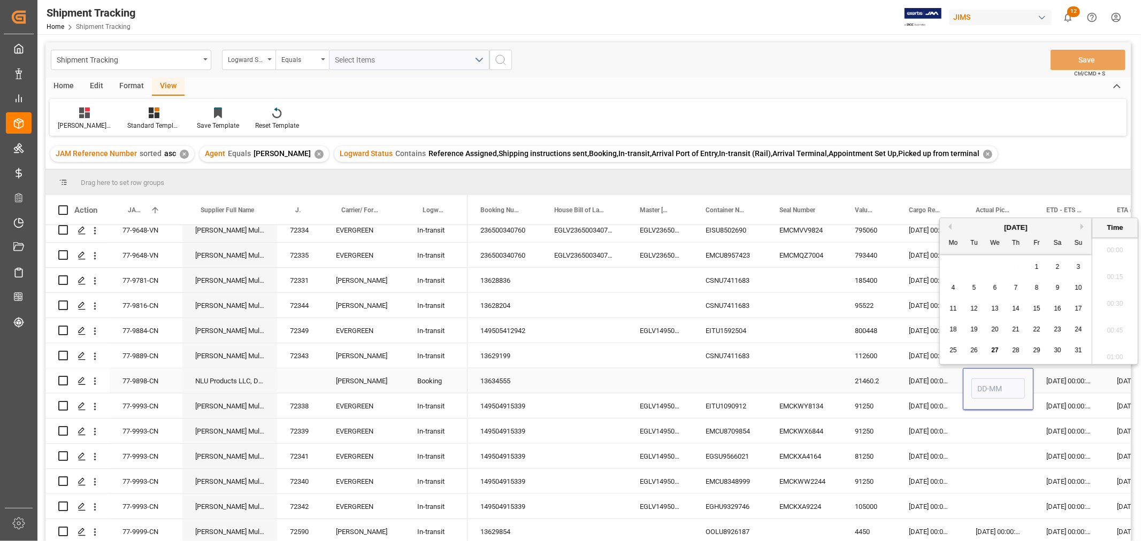
scroll to position [1581, 0]
click at [954, 351] on span "25" at bounding box center [953, 350] width 7 height 7
type input "[DATE] 00:00"
click at [801, 378] on div "Press SPACE to select this row." at bounding box center [804, 381] width 75 height 25
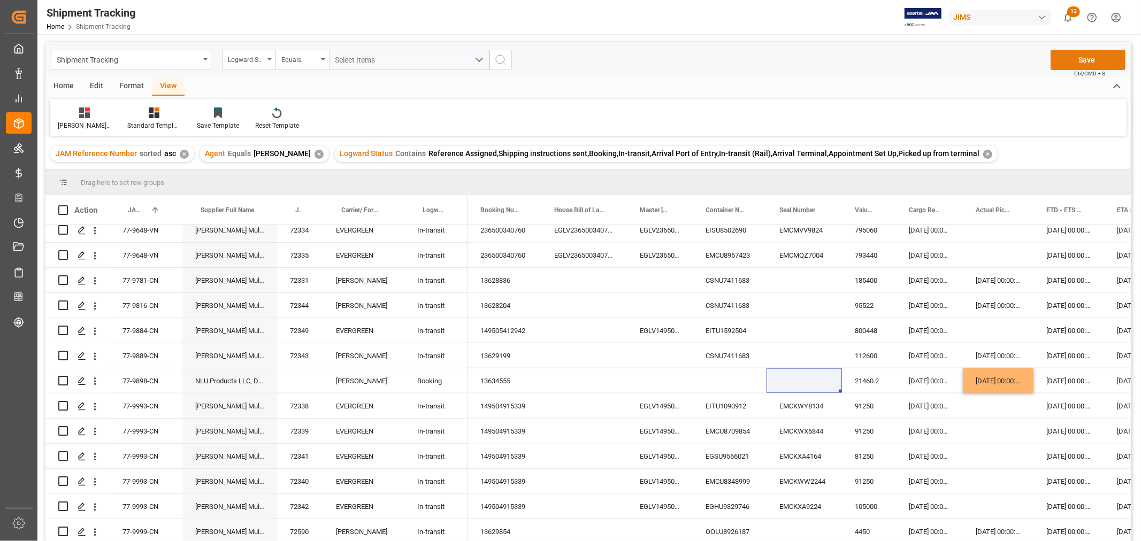
click at [1080, 61] on button "Save" at bounding box center [1088, 60] width 75 height 20
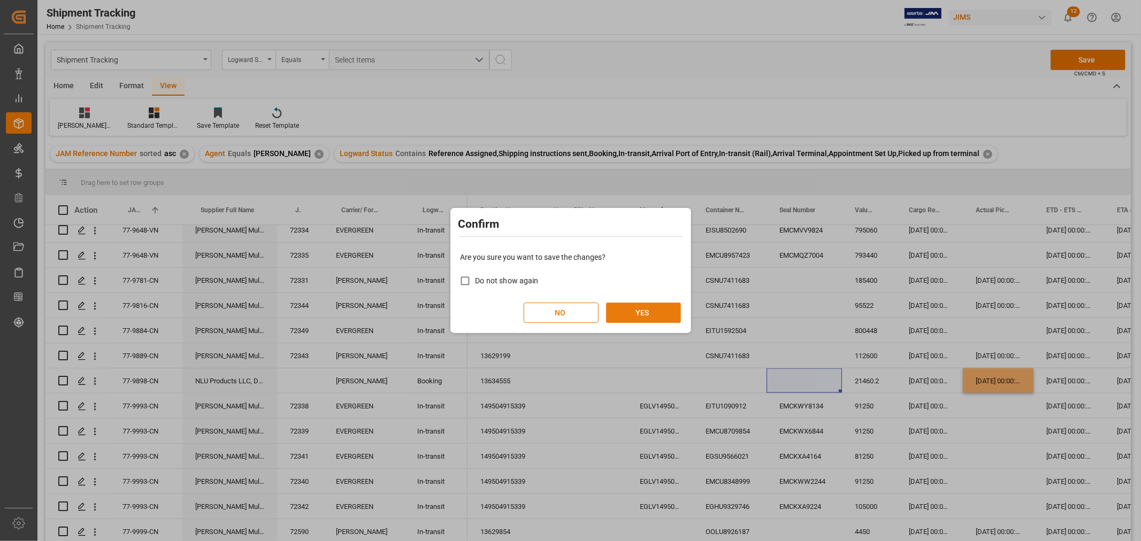
click at [639, 312] on button "YES" at bounding box center [643, 313] width 75 height 20
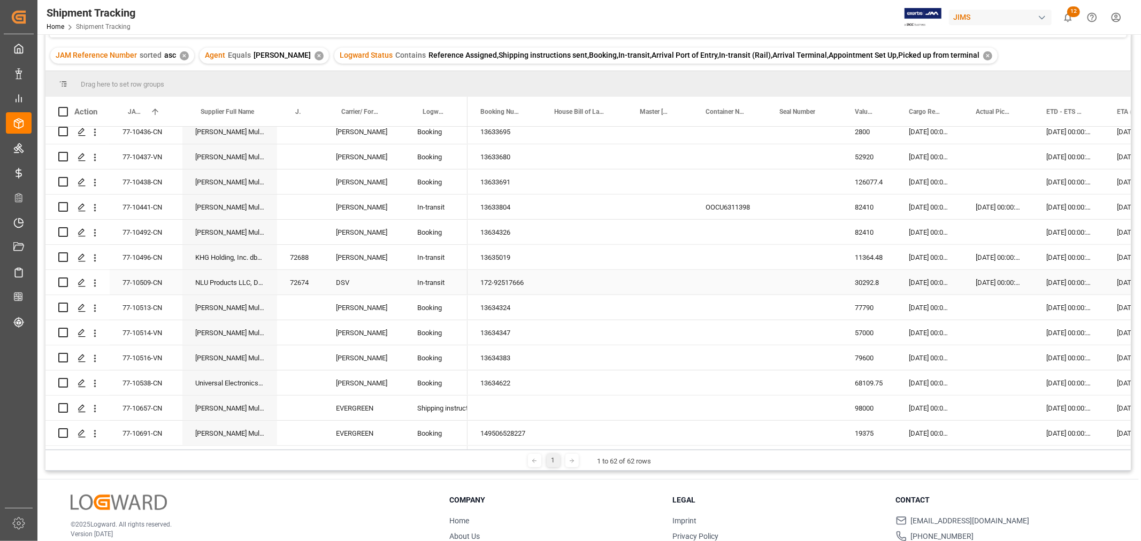
scroll to position [708, 0]
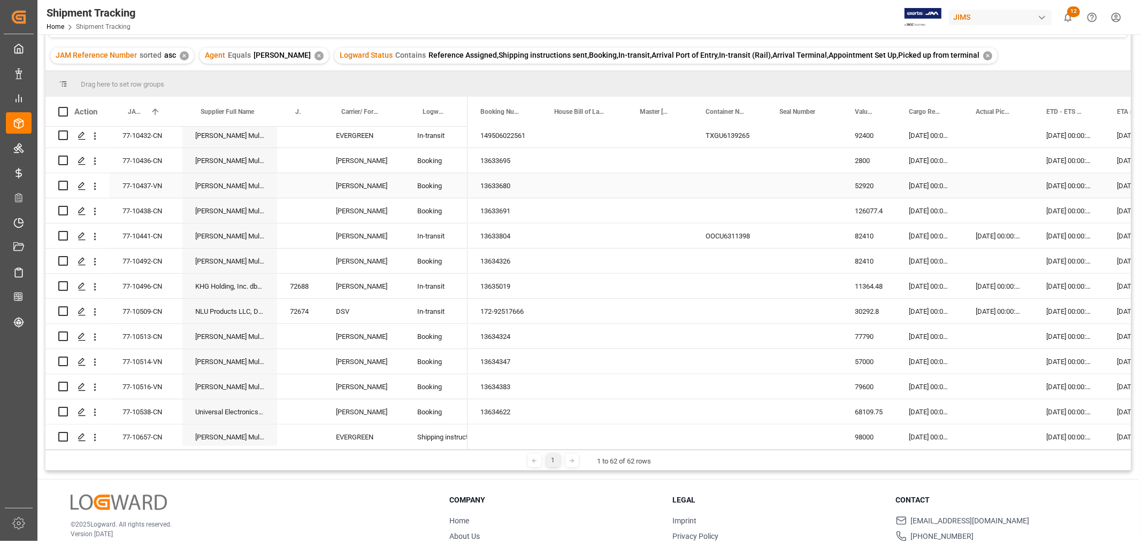
click at [489, 185] on div "13633680" at bounding box center [505, 185] width 74 height 25
click at [1070, 177] on div "[DATE] 00:00:00" at bounding box center [1069, 185] width 71 height 25
click at [1072, 179] on div "[DATE] 00:00:00" at bounding box center [1069, 185] width 71 height 25
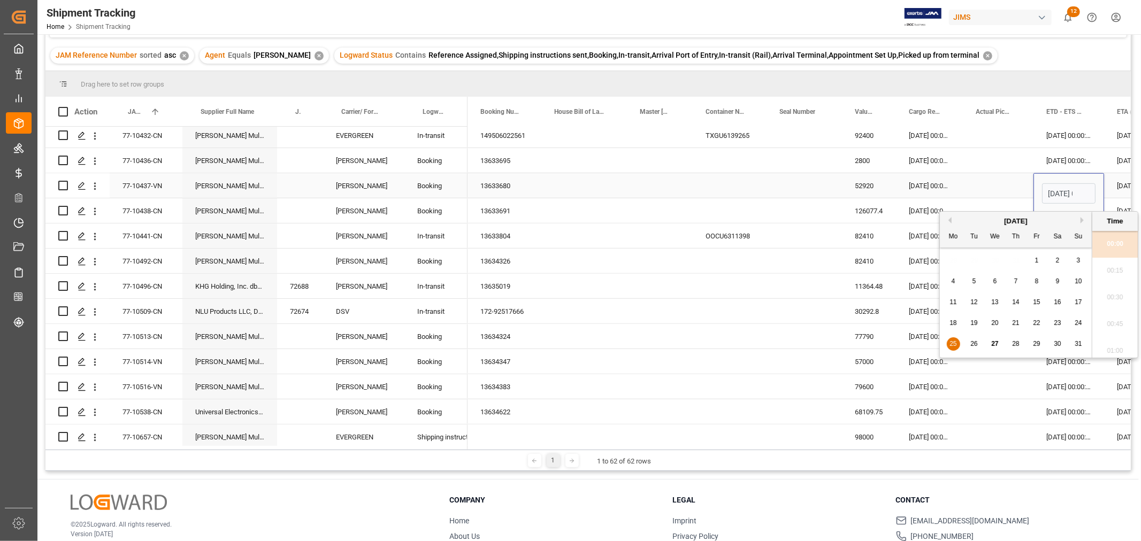
scroll to position [1608, 0]
click at [1081, 216] on div "[DATE]" at bounding box center [1016, 221] width 152 height 11
click at [1081, 221] on div "[DATE]" at bounding box center [1016, 221] width 152 height 11
click at [1084, 221] on button "Next Month" at bounding box center [1084, 220] width 6 height 6
click at [958, 260] on div "1" at bounding box center [953, 261] width 13 height 13
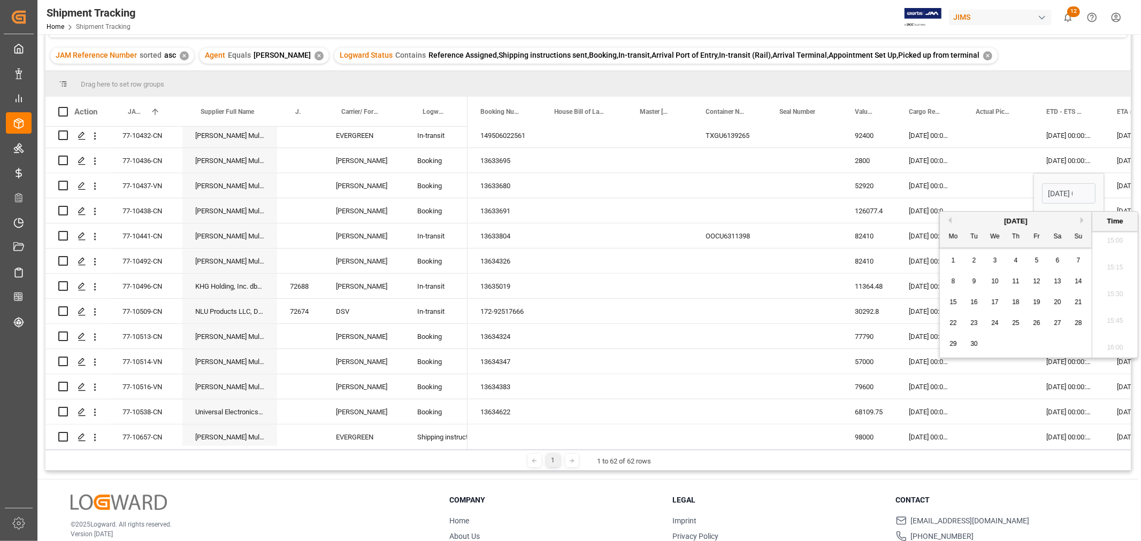
type input "[DATE] 00:00"
click at [1114, 189] on div "[DATE] 00:00:00" at bounding box center [1139, 185] width 70 height 25
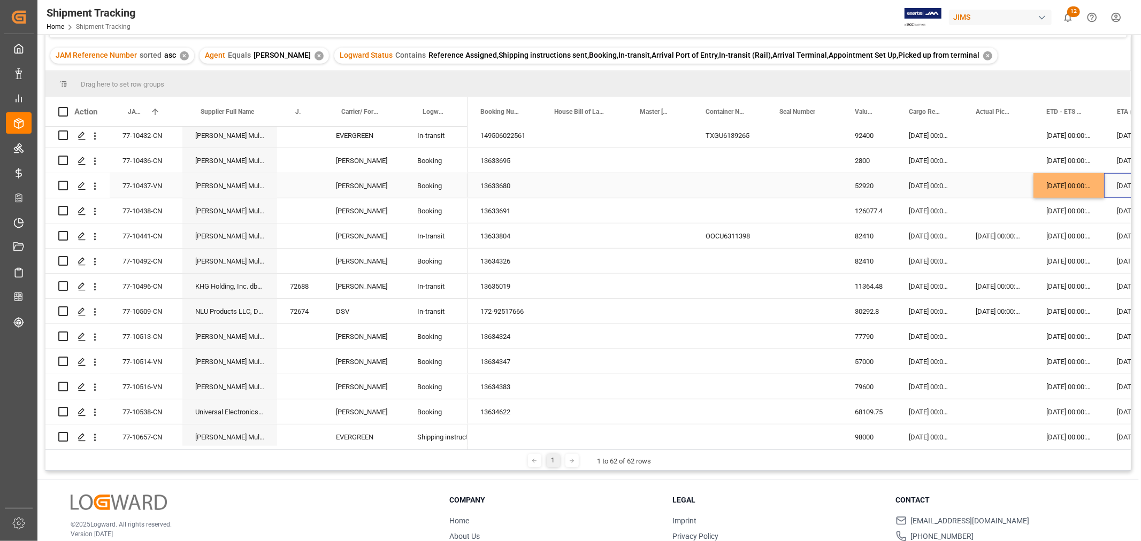
click at [1114, 188] on div "[DATE] 00:00:00" at bounding box center [1139, 185] width 70 height 25
click at [1114, 187] on div "[DATE] 00:00:00" at bounding box center [1139, 185] width 70 height 25
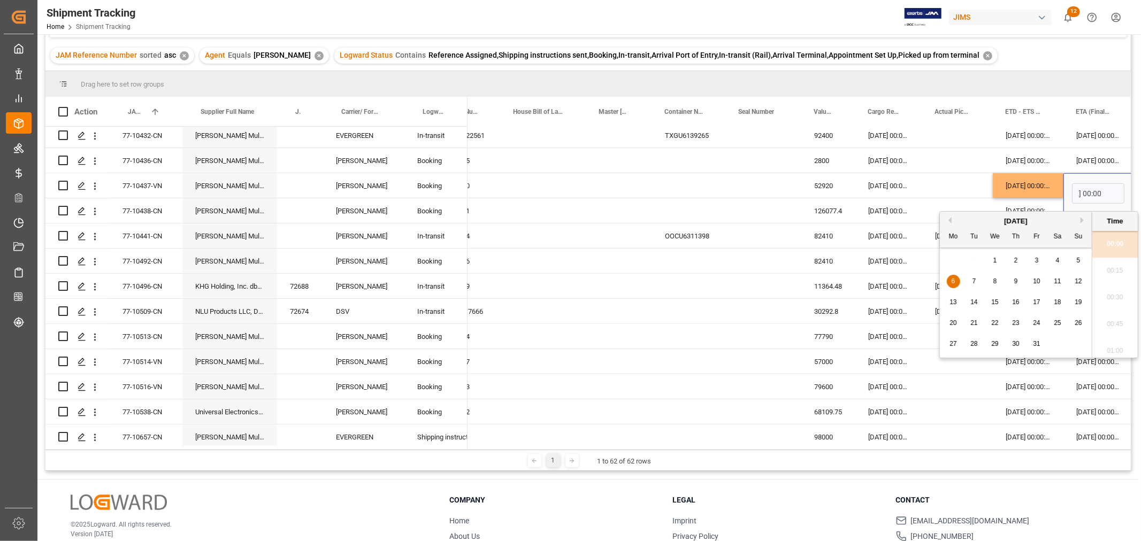
scroll to position [0, 0]
click at [1038, 281] on span "10" at bounding box center [1036, 281] width 7 height 7
type input "[DATE] 00:00"
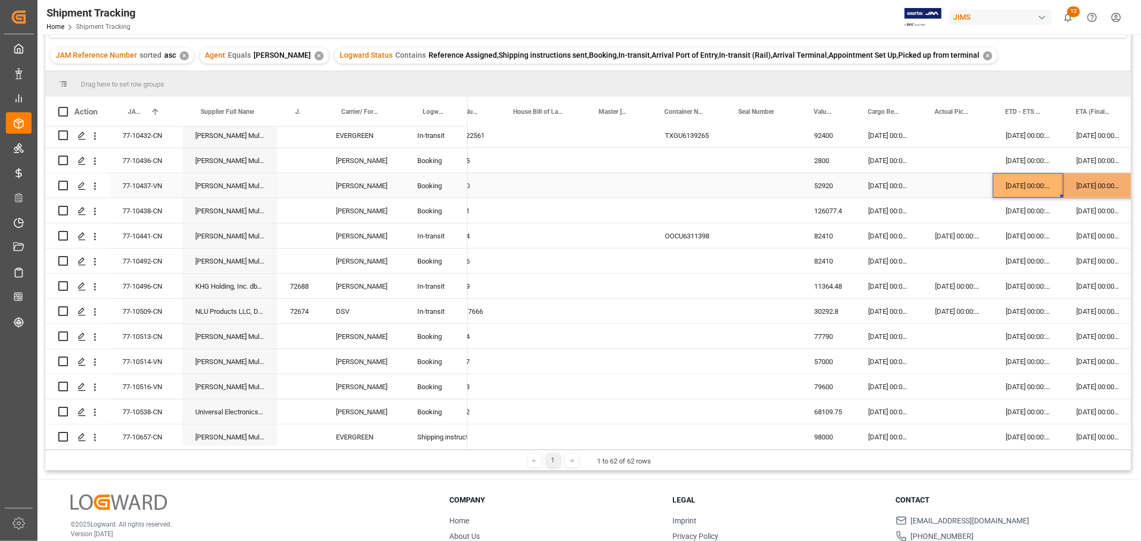
click at [1018, 180] on div "[DATE] 00:00:00" at bounding box center [1028, 185] width 71 height 25
click at [961, 179] on div "Press SPACE to select this row." at bounding box center [957, 185] width 71 height 25
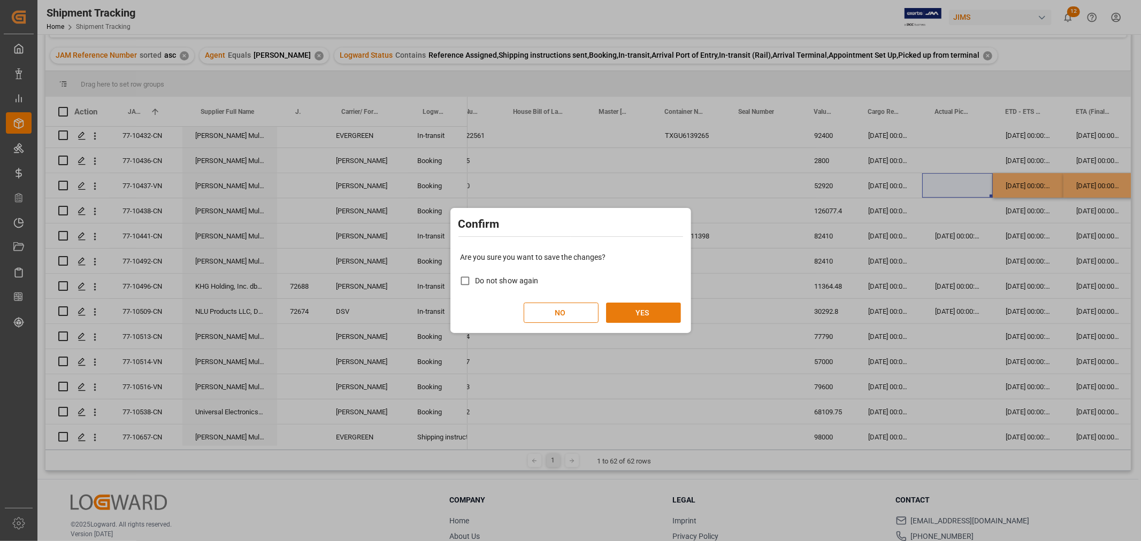
click at [652, 319] on button "YES" at bounding box center [643, 313] width 75 height 20
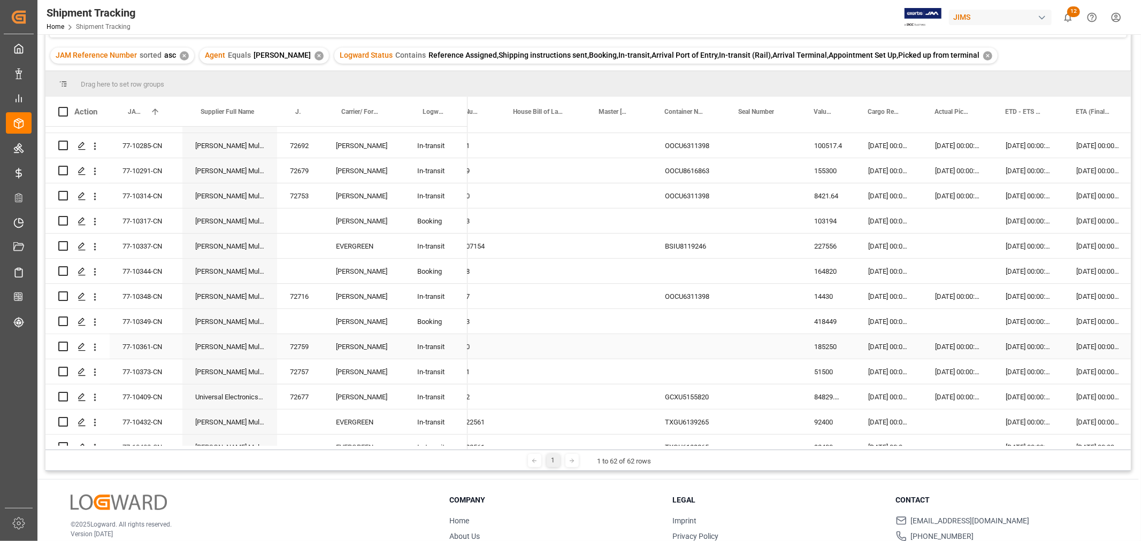
scroll to position [351, 0]
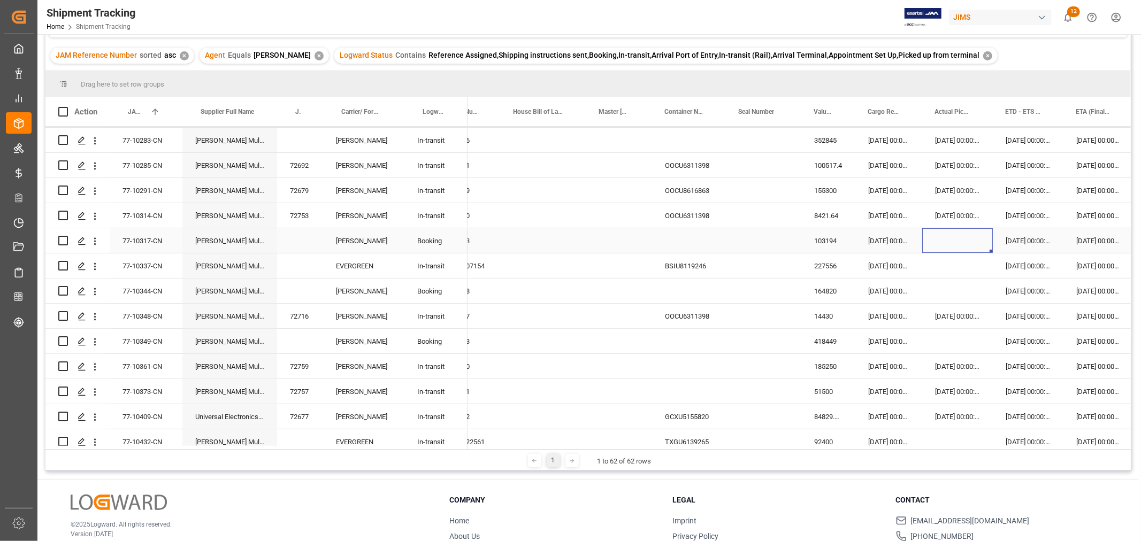
click at [954, 238] on div "Press SPACE to select this row." at bounding box center [957, 240] width 71 height 25
click at [892, 239] on div "[DATE] 00:00:00" at bounding box center [888, 240] width 67 height 25
click at [961, 238] on div "Press SPACE to select this row." at bounding box center [957, 240] width 71 height 25
click at [942, 240] on div "[DATE] 00:00:00" at bounding box center [957, 240] width 71 height 25
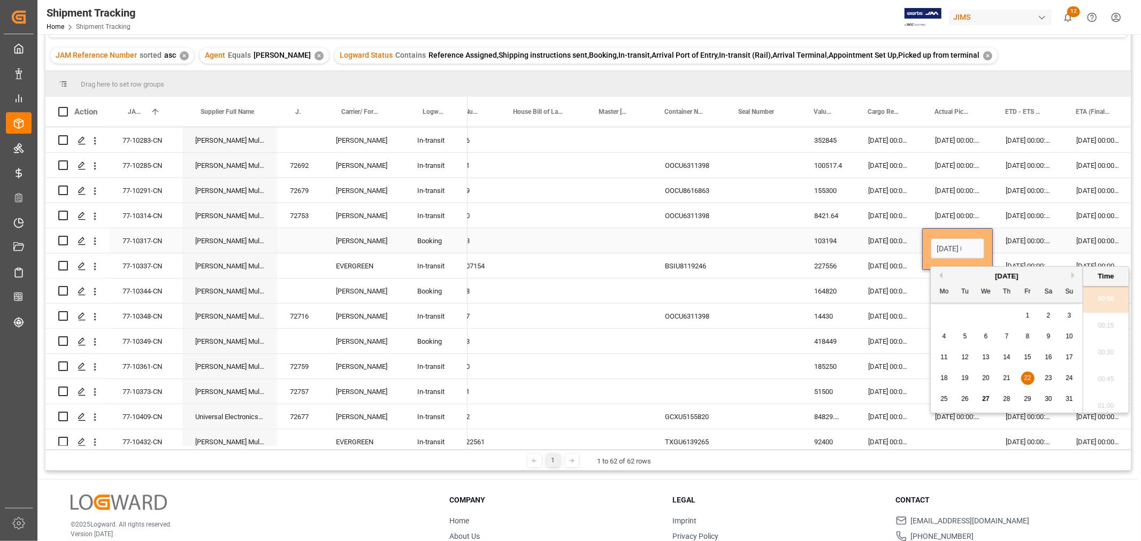
scroll to position [1608, 0]
click at [1006, 380] on span "21" at bounding box center [1006, 377] width 7 height 7
type input "[DATE] 00:00"
click at [899, 244] on div "[DATE] 00:00:00" at bounding box center [888, 240] width 67 height 25
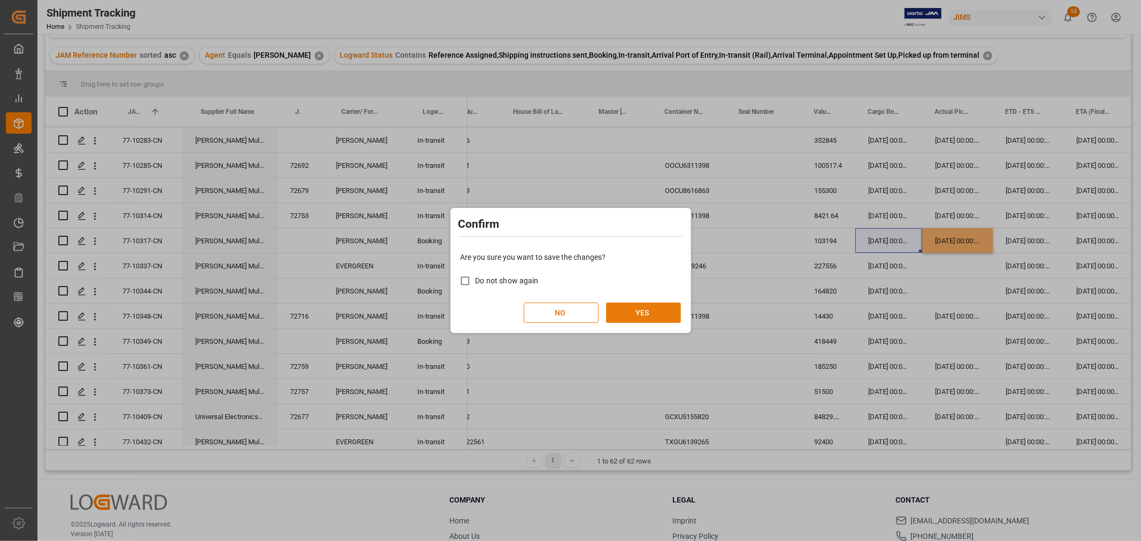
click at [647, 308] on button "YES" at bounding box center [643, 313] width 75 height 20
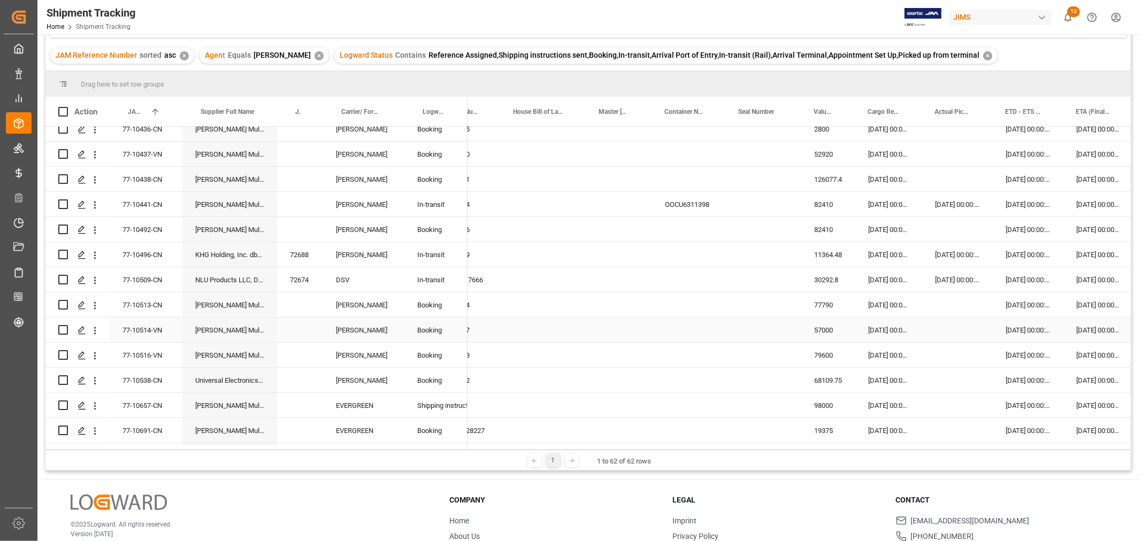
scroll to position [767, 0]
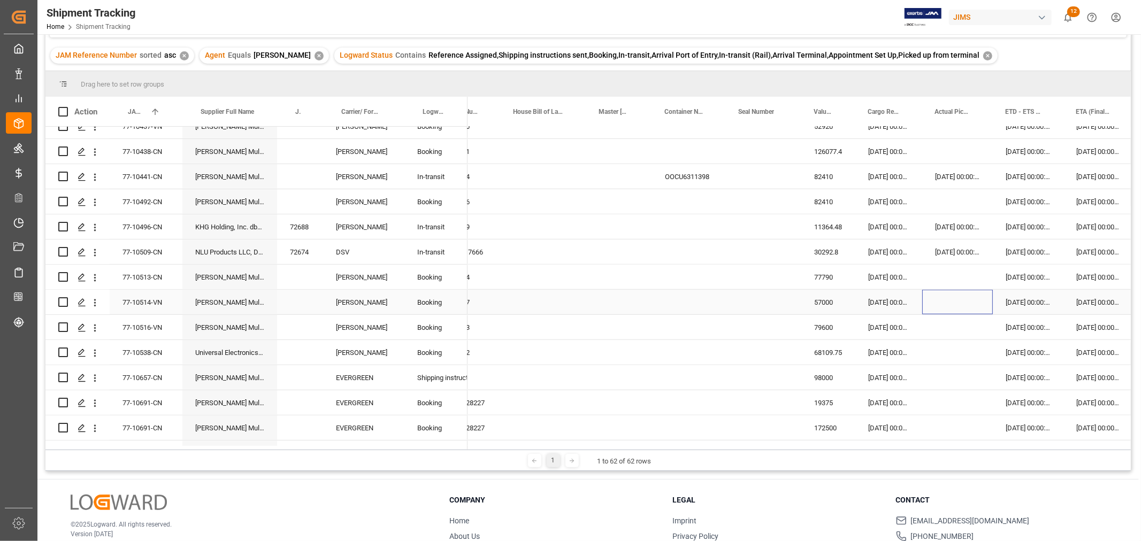
click at [942, 299] on div "Press SPACE to select this row." at bounding box center [957, 302] width 71 height 25
click at [953, 302] on div "Press SPACE to select this row." at bounding box center [957, 302] width 71 height 25
click at [953, 302] on input "Press SPACE to select this row." at bounding box center [957, 310] width 53 height 20
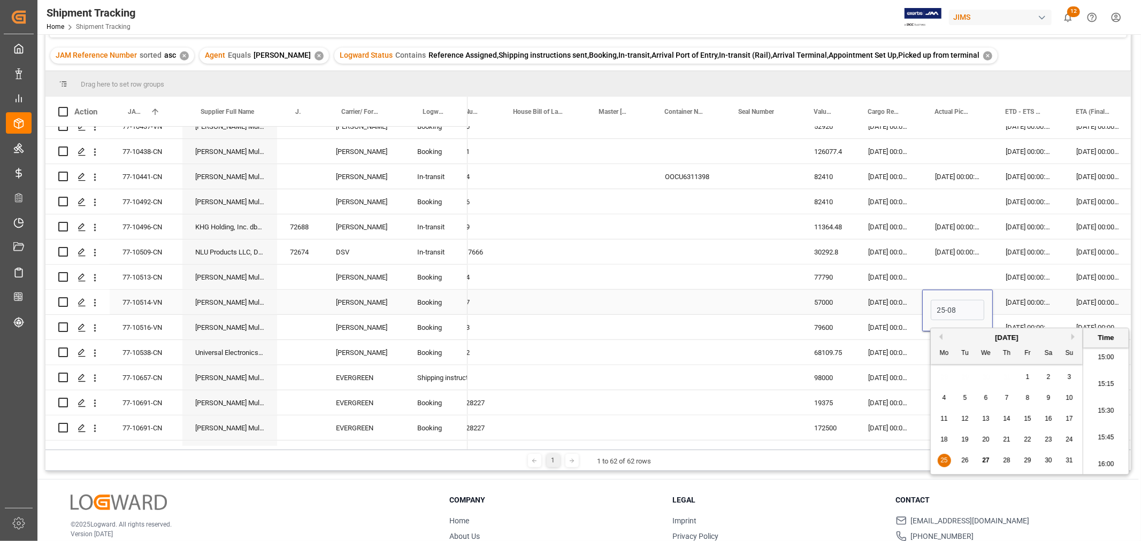
type input "[DATE] 00:00"
click at [882, 302] on div "[DATE] 00:00:00" at bounding box center [888, 302] width 67 height 25
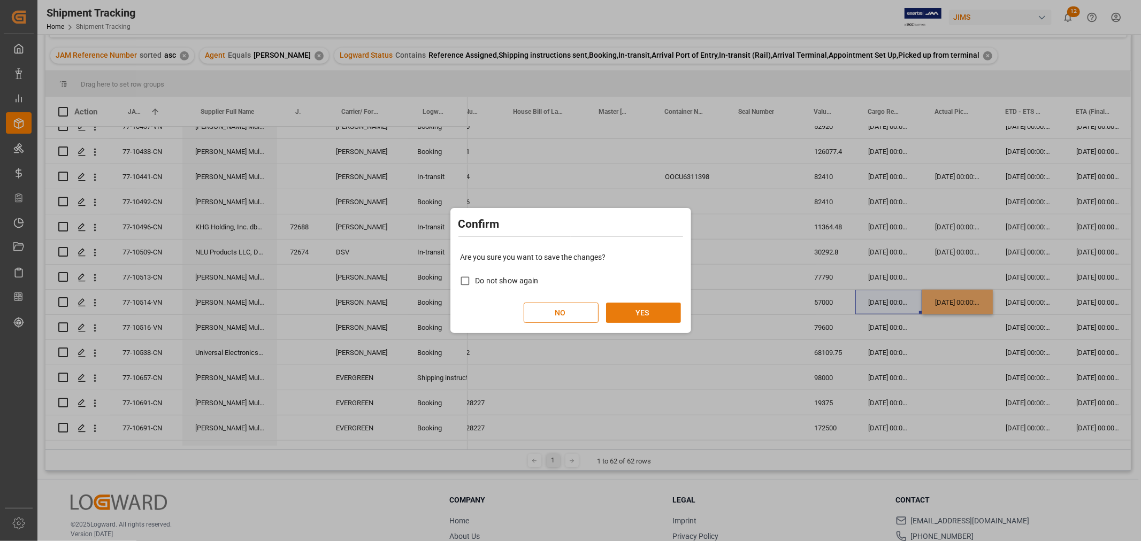
click at [626, 304] on button "YES" at bounding box center [643, 313] width 75 height 20
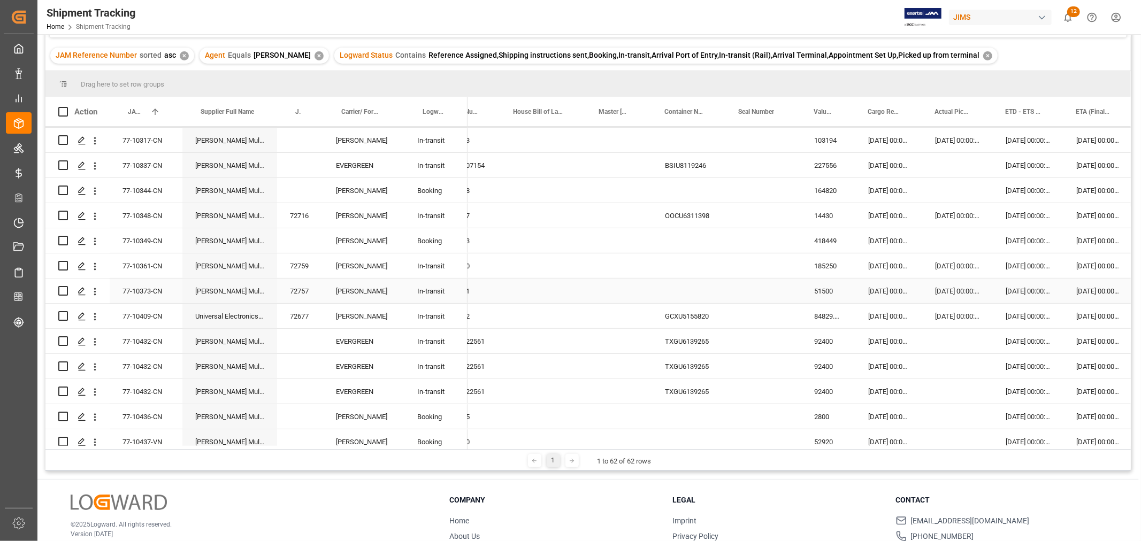
scroll to position [470, 0]
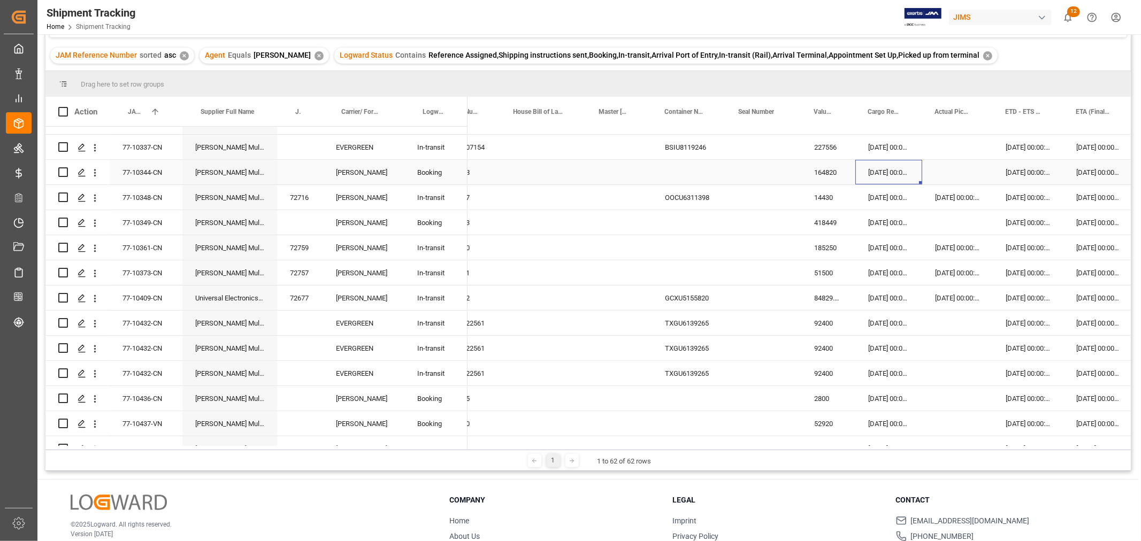
click at [900, 160] on div "[DATE] 00:00:00" at bounding box center [888, 172] width 67 height 25
click at [955, 164] on div "Press SPACE to select this row." at bounding box center [957, 172] width 71 height 25
click at [936, 185] on div "[DATE] 00:00:00" at bounding box center [957, 197] width 71 height 25
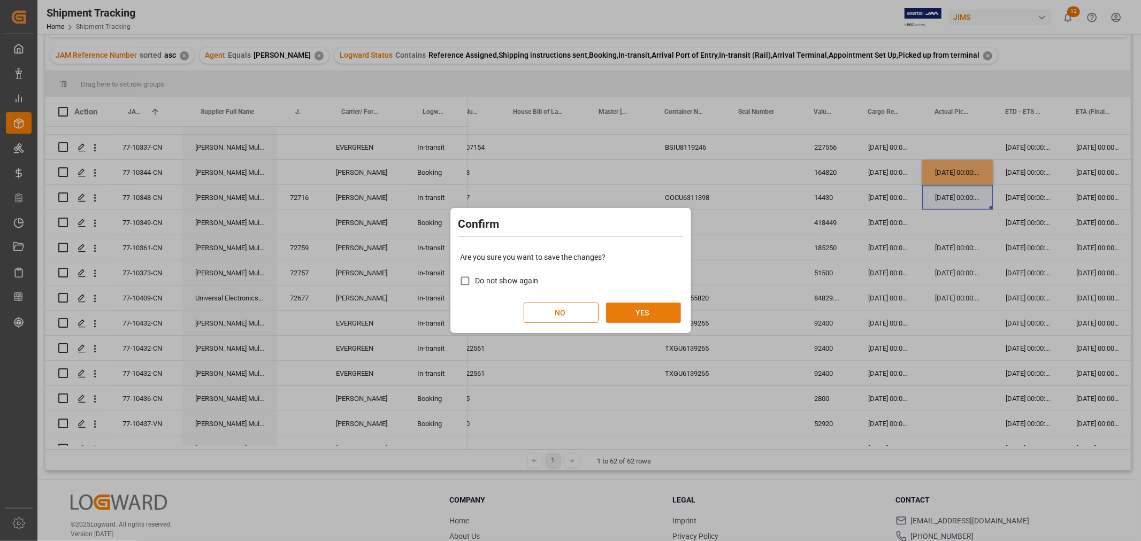
click at [648, 305] on button "YES" at bounding box center [643, 313] width 75 height 20
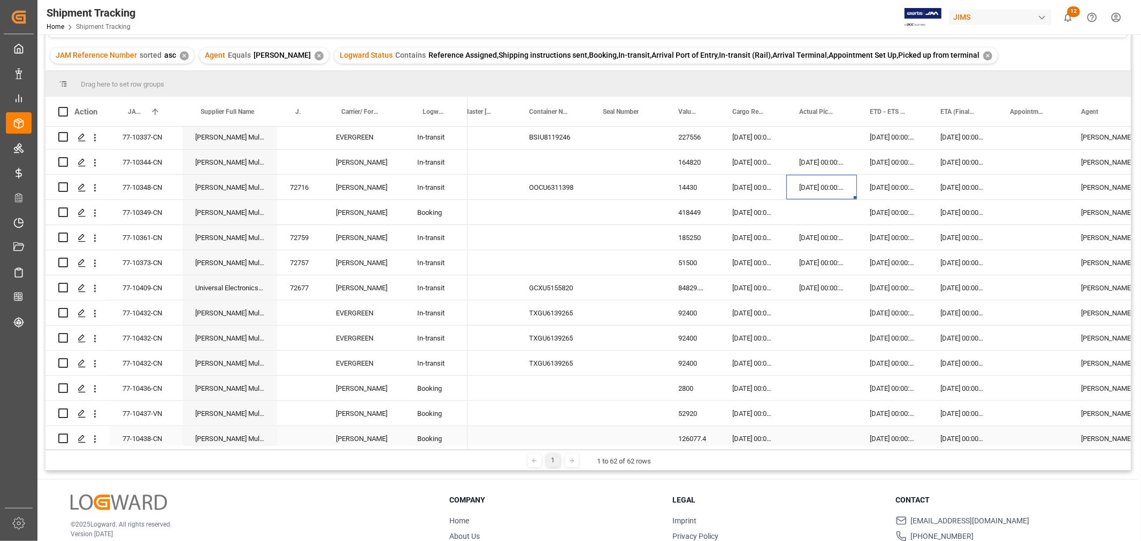
scroll to position [475, 0]
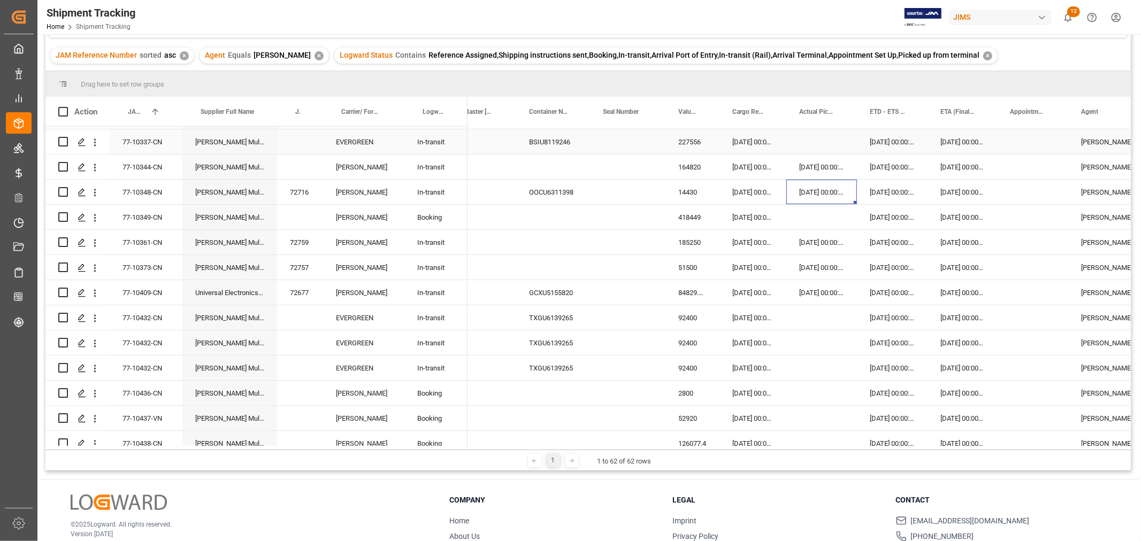
click at [628, 134] on div "Press SPACE to select this row." at bounding box center [627, 141] width 75 height 25
click at [628, 135] on div "Press SPACE to select this row." at bounding box center [627, 141] width 75 height 25
click at [627, 139] on input "Press SPACE to select this row." at bounding box center [628, 148] width 58 height 20
paste input "EMCRFA9284"
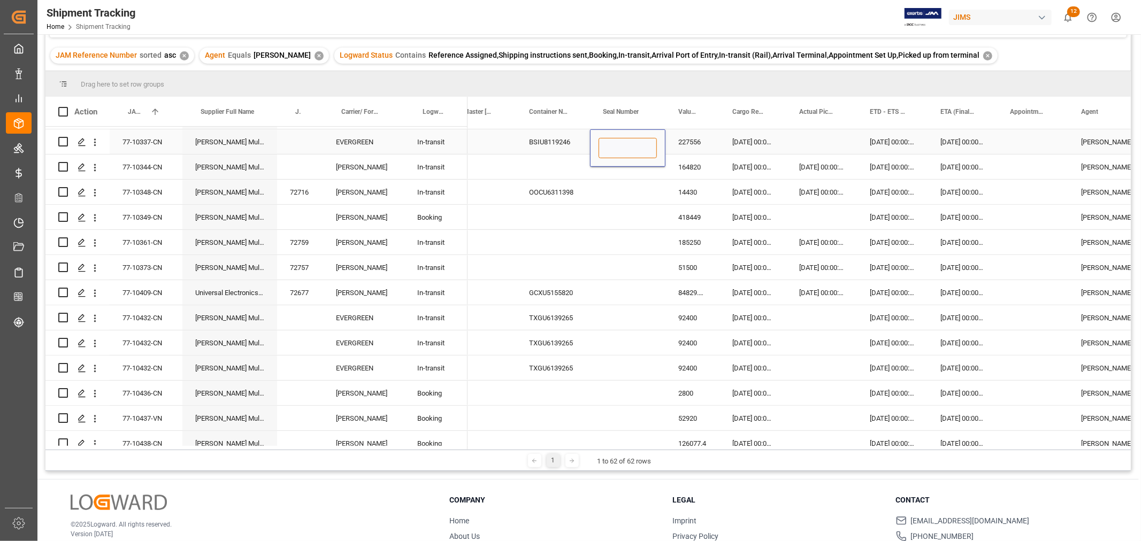
type input "EMCRFA9284"
click at [627, 190] on div "Press SPACE to select this row." at bounding box center [627, 192] width 75 height 25
click at [614, 171] on div "Press SPACE to select this row." at bounding box center [627, 167] width 75 height 25
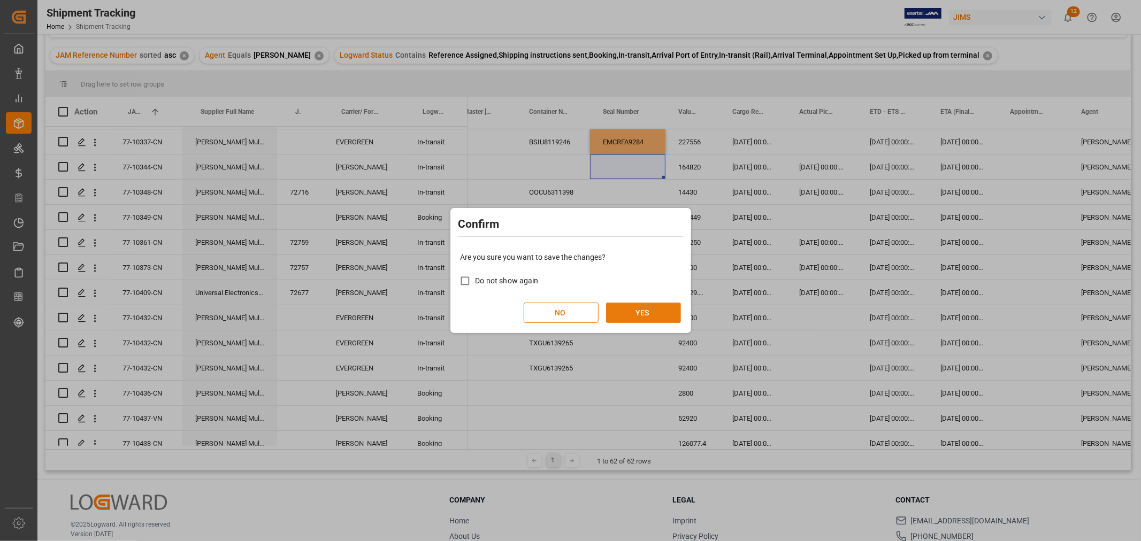
click at [636, 303] on button "YES" at bounding box center [643, 313] width 75 height 20
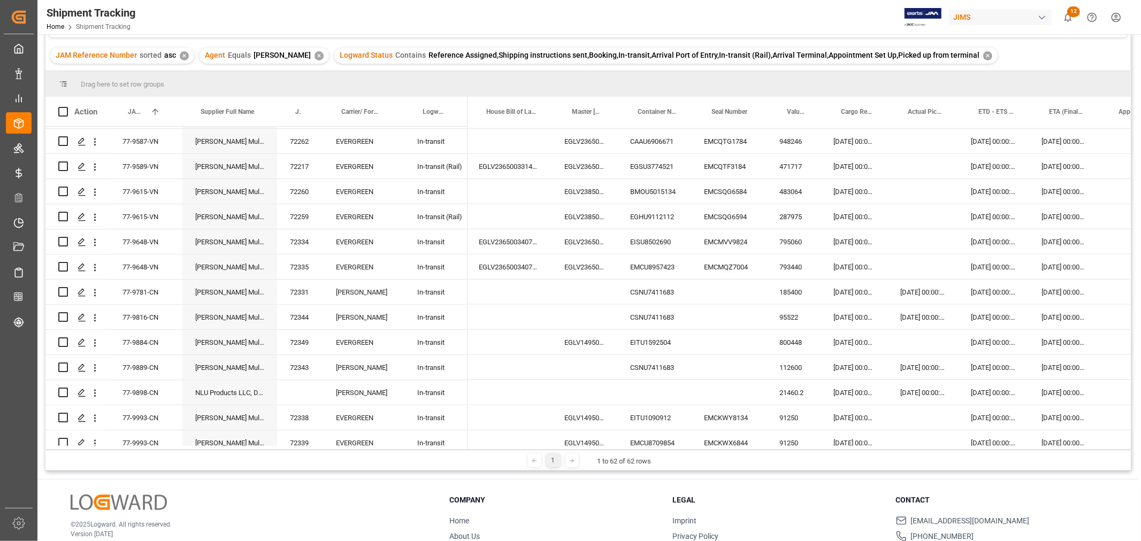
scroll to position [0, 0]
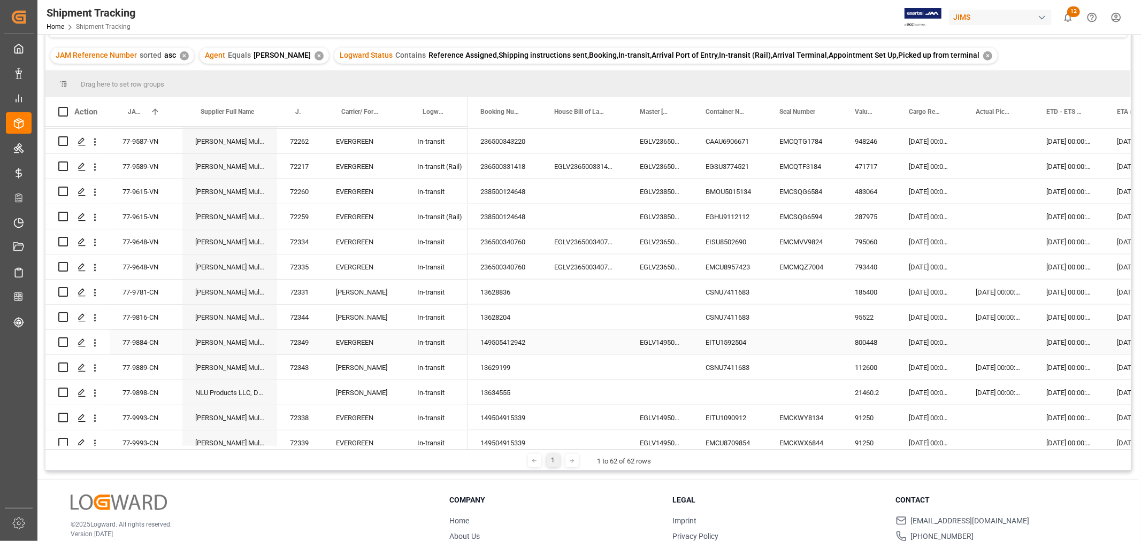
click at [491, 342] on div "149505412942" at bounding box center [505, 342] width 74 height 25
click at [794, 343] on div "Press SPACE to select this row." at bounding box center [804, 342] width 75 height 25
click at [795, 343] on div "Press SPACE to select this row." at bounding box center [804, 342] width 75 height 25
click at [797, 343] on input "Press SPACE to select this row." at bounding box center [804, 349] width 58 height 20
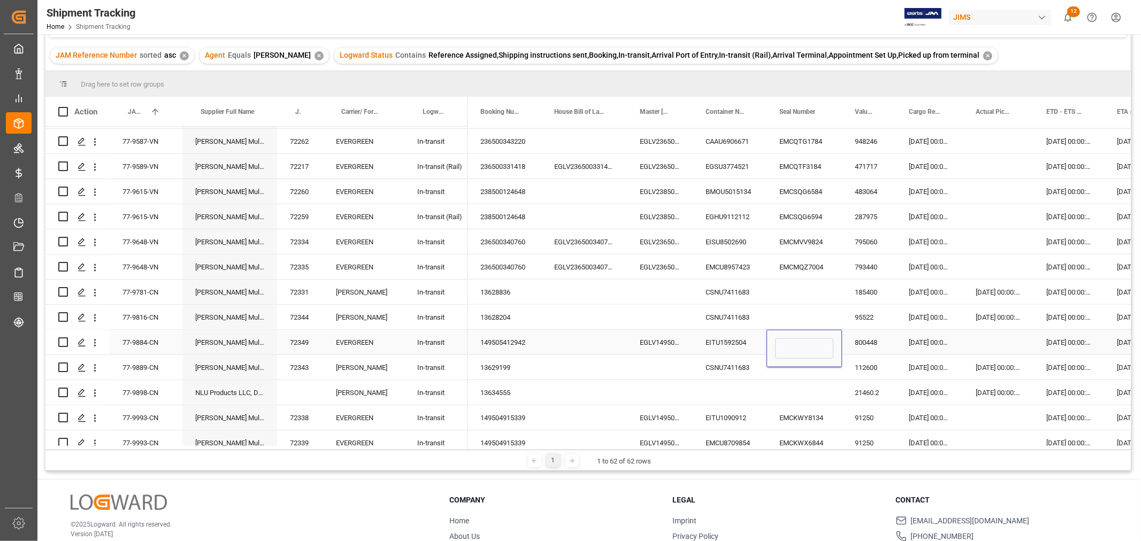
type input "EMCKXD3224"
click at [797, 378] on div "Press SPACE to select this row." at bounding box center [804, 367] width 75 height 25
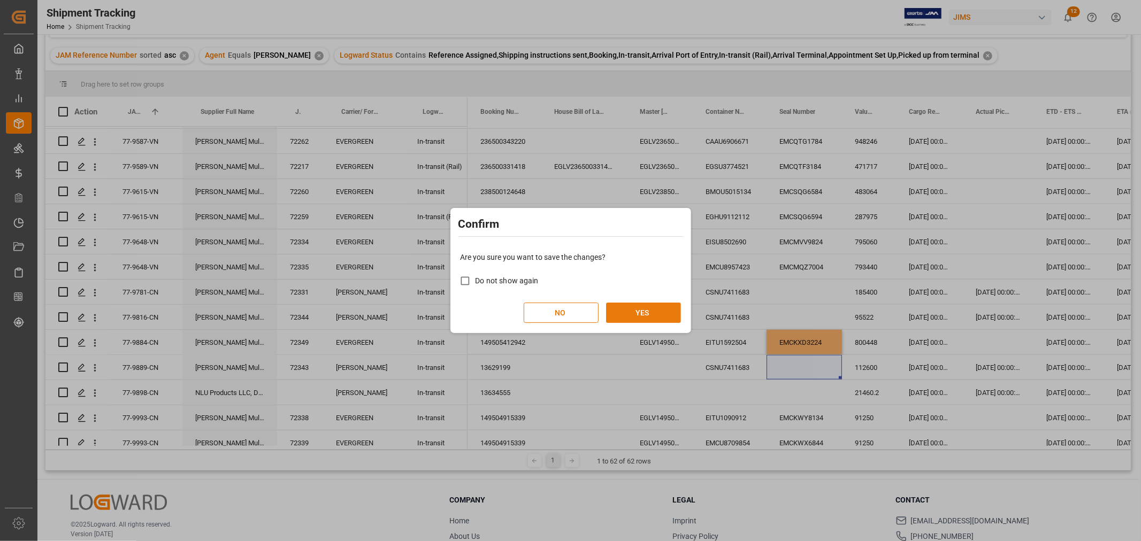
click at [643, 314] on button "YES" at bounding box center [643, 313] width 75 height 20
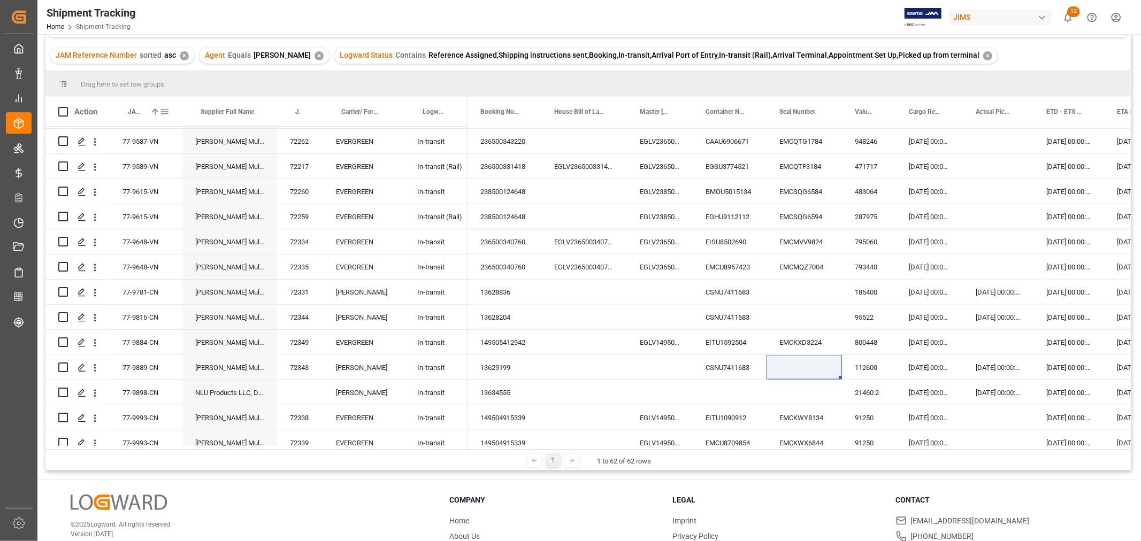
click at [142, 114] on span "JAM Reference Number" at bounding box center [137, 111] width 18 height 7
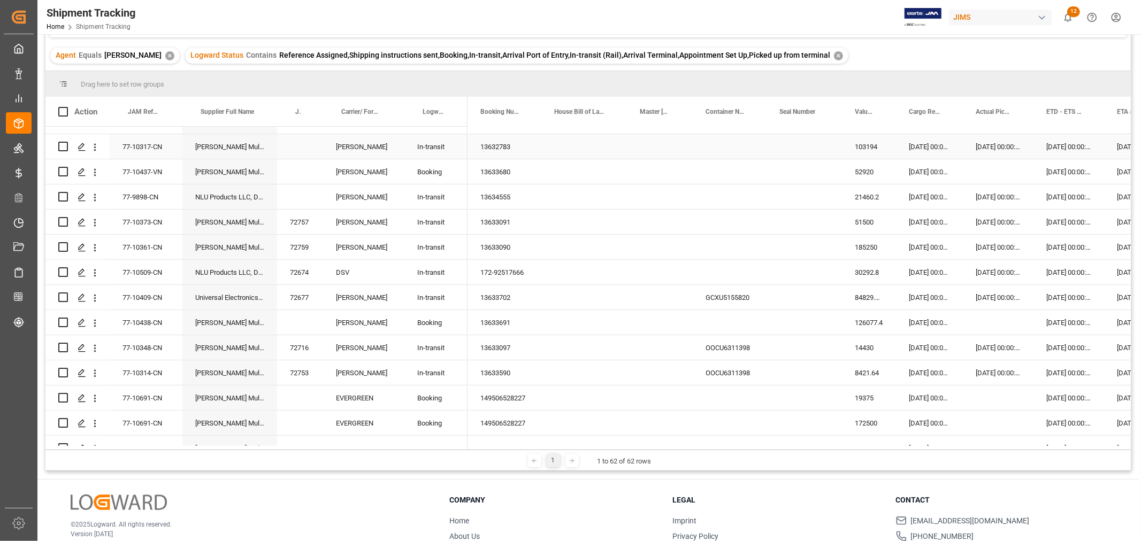
scroll to position [238, 0]
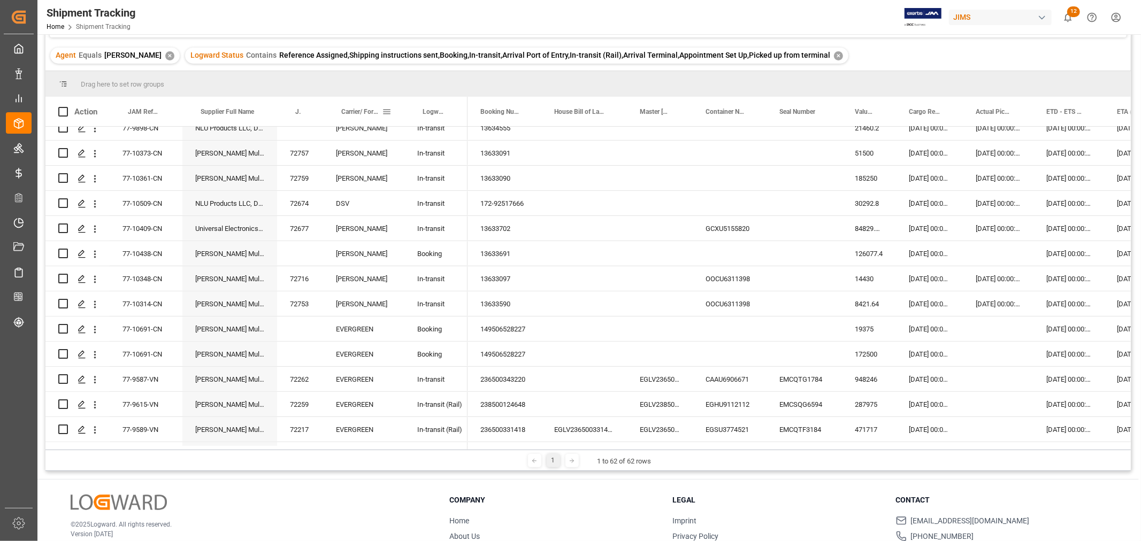
click at [346, 111] on span "Carrier/ Forwarder Name" at bounding box center [361, 111] width 41 height 7
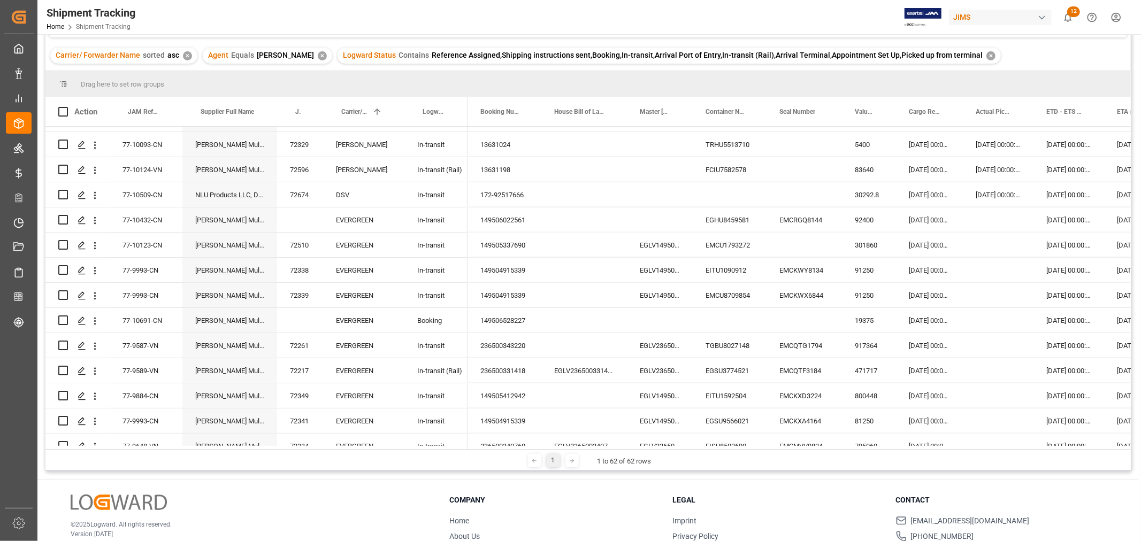
scroll to position [951, 0]
click at [506, 243] on div "149505337690" at bounding box center [505, 244] width 74 height 25
click at [808, 243] on div "Press SPACE to select this row." at bounding box center [804, 244] width 75 height 25
click at [809, 243] on input "Press SPACE to select this row." at bounding box center [804, 251] width 58 height 20
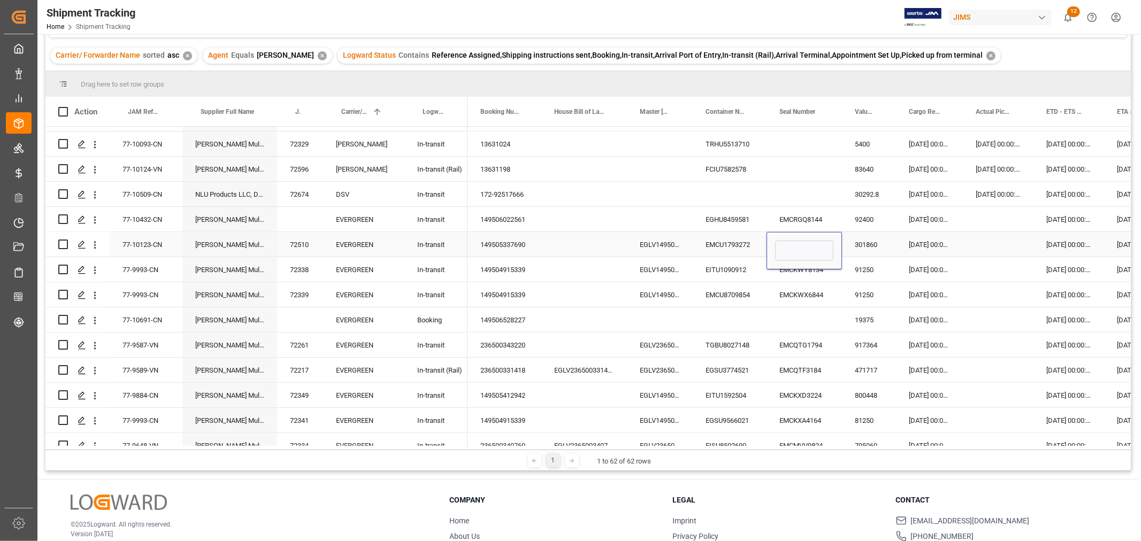
type input "EMCKXC3584"
click at [856, 245] on div "301860" at bounding box center [869, 244] width 54 height 25
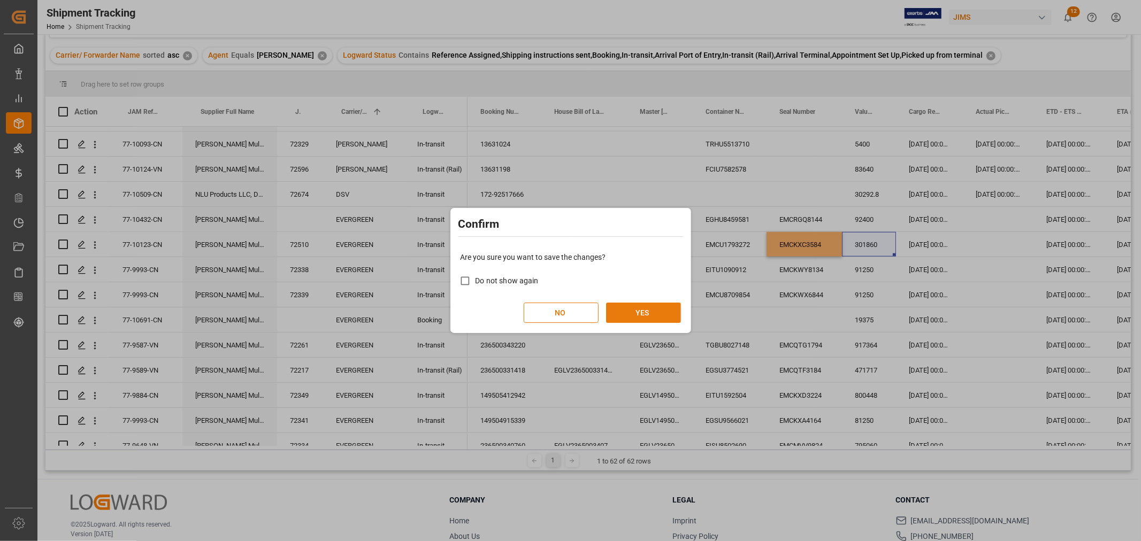
click at [646, 316] on button "YES" at bounding box center [643, 313] width 75 height 20
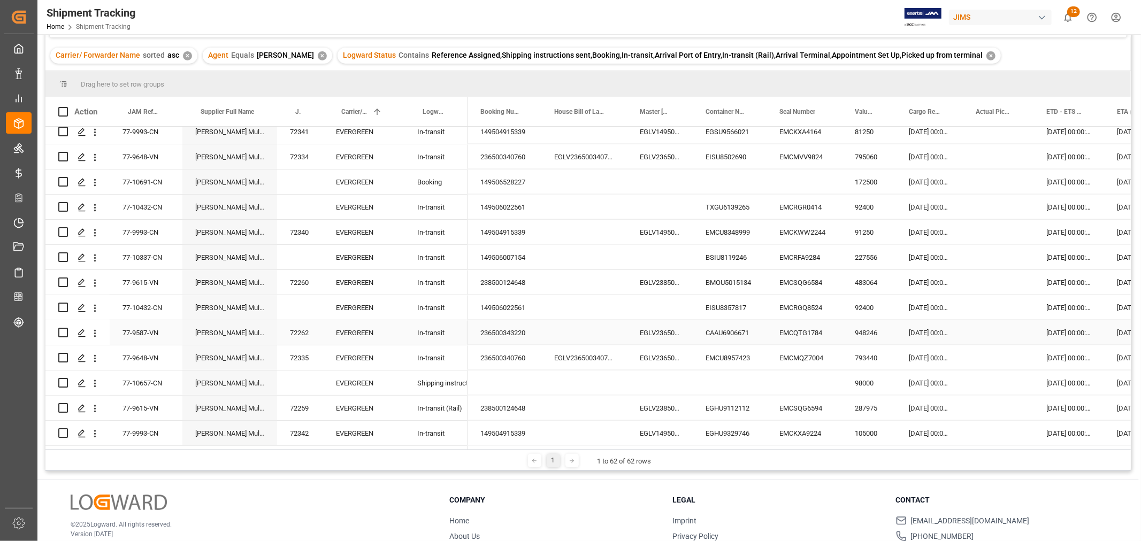
scroll to position [158, 0]
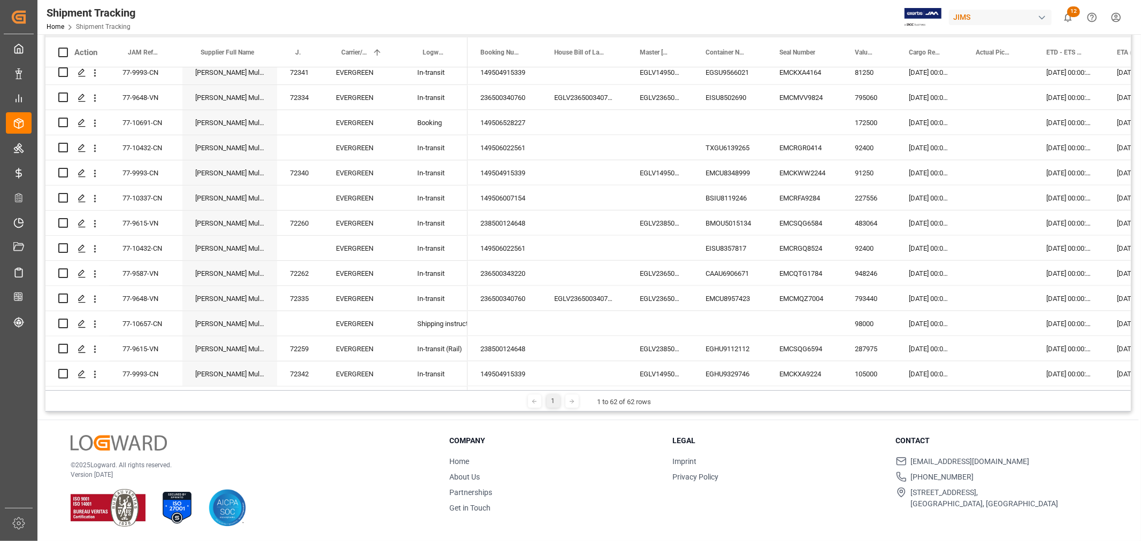
drag, startPoint x: 695, startPoint y: 389, endPoint x: 741, endPoint y: 393, distance: 45.6
click at [741, 394] on div "1 1 to 62 of 62 rows" at bounding box center [587, 401] width 1085 height 21
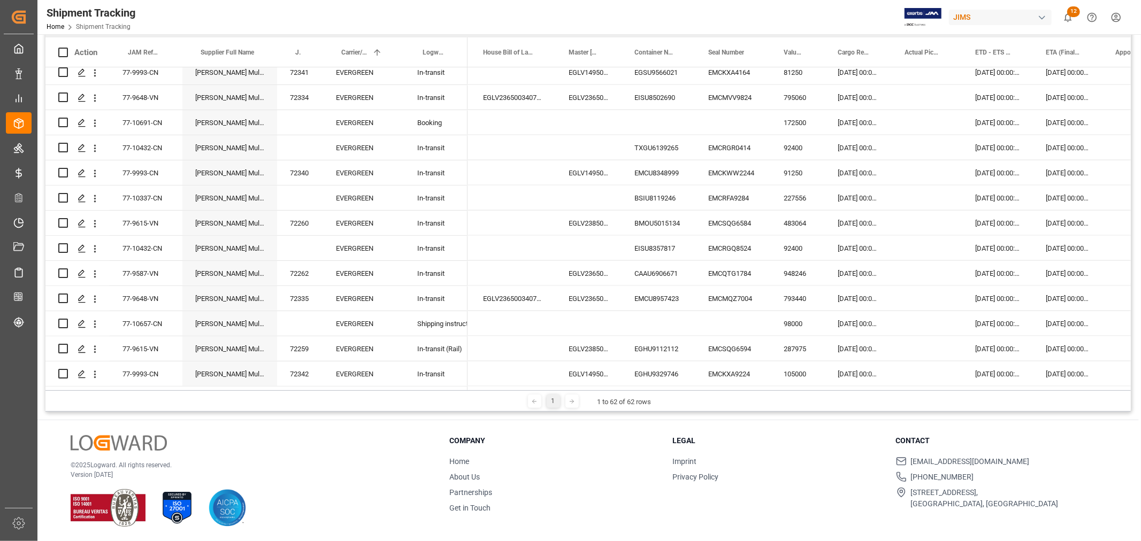
scroll to position [0, 74]
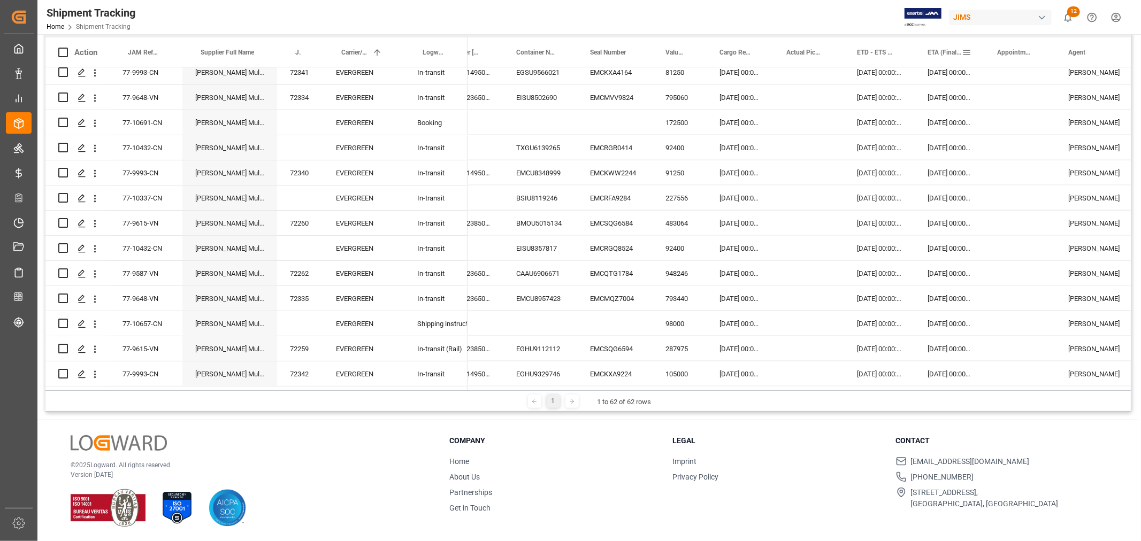
click at [937, 53] on span "ETA (Final Delivery Location)" at bounding box center [945, 52] width 34 height 7
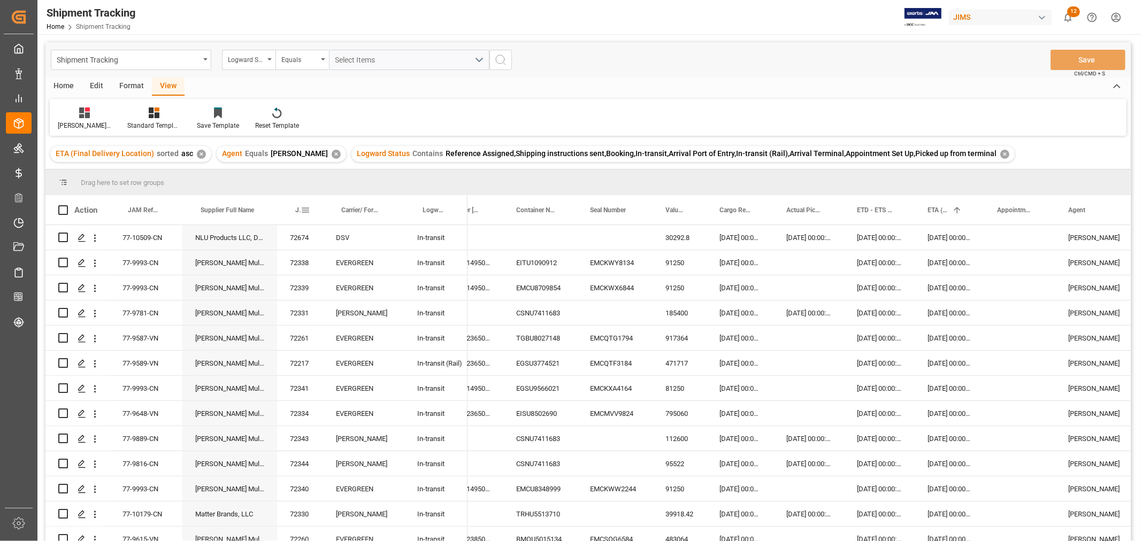
click at [298, 207] on span "JAM Shipment Number" at bounding box center [297, 209] width 5 height 7
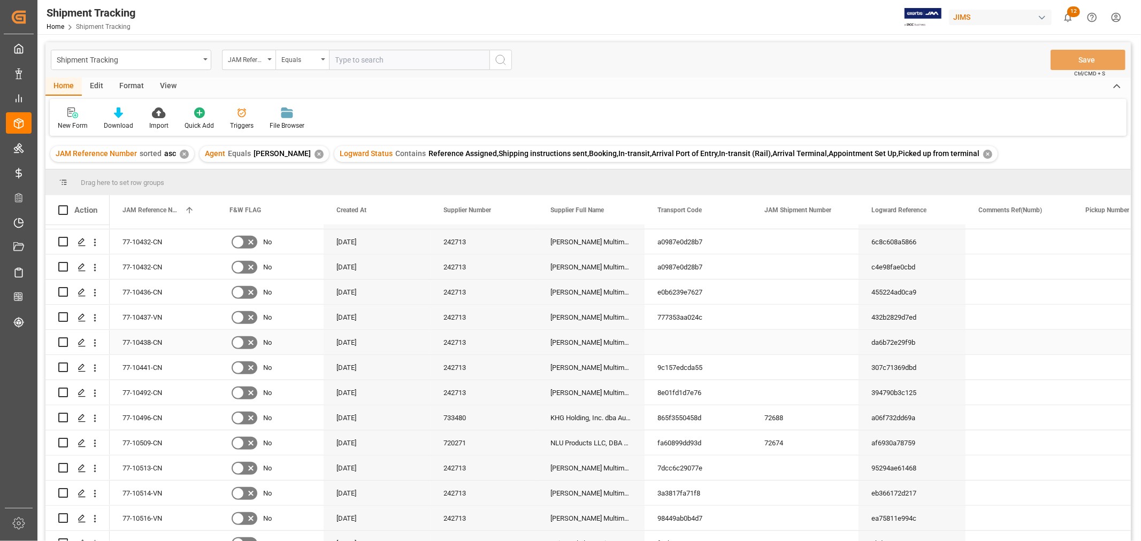
scroll to position [654, 0]
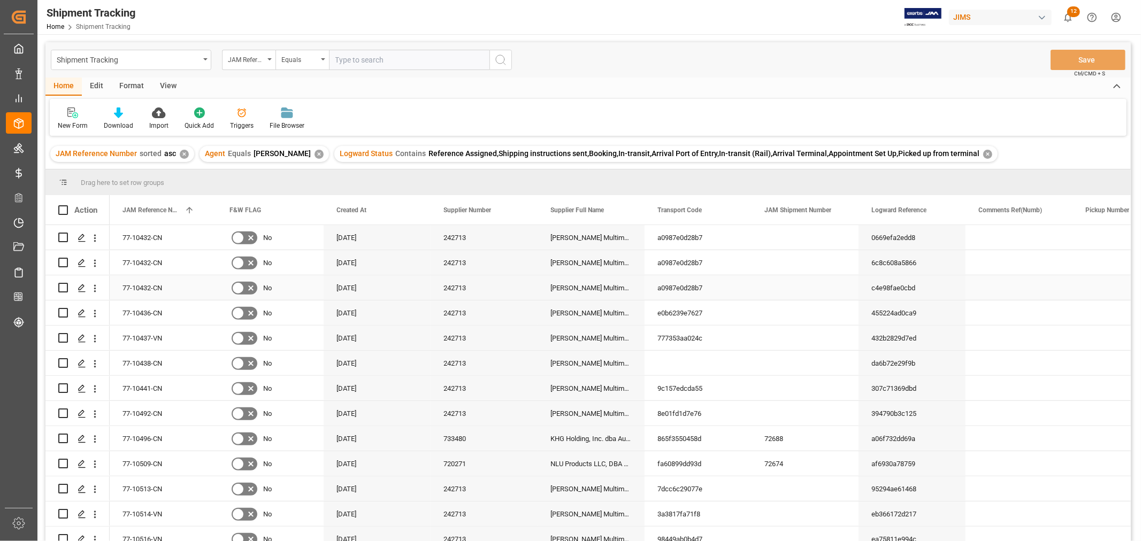
click at [160, 282] on div "77-10432-CN" at bounding box center [163, 287] width 107 height 25
click at [351, 56] on input "text" at bounding box center [409, 60] width 160 height 20
paste input "77-10432-CN"
type input "77-10432-CN"
click at [499, 60] on icon "search button" at bounding box center [500, 59] width 13 height 13
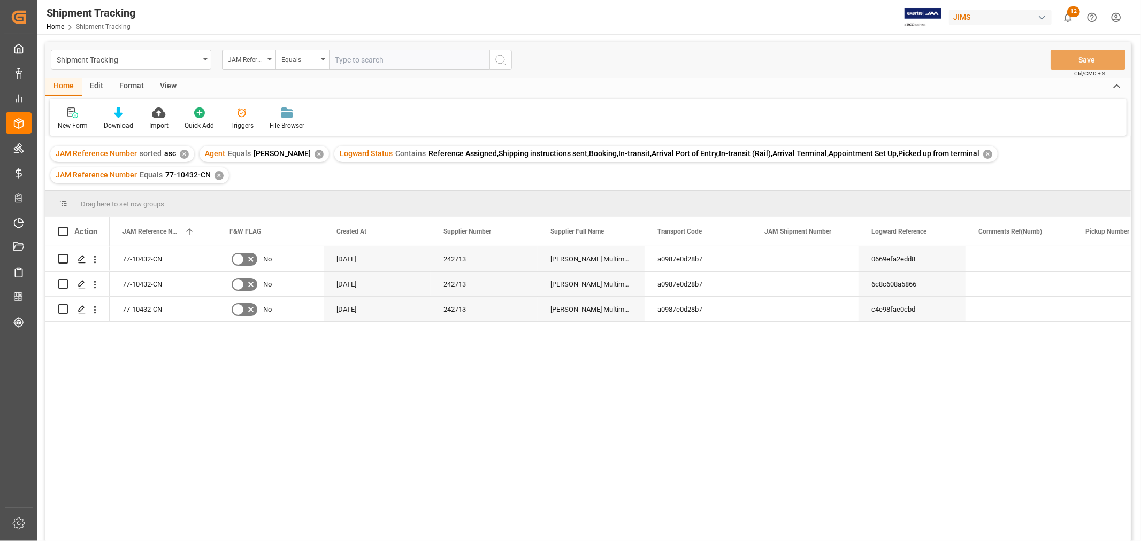
click at [167, 84] on div "View" at bounding box center [168, 87] width 33 height 18
click at [71, 123] on div "Default" at bounding box center [68, 126] width 21 height 10
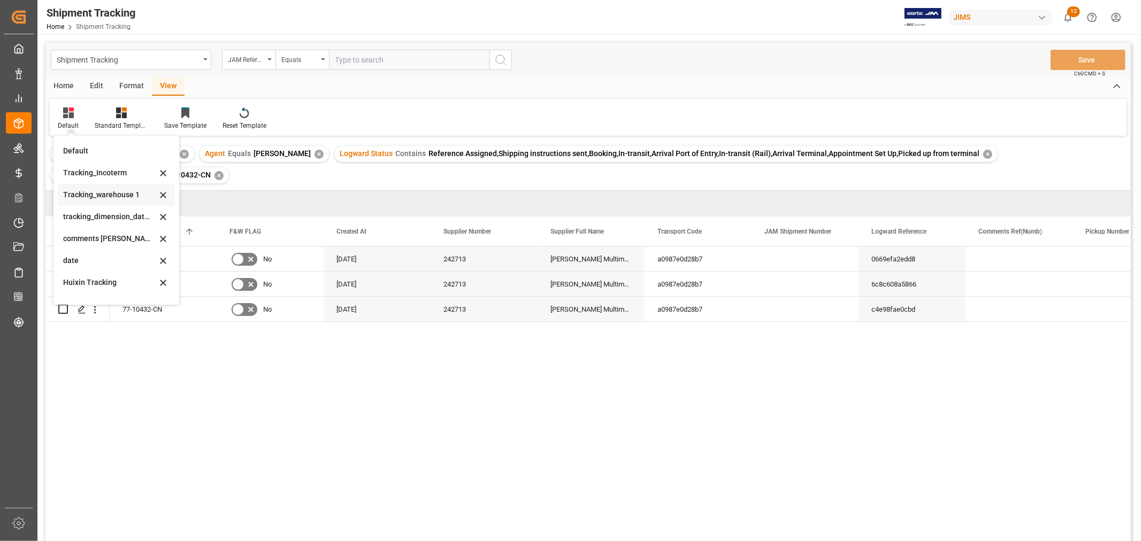
click at [111, 190] on div "Tracking_warehouse 1" at bounding box center [110, 194] width 94 height 11
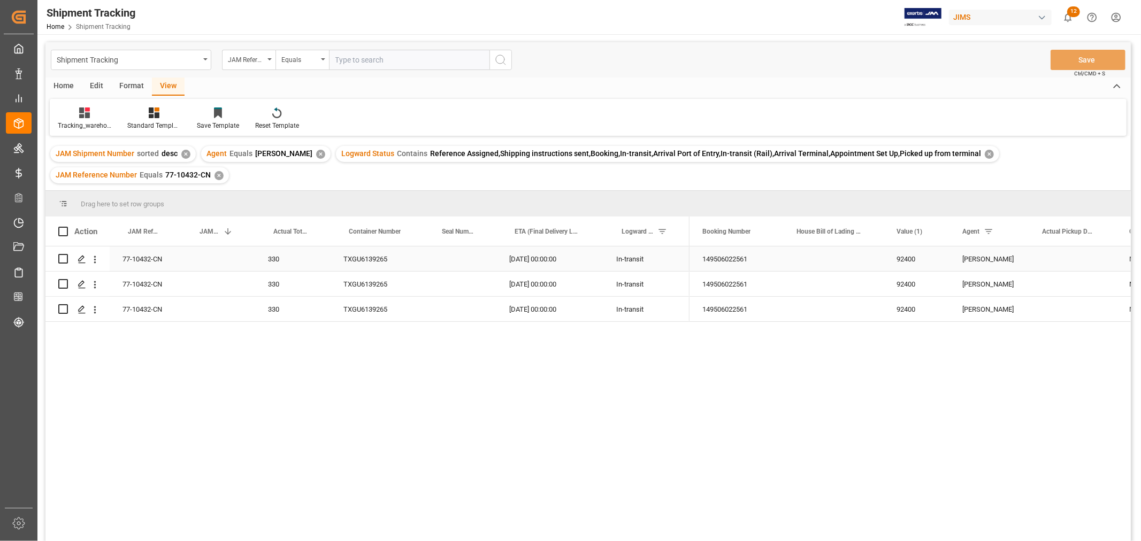
click at [715, 258] on div "149506022561" at bounding box center [737, 259] width 94 height 25
click at [362, 259] on div "TXGU6139265" at bounding box center [377, 259] width 93 height 25
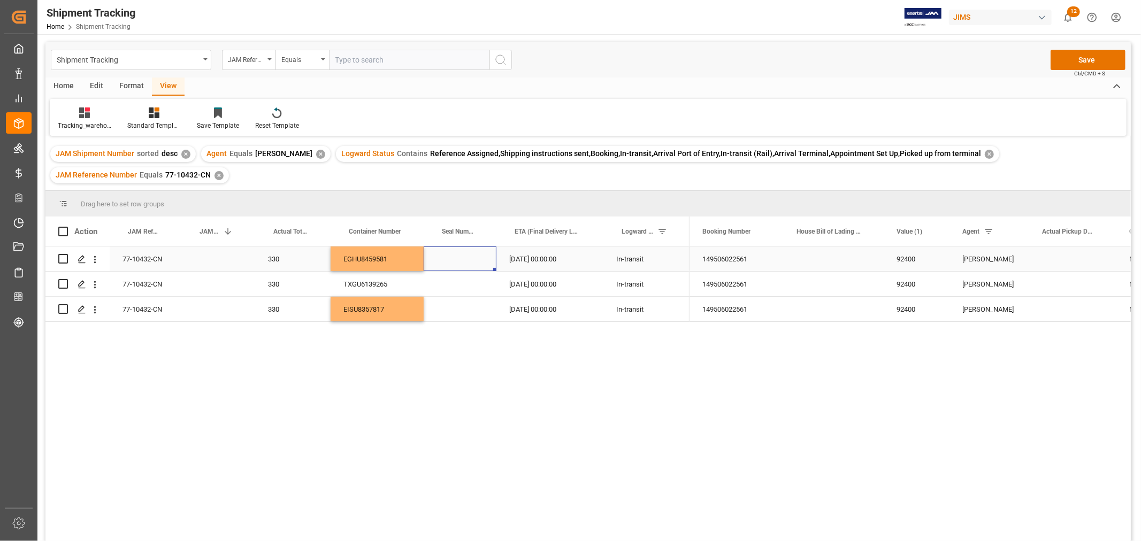
click at [440, 258] on div "Press SPACE to select this row." at bounding box center [460, 259] width 73 height 25
click at [810, 285] on div "Press SPACE to select this row." at bounding box center [834, 284] width 100 height 25
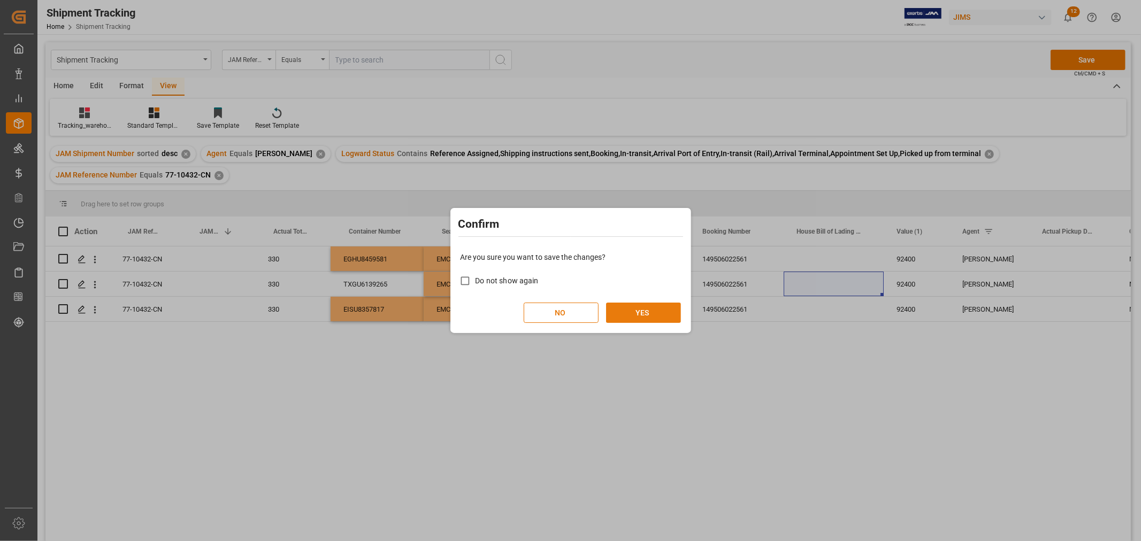
click at [652, 309] on button "YES" at bounding box center [643, 313] width 75 height 20
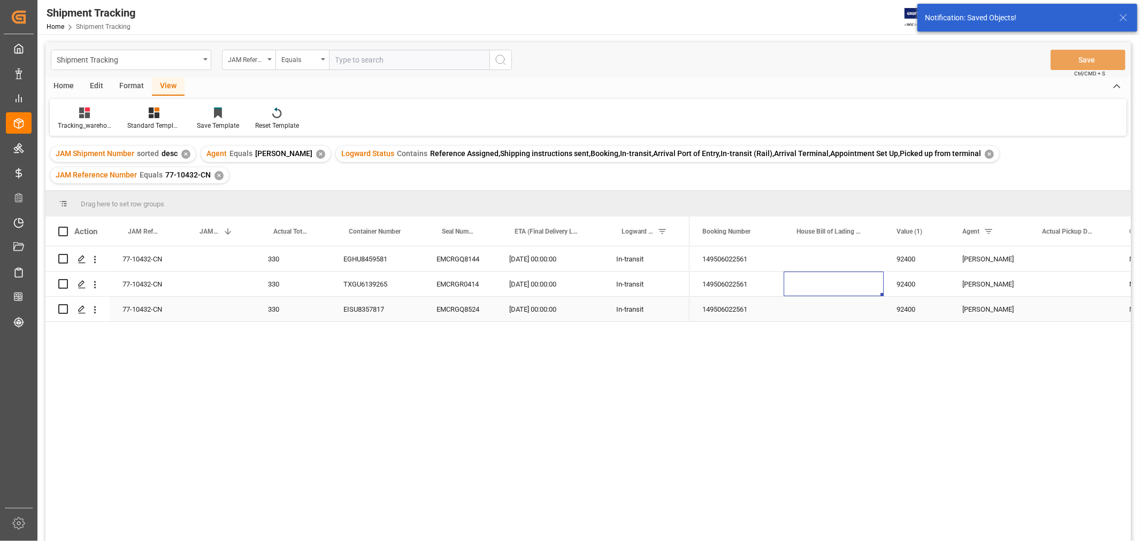
click at [844, 305] on div "Press SPACE to select this row." at bounding box center [834, 309] width 100 height 25
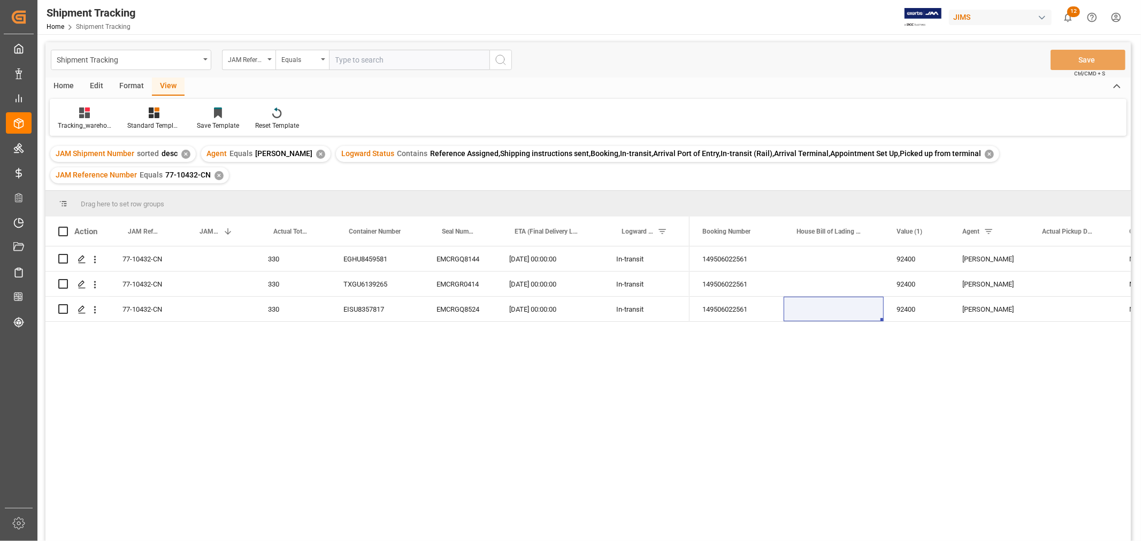
click at [215, 177] on div "✕" at bounding box center [219, 175] width 9 height 9
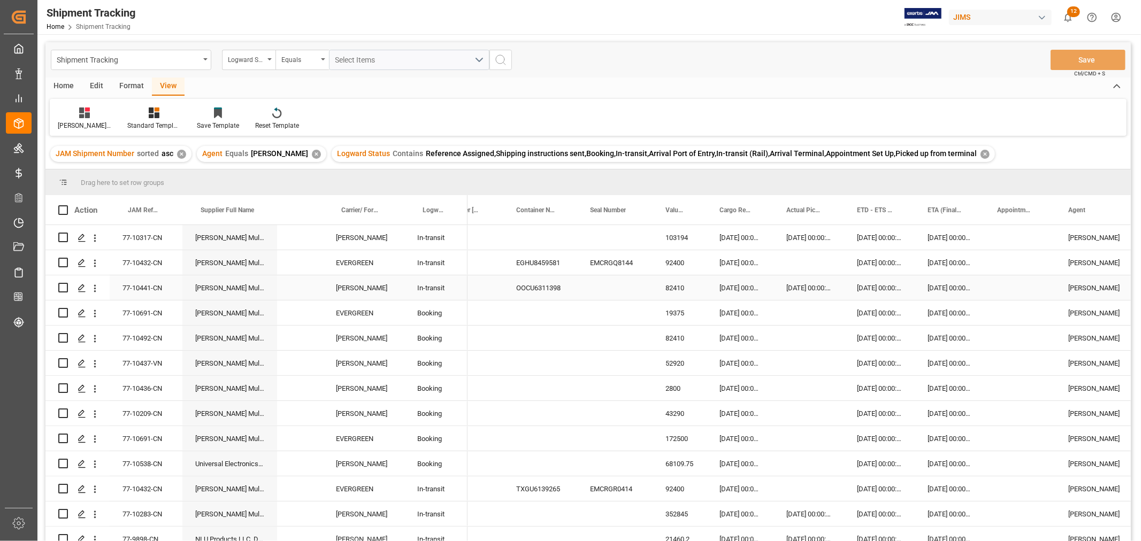
scroll to position [21, 0]
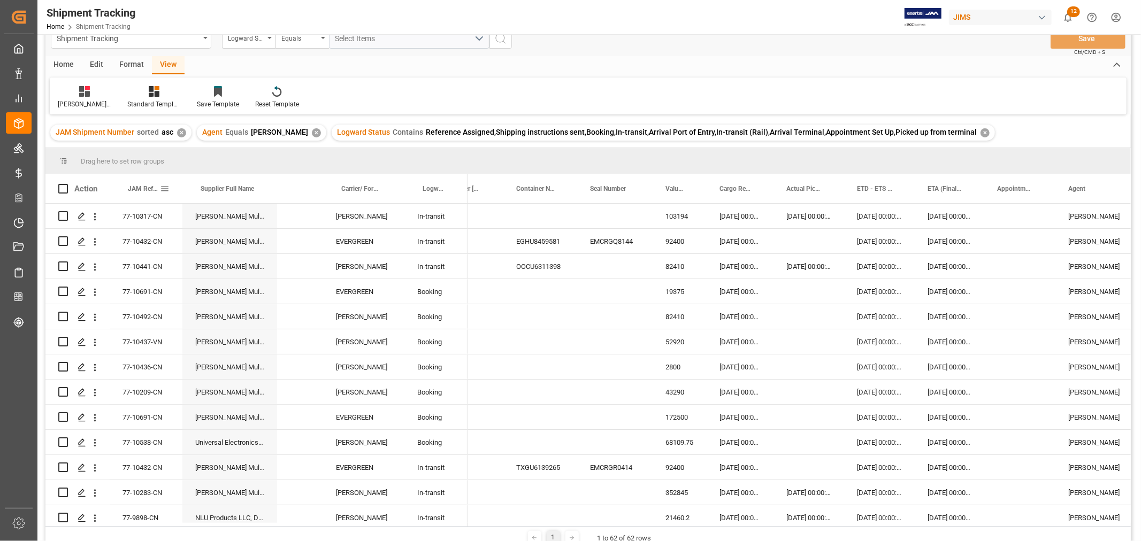
click at [140, 183] on div "JAM Reference Number" at bounding box center [144, 188] width 32 height 29
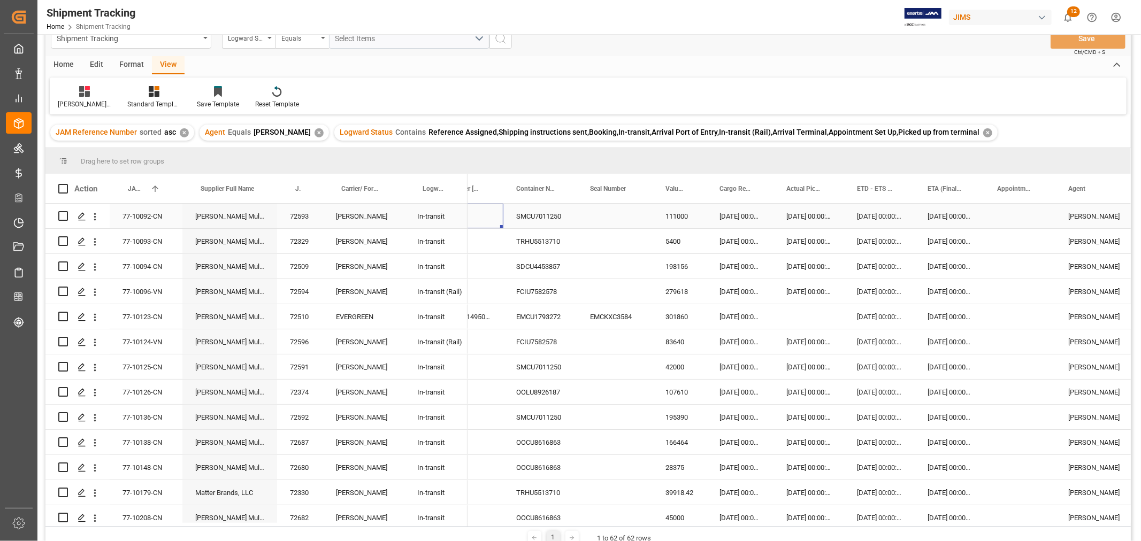
click at [498, 223] on div "Press SPACE to select this row." at bounding box center [471, 216] width 66 height 25
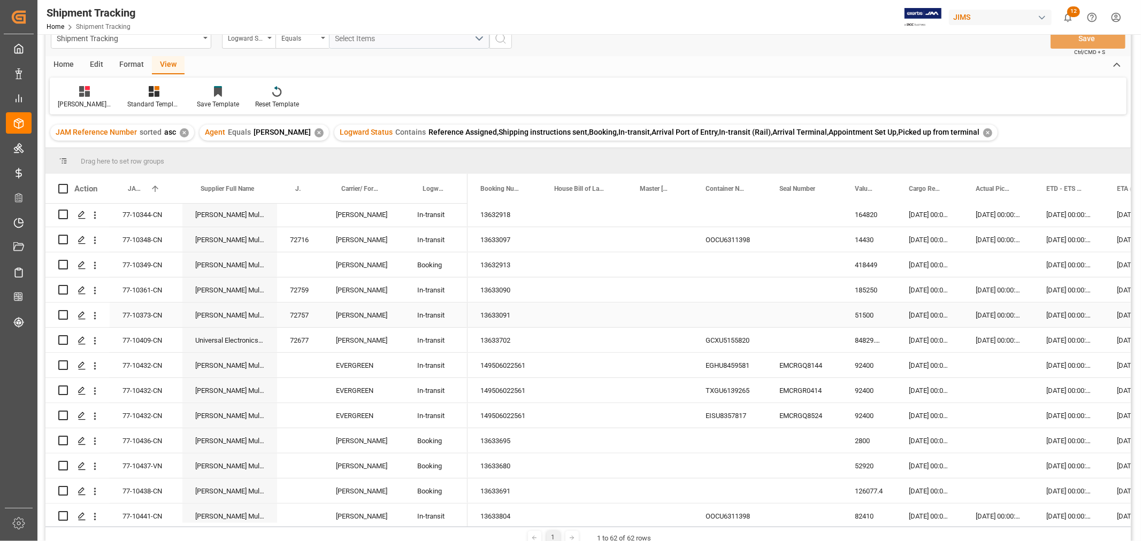
scroll to position [475, 0]
